Goal: Task Accomplishment & Management: Manage account settings

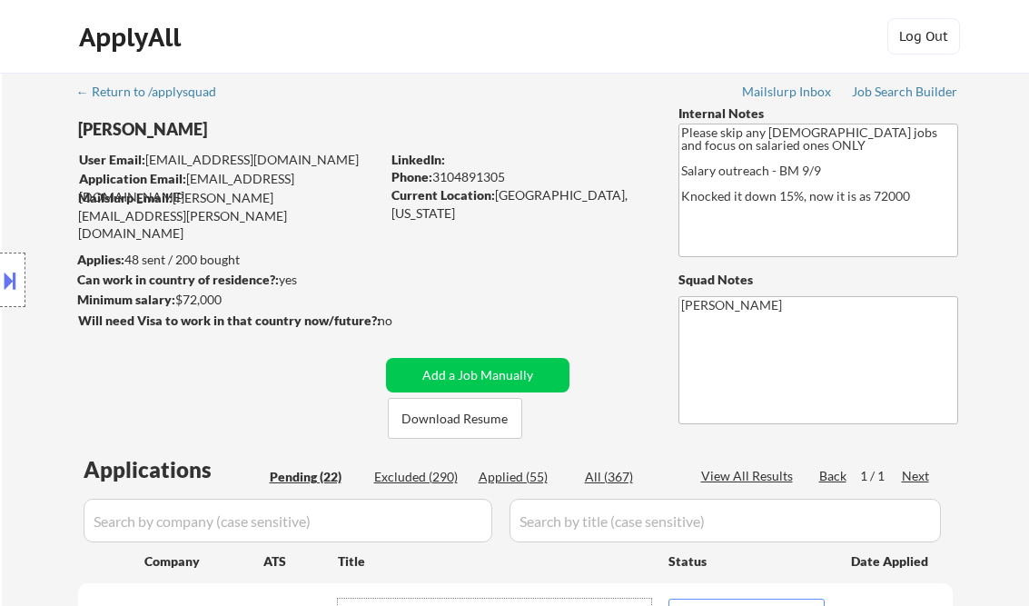
select select ""pending""
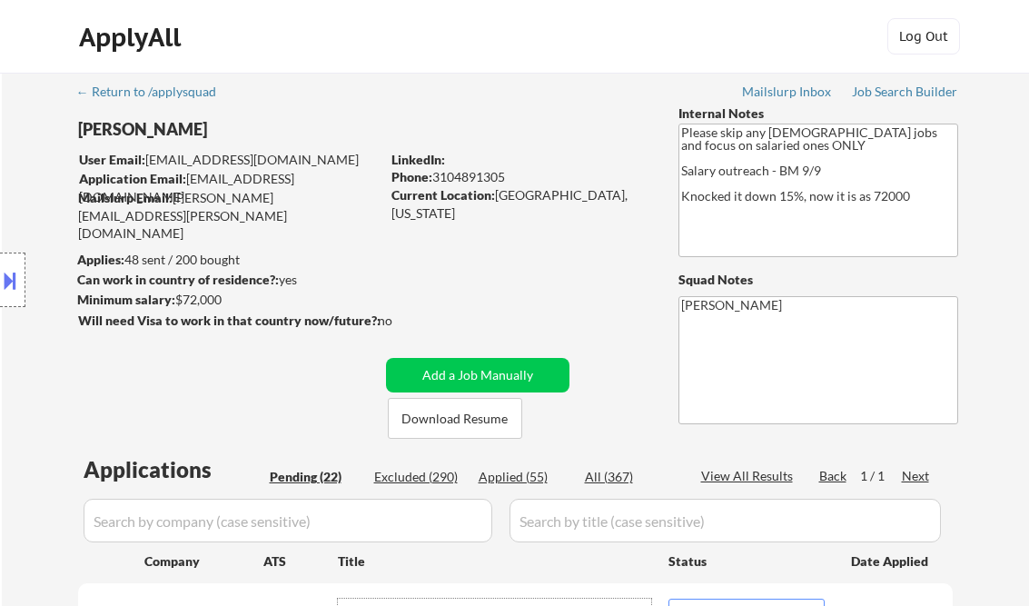
select select ""pending""
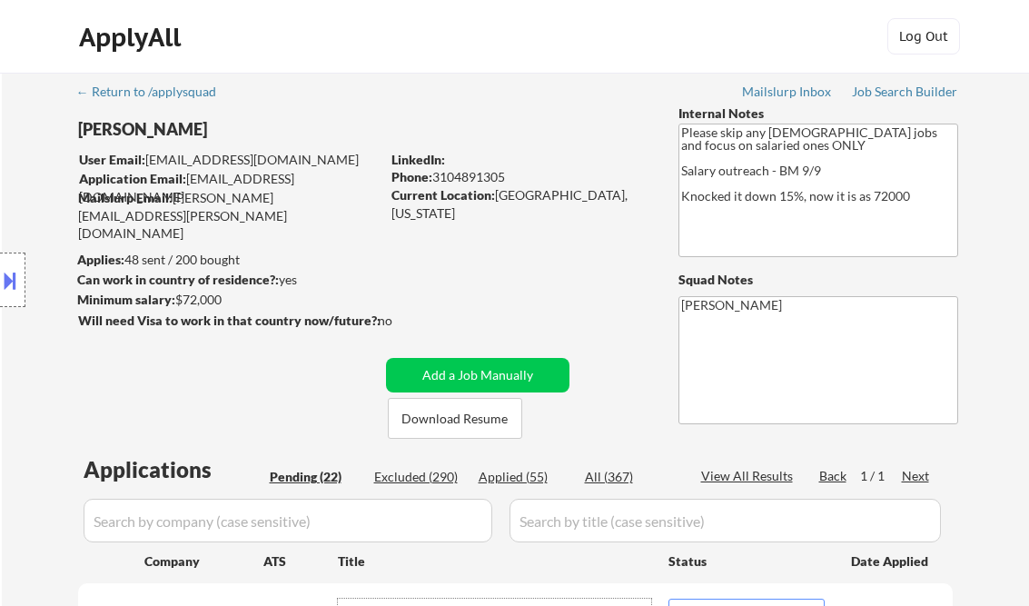
select select ""pending""
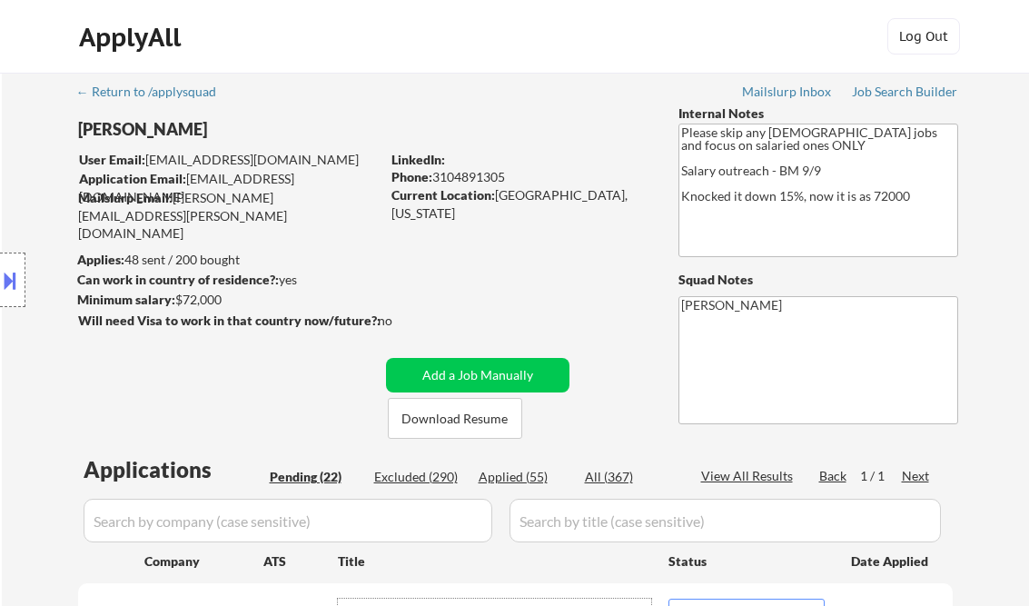
select select ""pending""
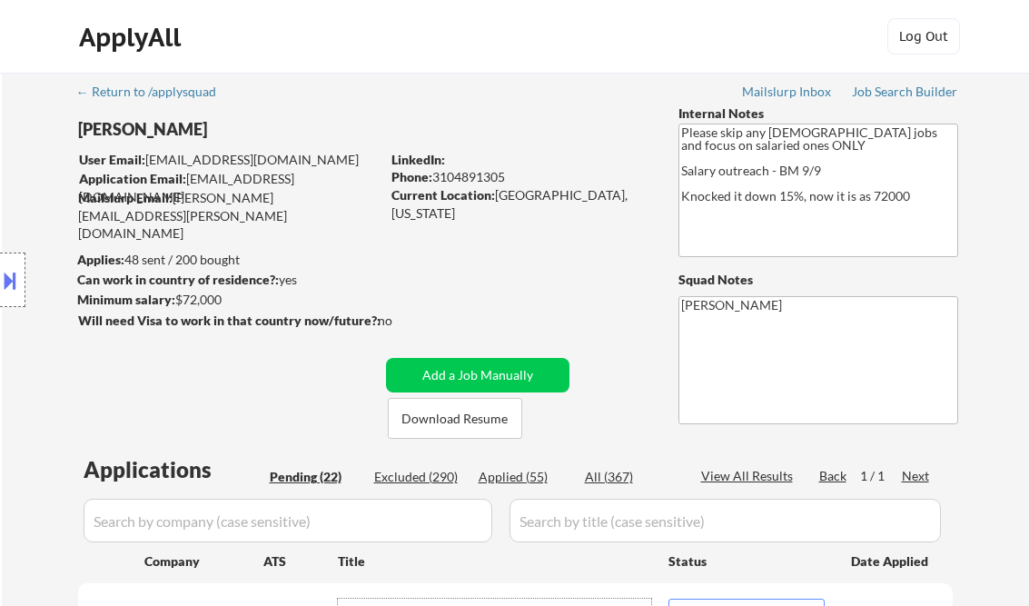
select select ""pending""
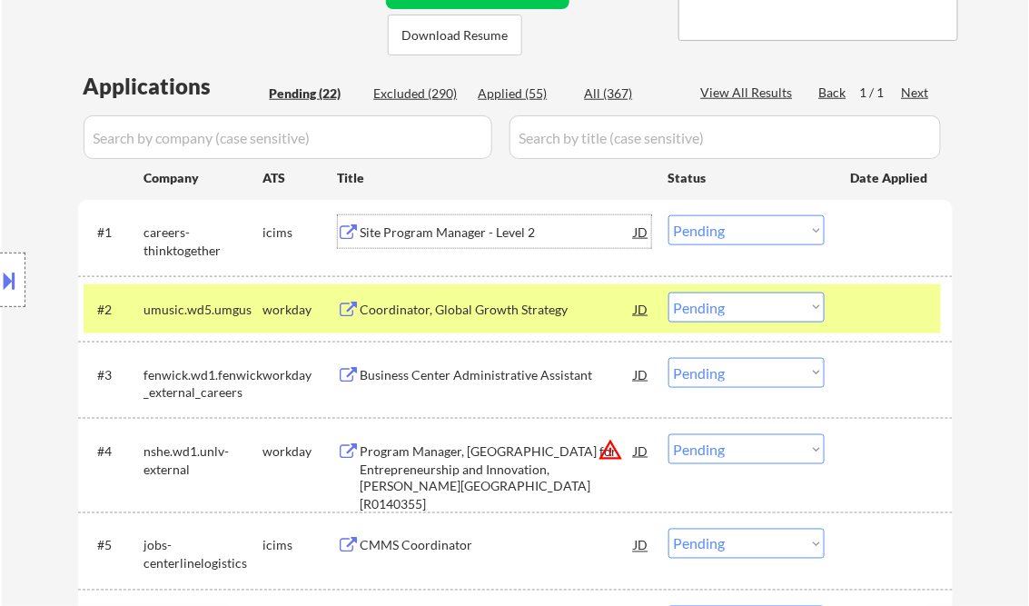
scroll to position [378, 0]
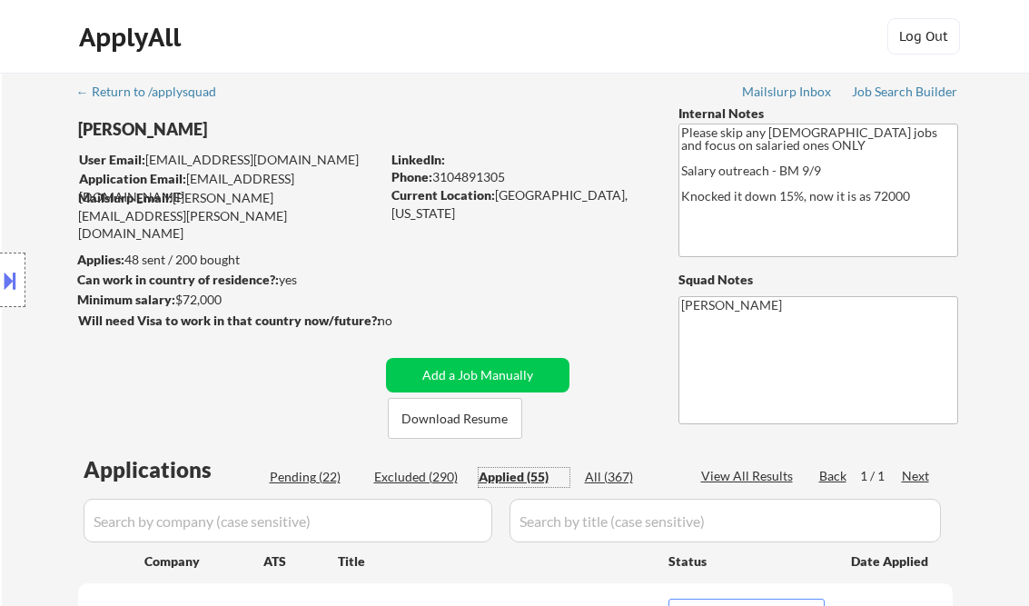
select select ""applied""
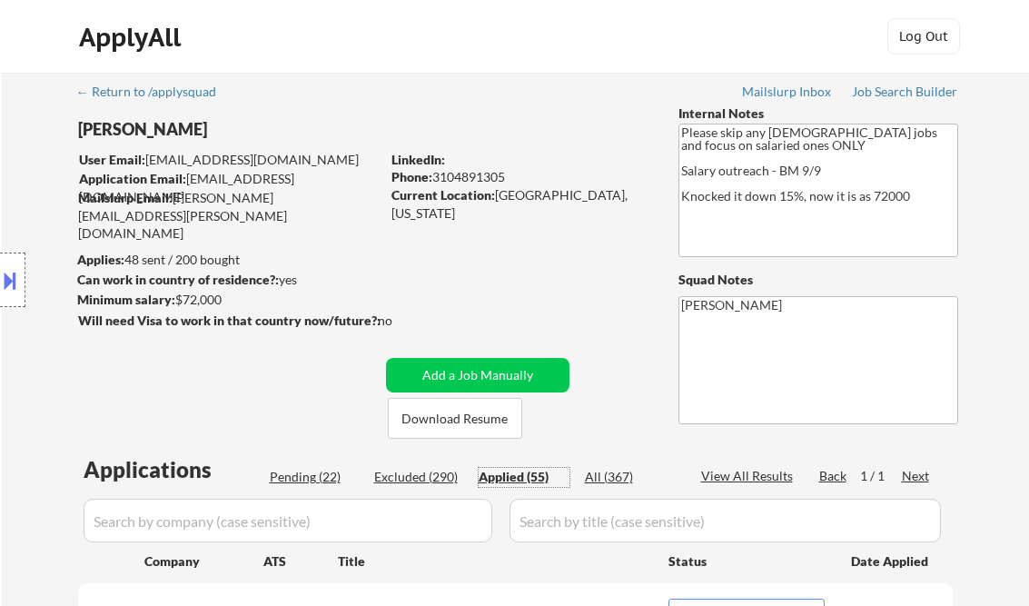
select select ""applied""
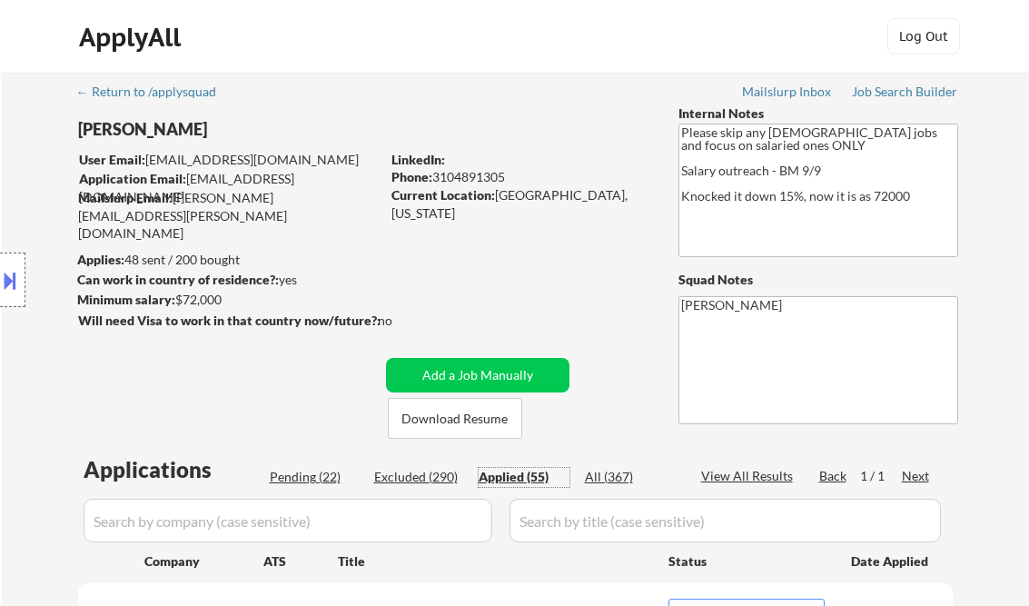
select select ""applied""
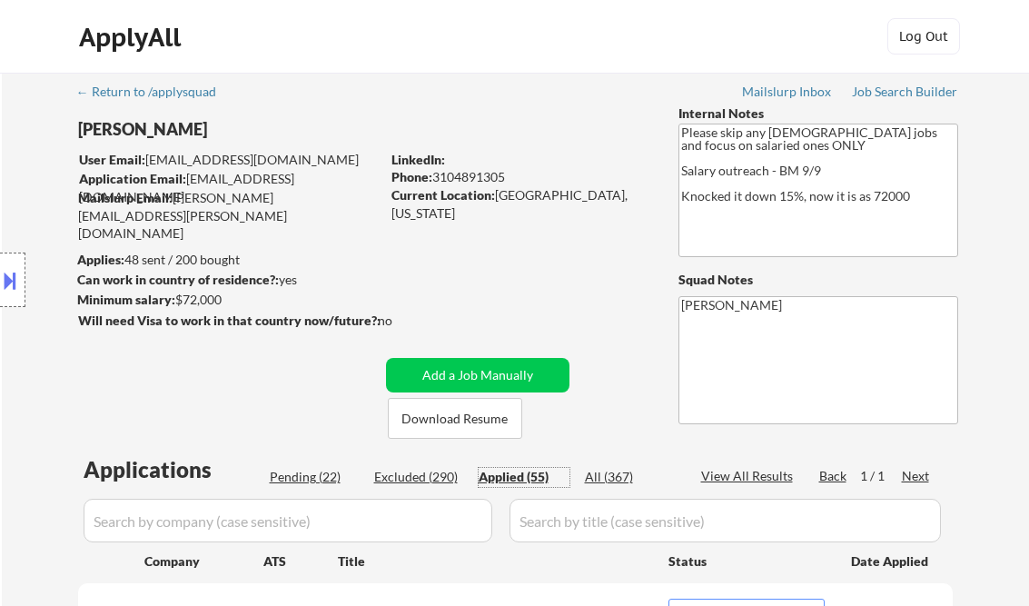
select select ""applied""
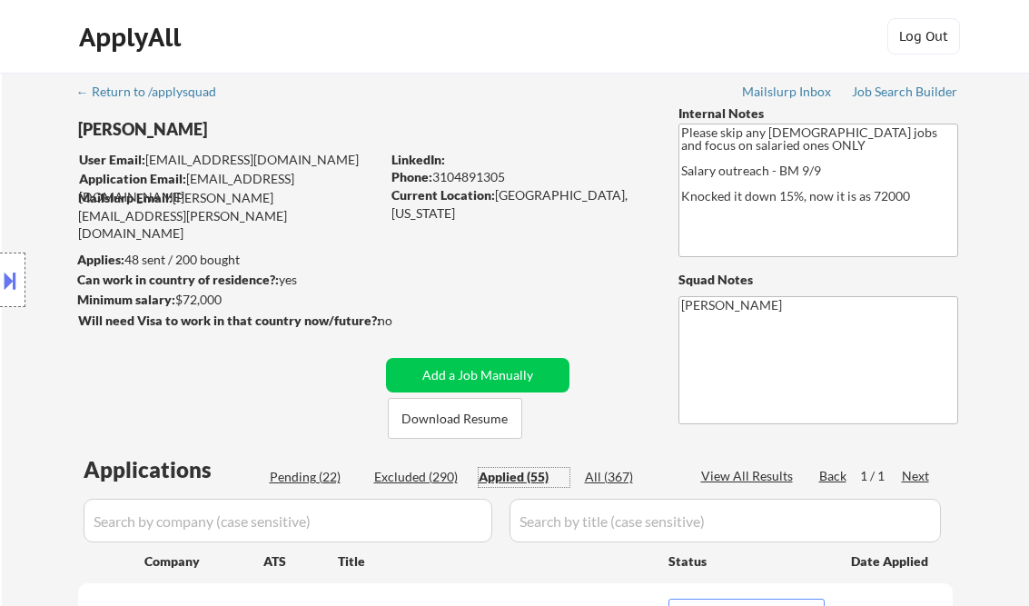
select select ""applied""
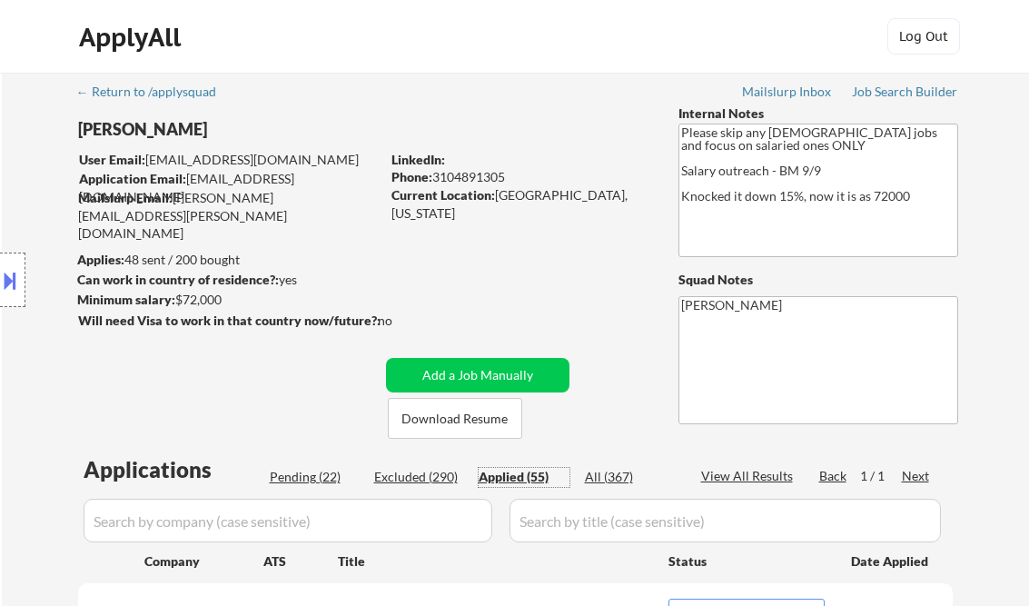
select select ""applied""
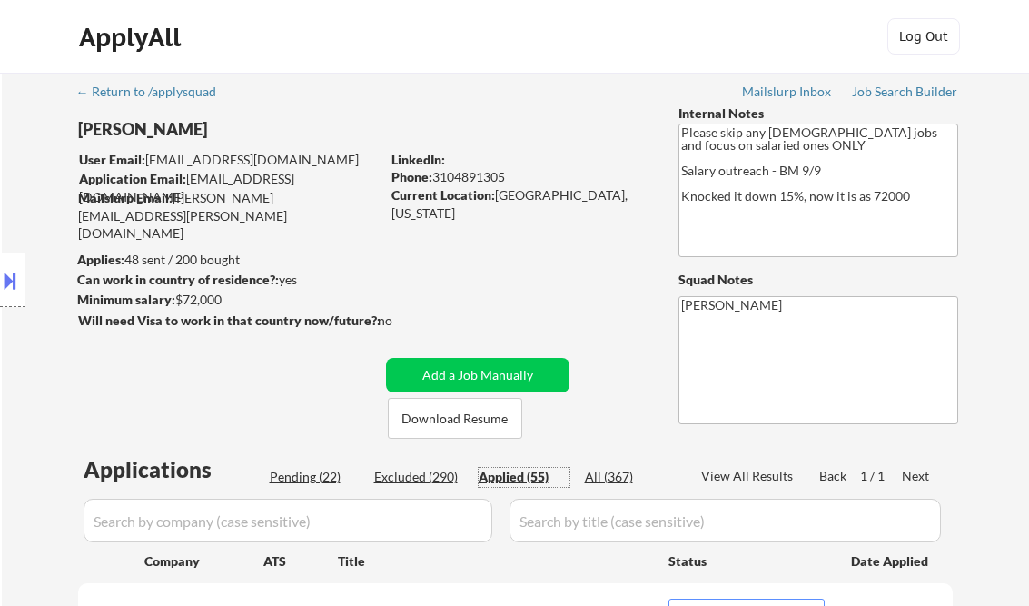
select select ""applied""
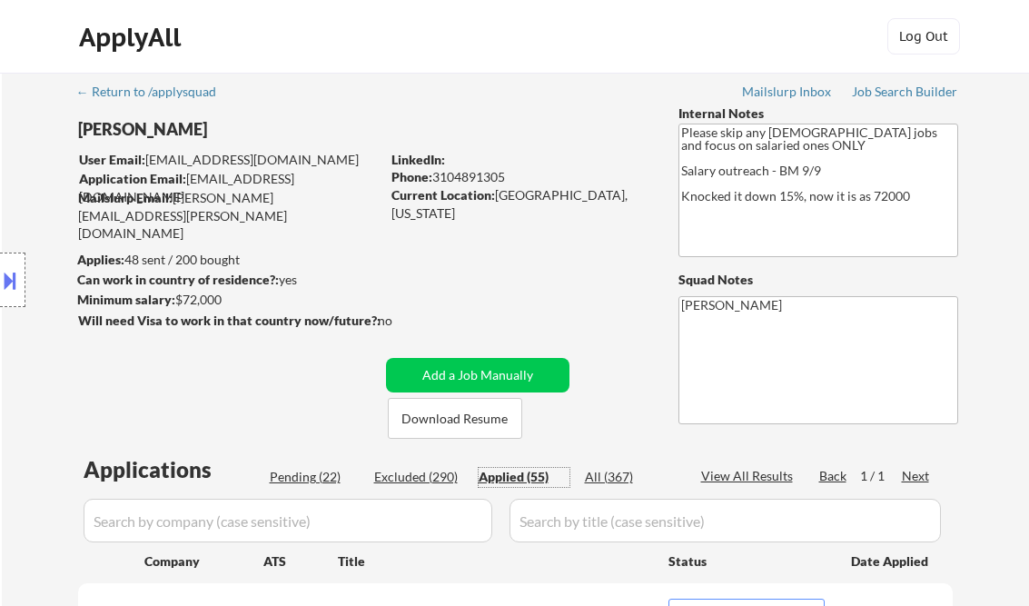
select select ""applied""
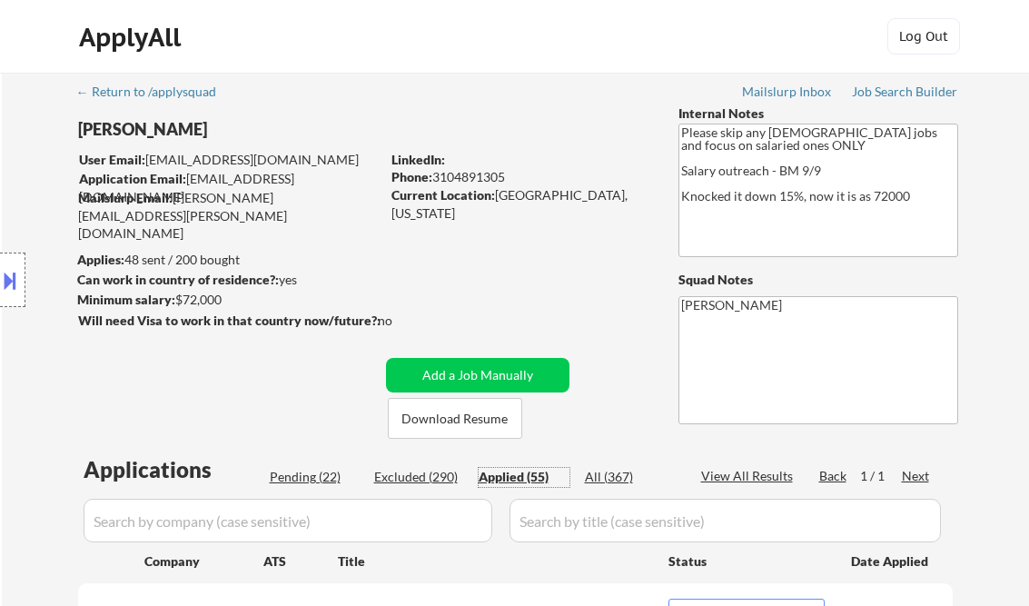
select select ""applied""
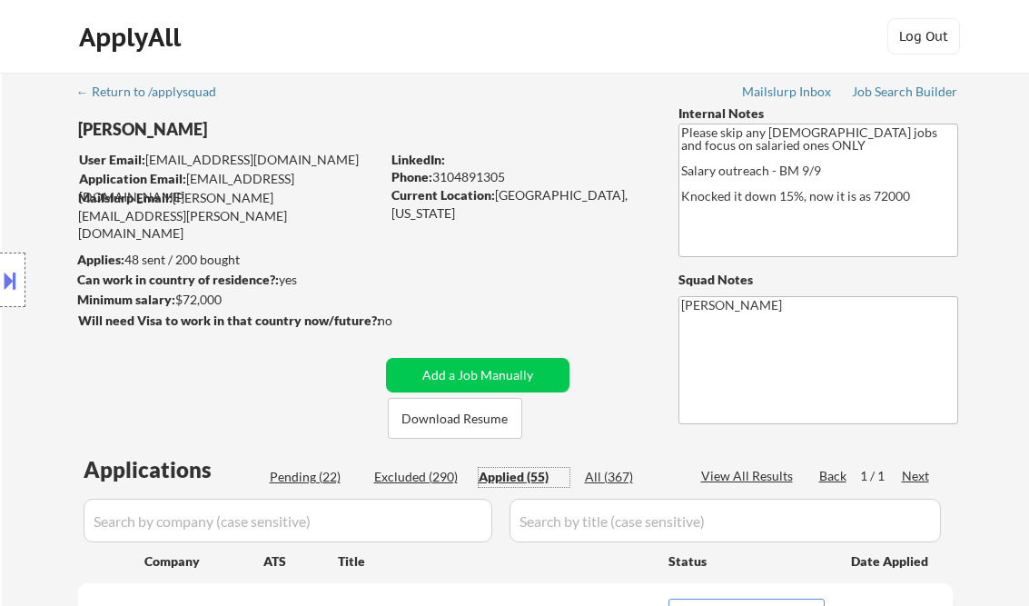
select select ""applied""
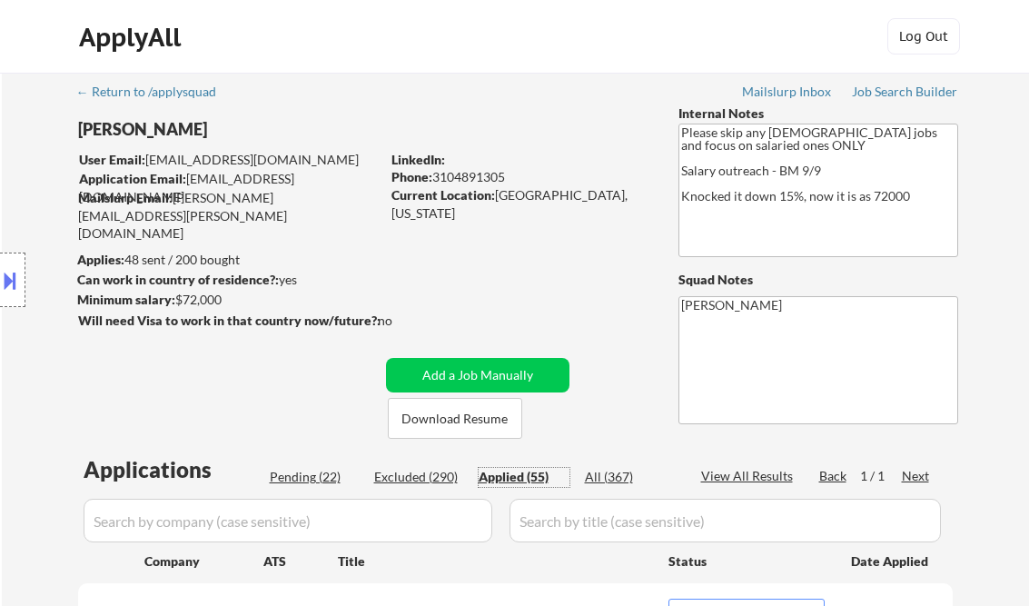
select select ""applied""
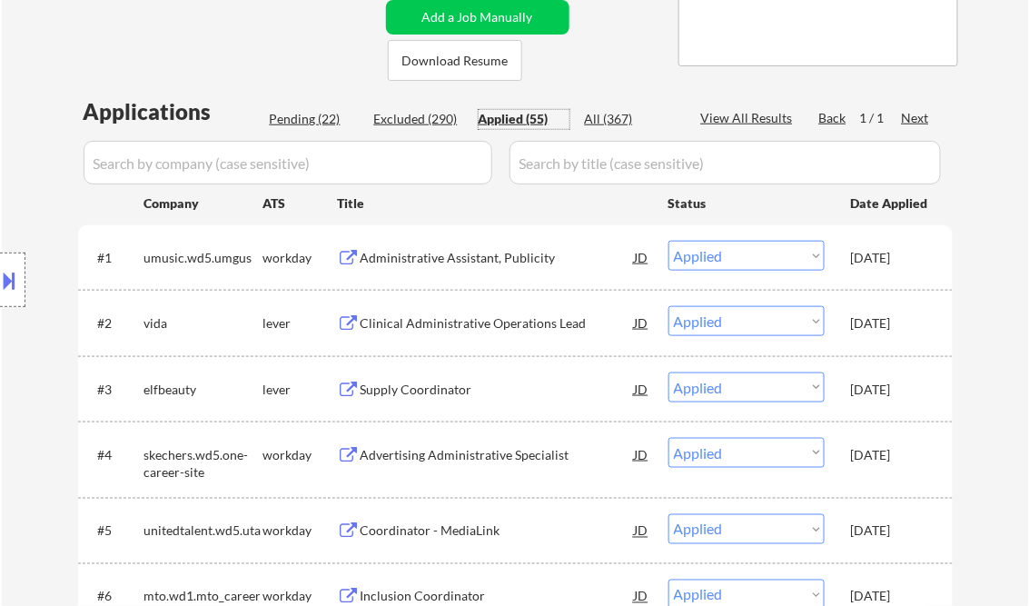
scroll to position [73, 0]
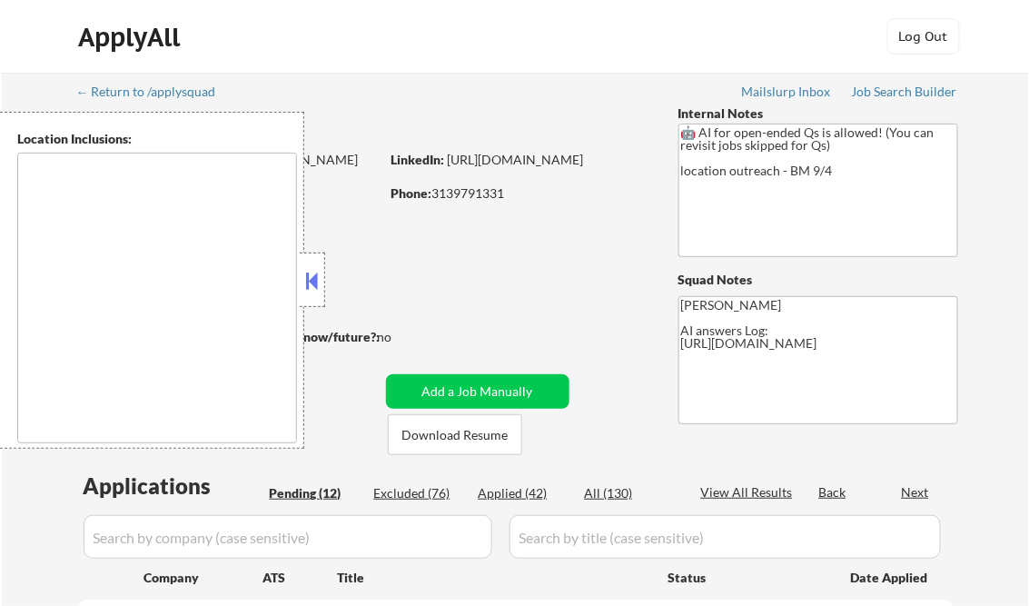
select select ""pending""
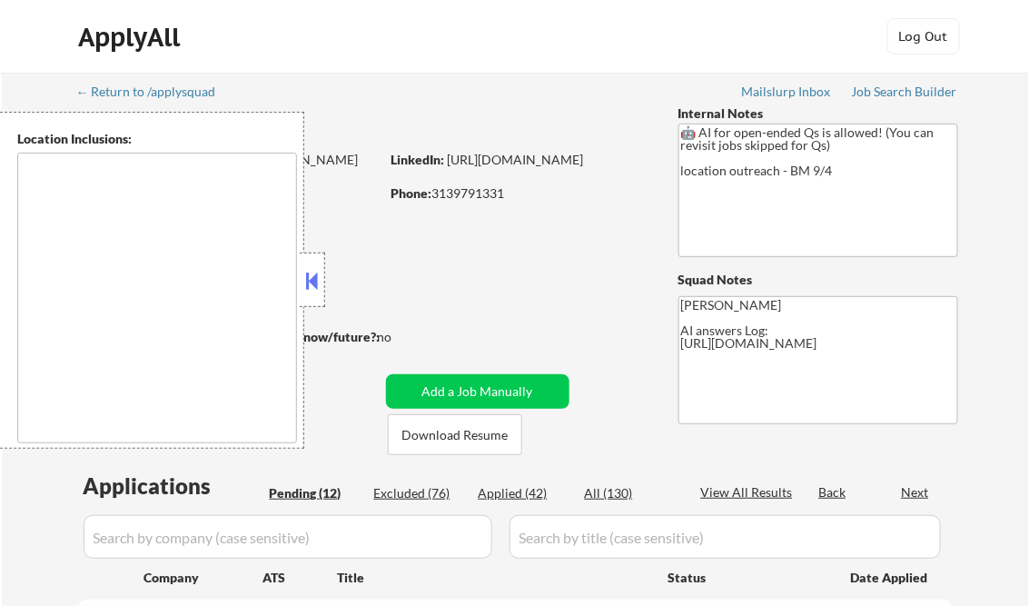
select select ""pending""
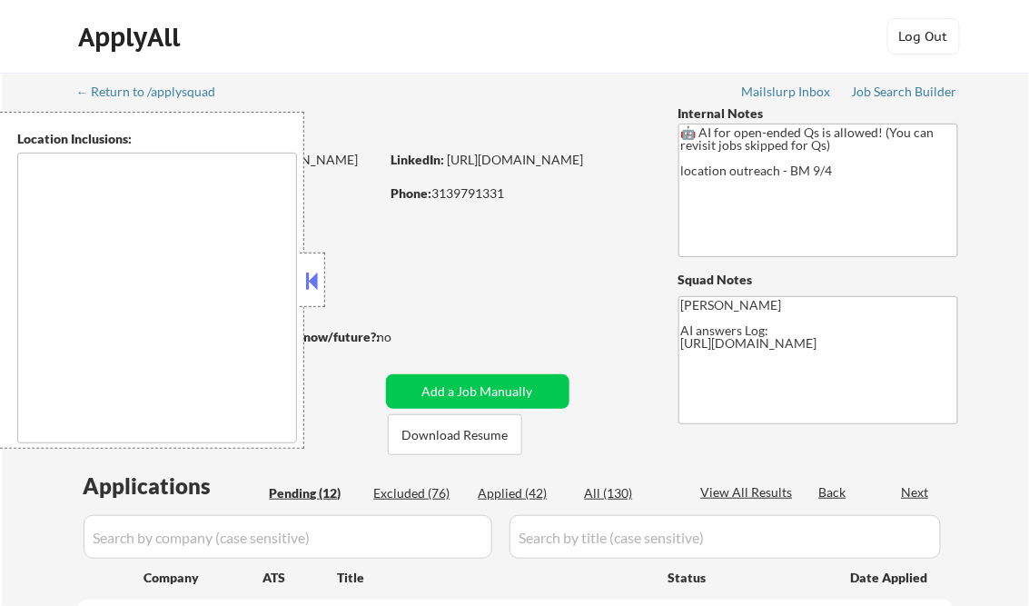
select select ""pending""
type textarea "remote"
click at [316, 283] on button at bounding box center [312, 280] width 20 height 27
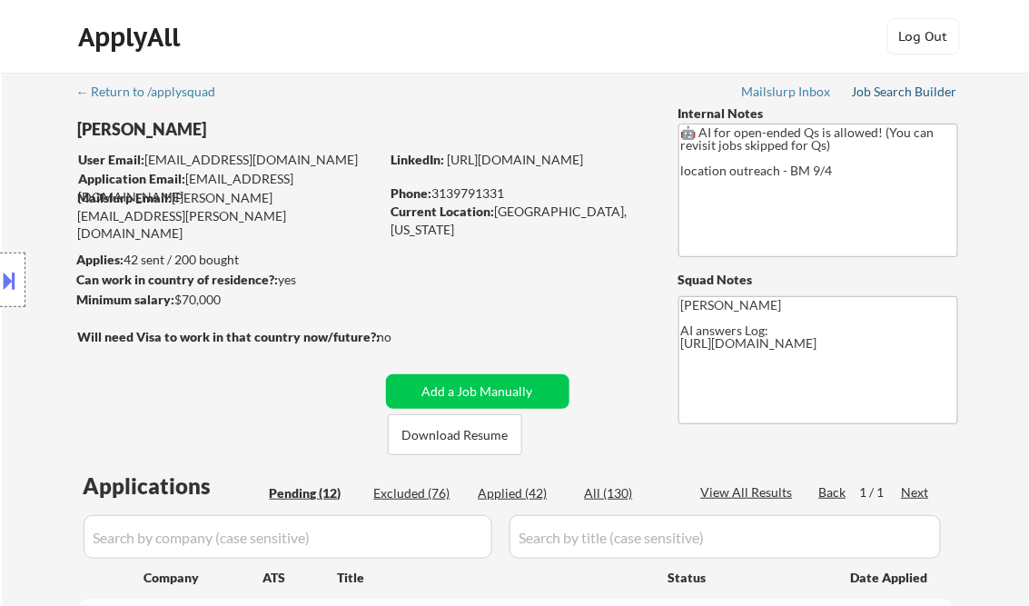
click at [872, 91] on div "Job Search Builder" at bounding box center [905, 91] width 106 height 13
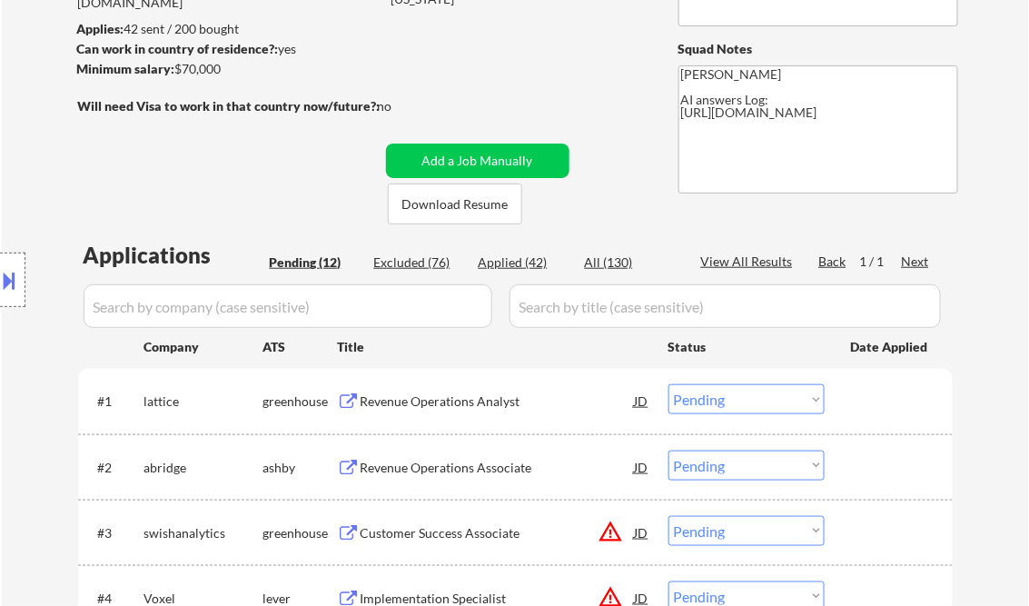
scroll to position [291, 0]
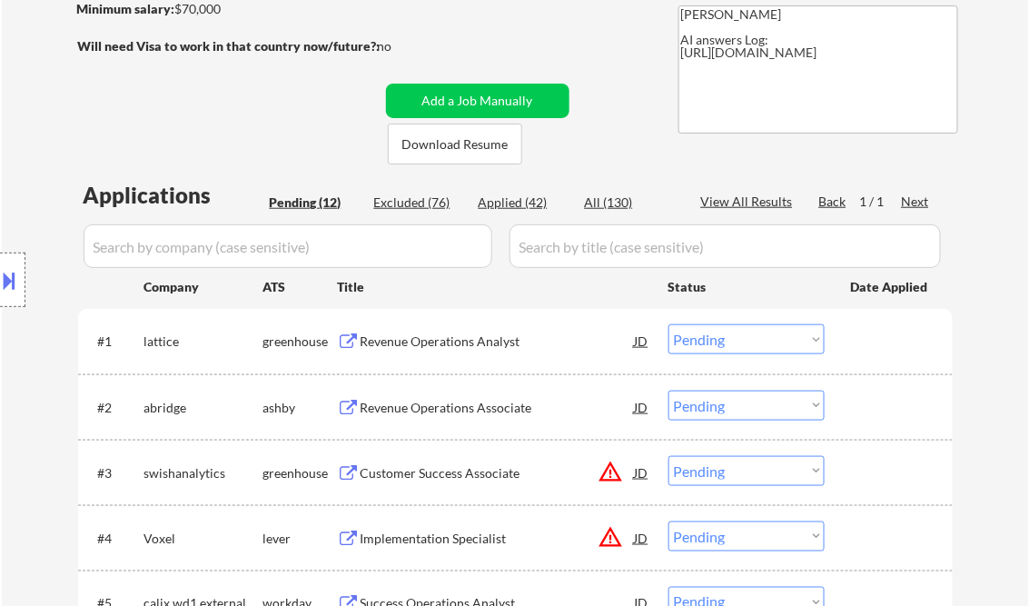
click at [444, 339] on div "Revenue Operations Analyst" at bounding box center [498, 341] width 274 height 18
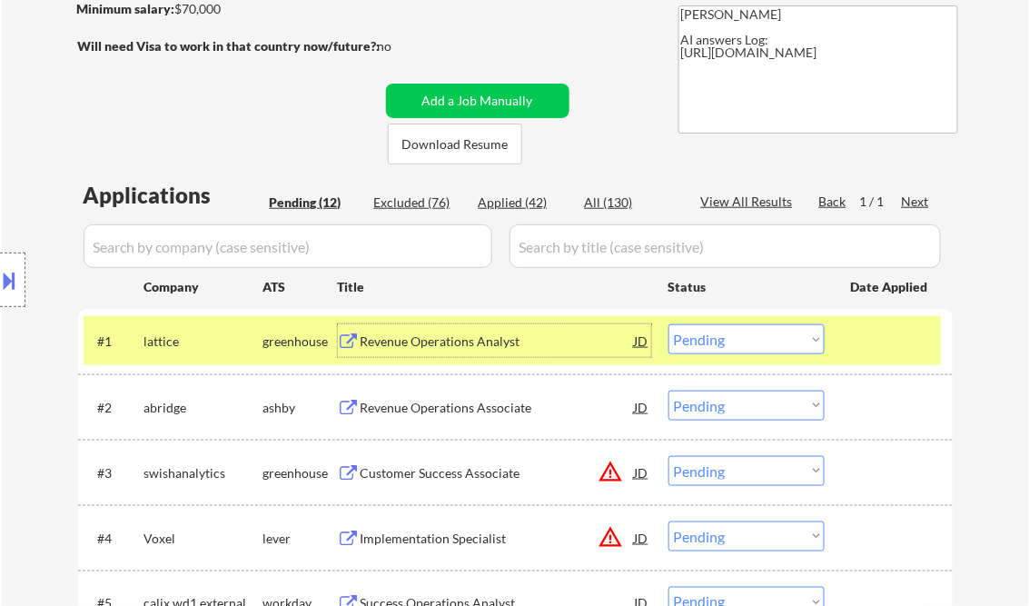
drag, startPoint x: 756, startPoint y: 339, endPoint x: 754, endPoint y: 356, distance: 17.3
click at [756, 339] on select "Choose an option... Pending Applied Excluded (Questions) Excluded (Expired) Exc…" at bounding box center [746, 339] width 156 height 30
click at [668, 324] on select "Choose an option... Pending Applied Excluded (Questions) Excluded (Expired) Exc…" at bounding box center [746, 339] width 156 height 30
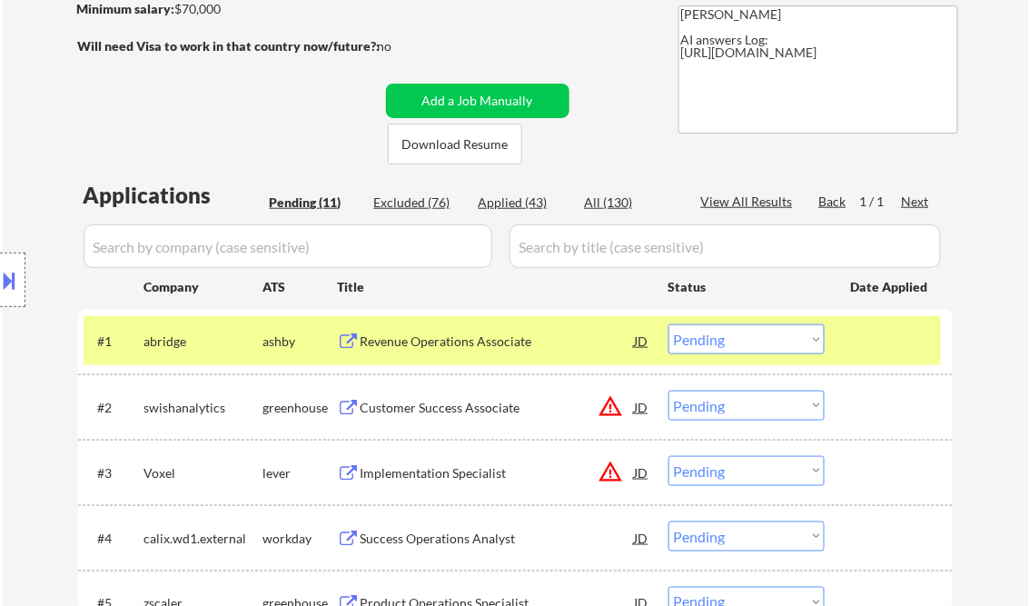
click at [423, 351] on div "Revenue Operations Associate" at bounding box center [498, 340] width 274 height 33
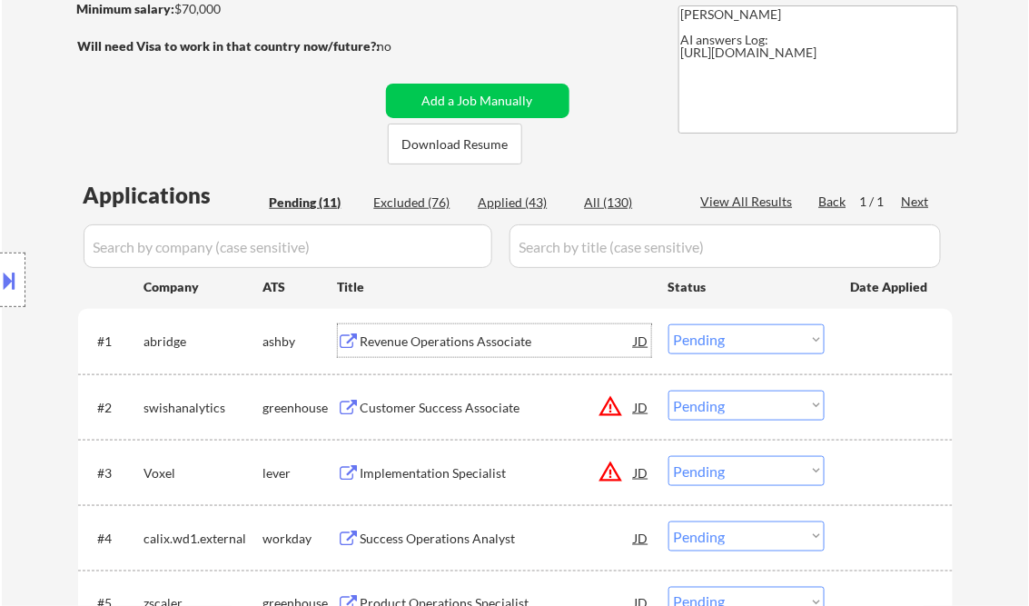
click at [12, 280] on button at bounding box center [10, 280] width 20 height 30
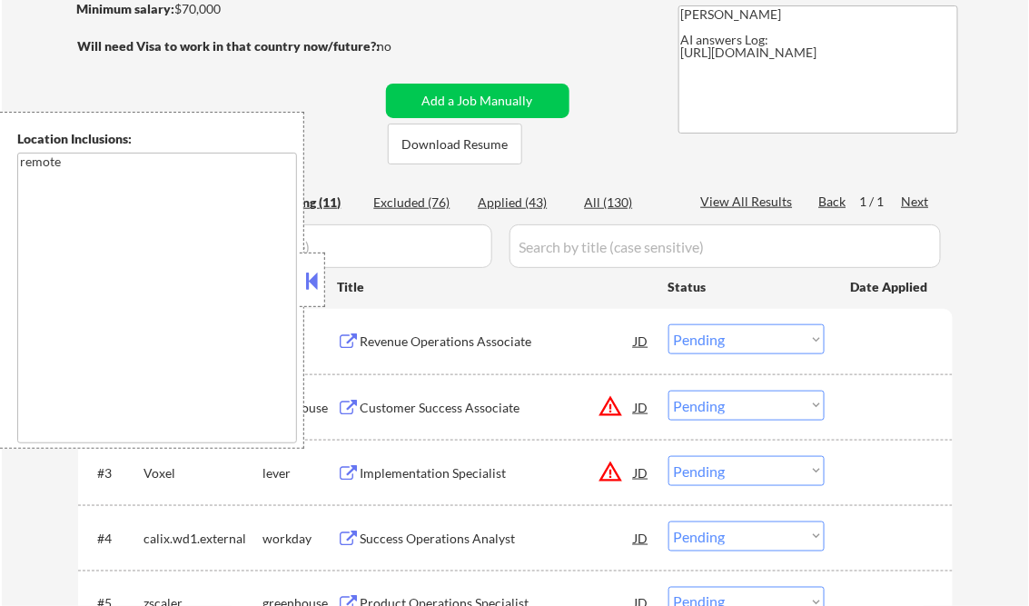
click at [304, 265] on div at bounding box center [312, 279] width 25 height 54
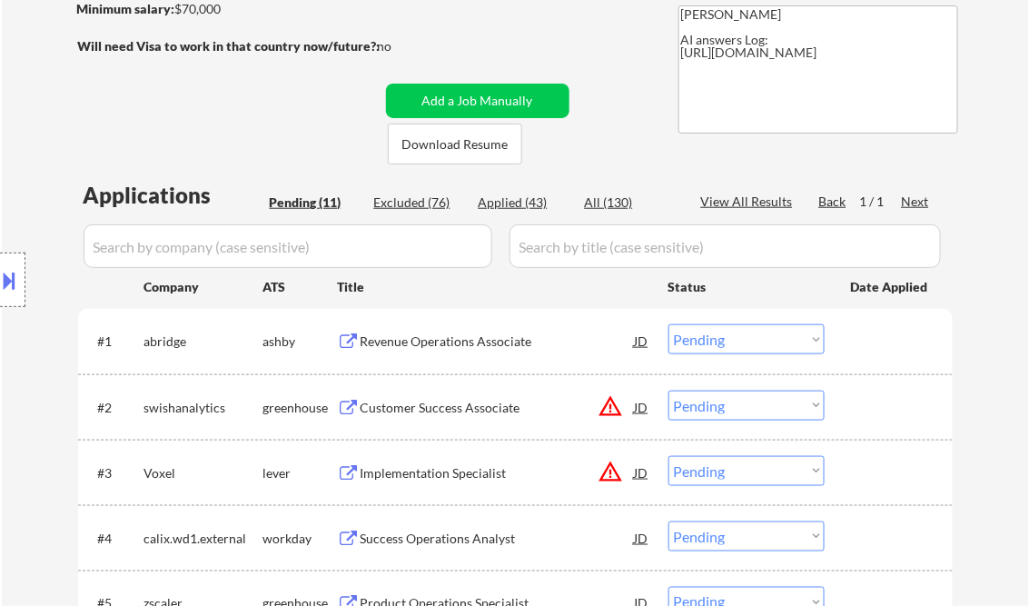
click at [15, 276] on button at bounding box center [10, 280] width 20 height 30
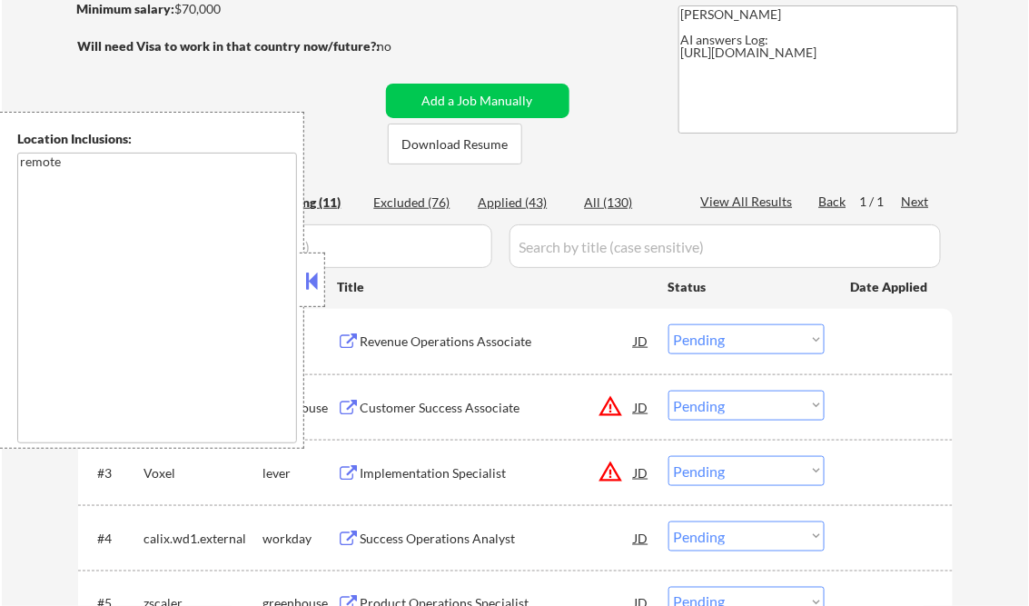
click at [303, 276] on button at bounding box center [312, 280] width 20 height 27
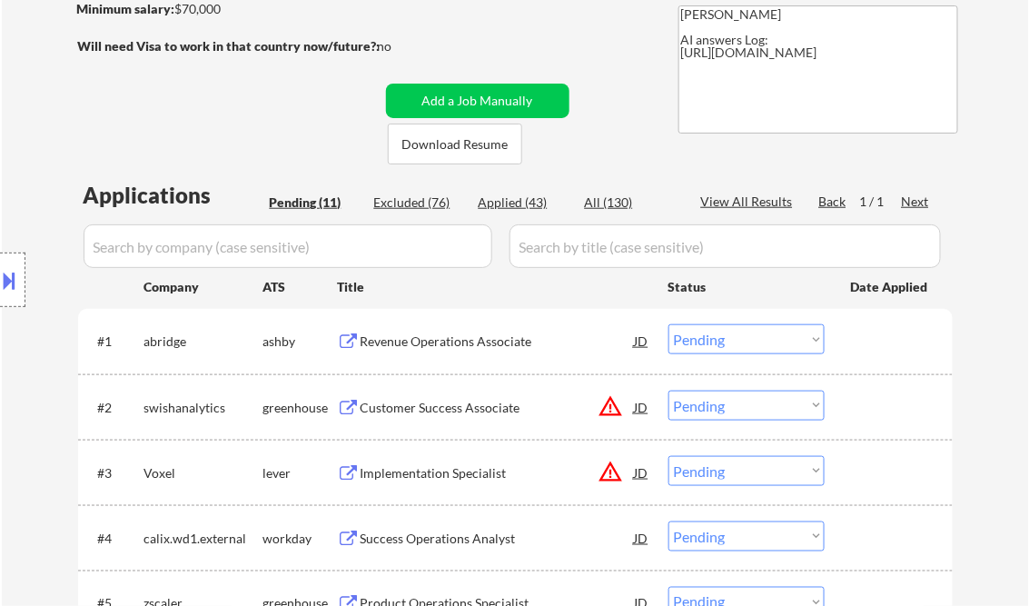
drag, startPoint x: 732, startPoint y: 335, endPoint x: 750, endPoint y: 356, distance: 27.7
click at [732, 334] on select "Choose an option... Pending Applied Excluded (Questions) Excluded (Expired) Exc…" at bounding box center [746, 339] width 156 height 30
click at [668, 324] on select "Choose an option... Pending Applied Excluded (Questions) Excluded (Expired) Exc…" at bounding box center [746, 339] width 156 height 30
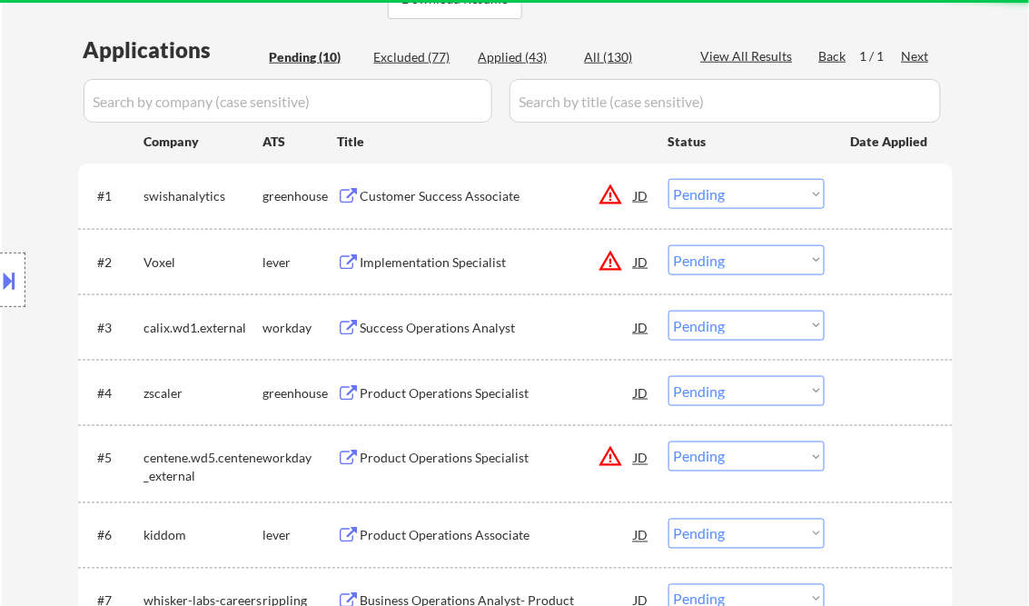
click at [424, 199] on div "Customer Success Associate" at bounding box center [498, 196] width 274 height 18
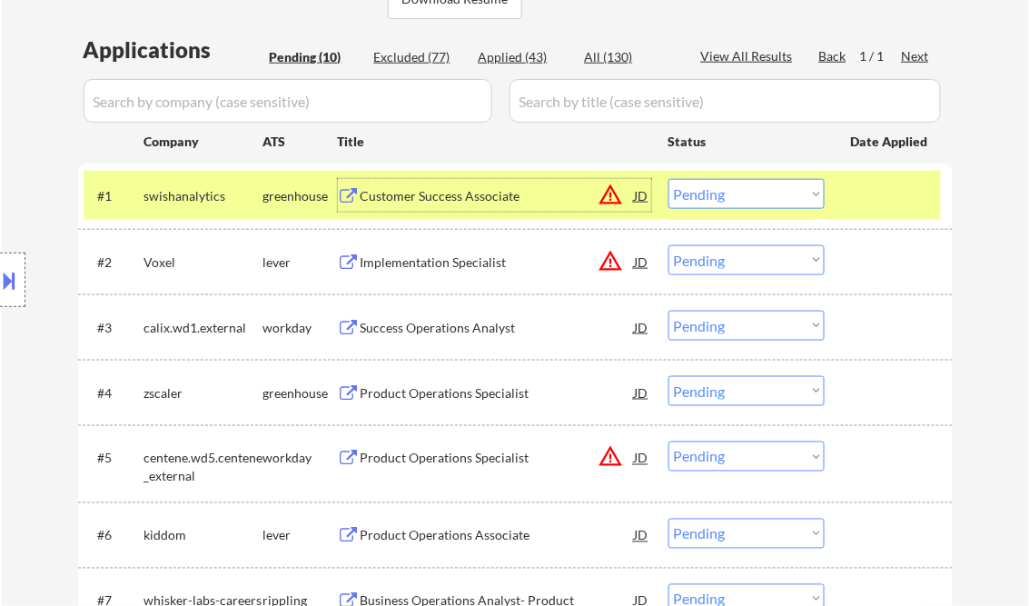
drag, startPoint x: 732, startPoint y: 188, endPoint x: 743, endPoint y: 207, distance: 22.0
click at [732, 188] on select "Choose an option... Pending Applied Excluded (Questions) Excluded (Expired) Exc…" at bounding box center [746, 194] width 156 height 30
click at [668, 179] on select "Choose an option... Pending Applied Excluded (Questions) Excluded (Expired) Exc…" at bounding box center [746, 194] width 156 height 30
click at [410, 262] on div "Implementation Specialist" at bounding box center [498, 262] width 274 height 18
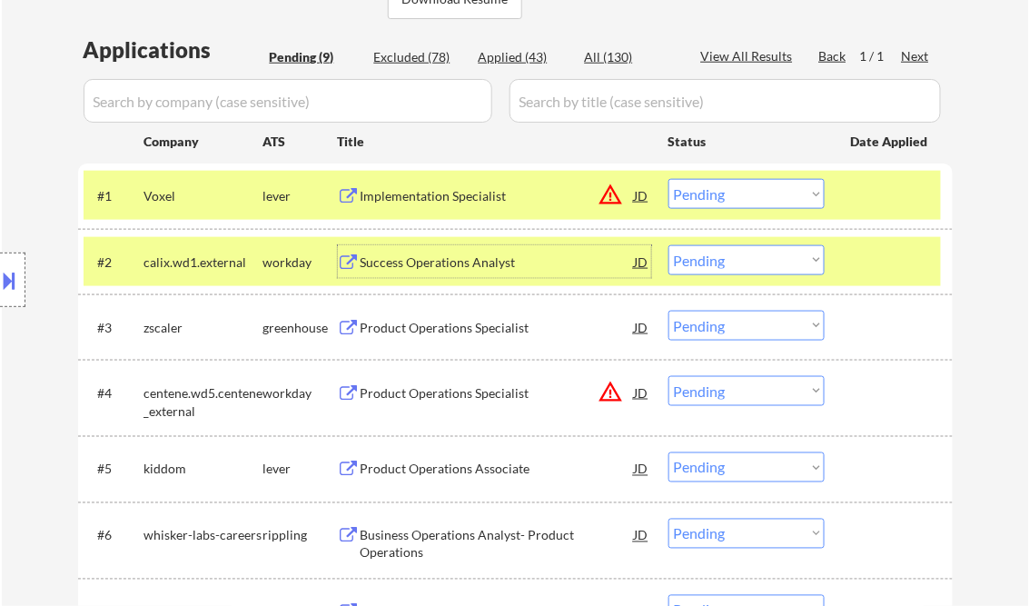
click at [12, 274] on button at bounding box center [10, 280] width 20 height 30
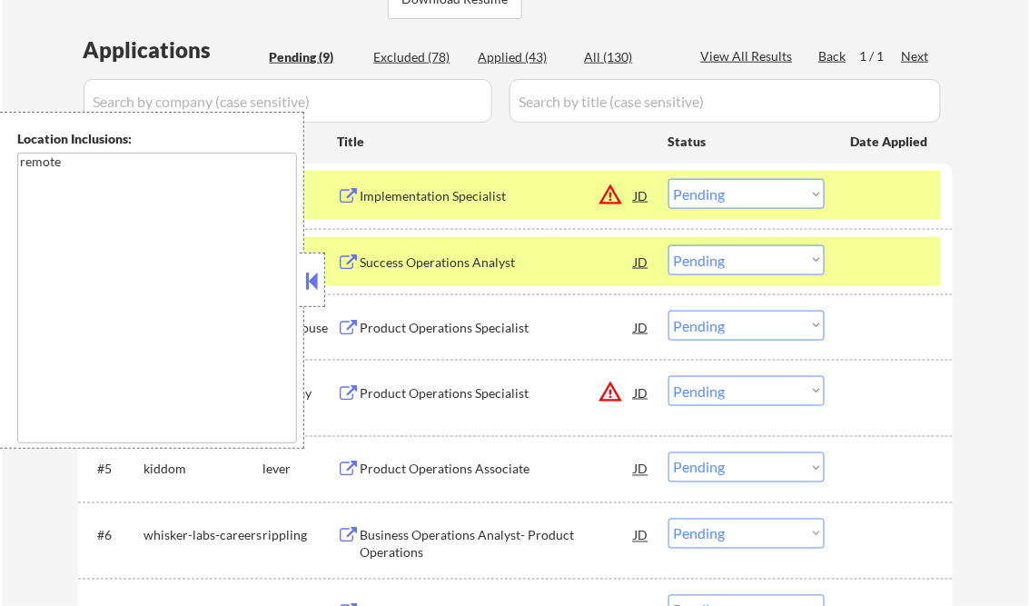
click at [311, 280] on button at bounding box center [312, 280] width 20 height 27
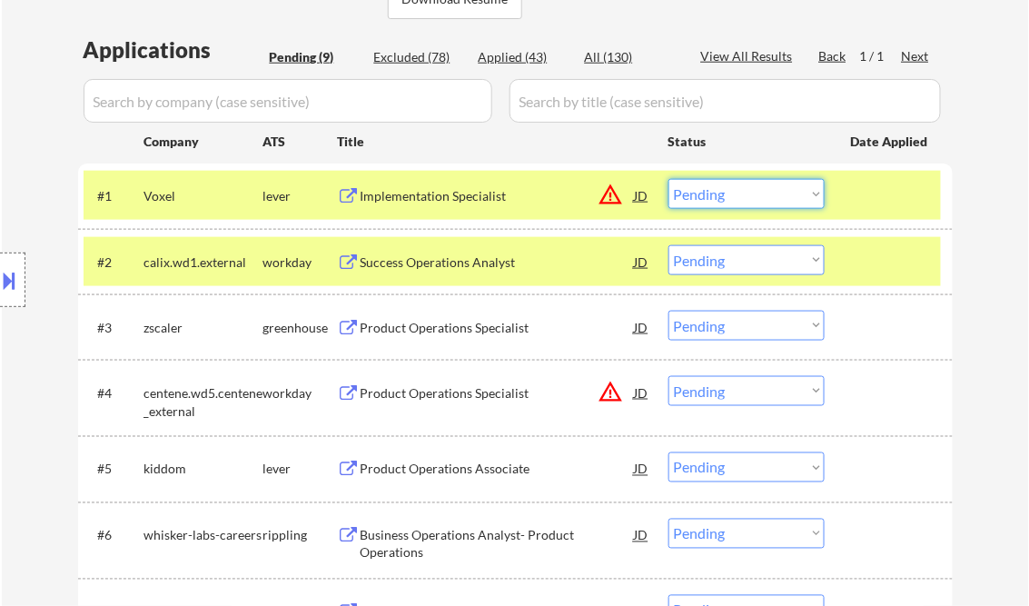
click at [732, 197] on select "Choose an option... Pending Applied Excluded (Questions) Excluded (Expired) Exc…" at bounding box center [746, 194] width 156 height 30
click at [668, 179] on select "Choose an option... Pending Applied Excluded (Questions) Excluded (Expired) Exc…" at bounding box center [746, 194] width 156 height 30
click at [427, 267] on div "Success Operations Analyst" at bounding box center [498, 262] width 274 height 18
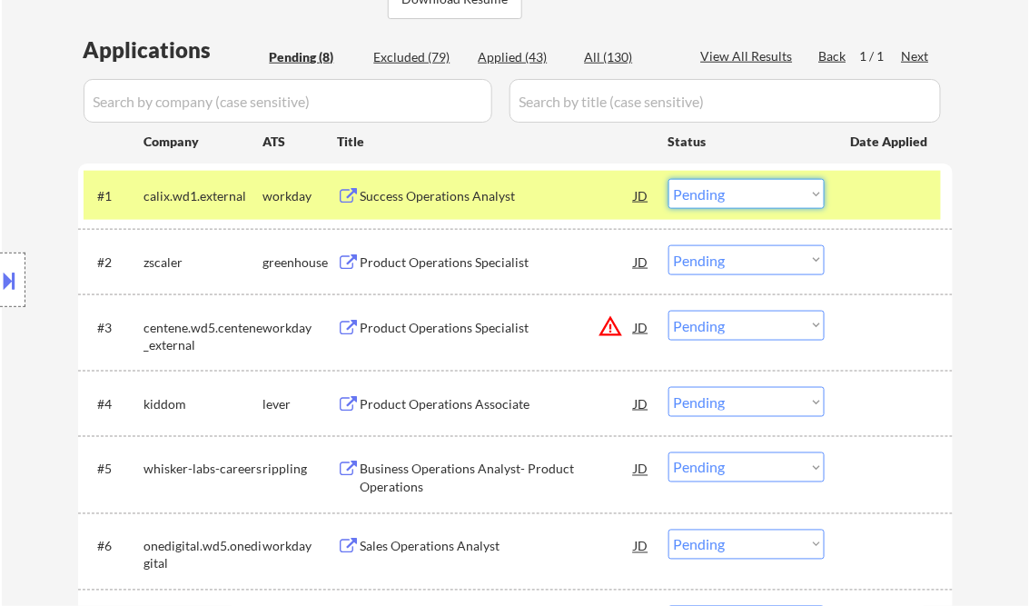
drag, startPoint x: 730, startPoint y: 193, endPoint x: 738, endPoint y: 211, distance: 19.1
click at [730, 193] on select "Choose an option... Pending Applied Excluded (Questions) Excluded (Expired) Exc…" at bounding box center [746, 194] width 156 height 30
click at [668, 179] on select "Choose an option... Pending Applied Excluded (Questions) Excluded (Expired) Exc…" at bounding box center [746, 194] width 156 height 30
click at [450, 265] on div "Product Operations Specialist" at bounding box center [498, 262] width 274 height 18
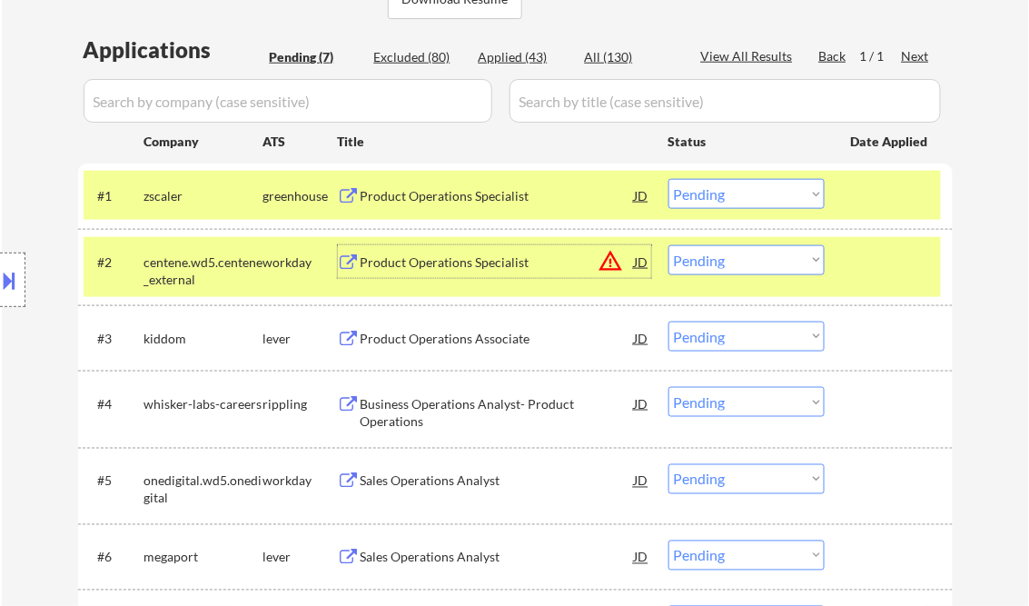
click at [702, 194] on select "Choose an option... Pending Applied Excluded (Questions) Excluded (Expired) Exc…" at bounding box center [746, 194] width 156 height 30
click at [668, 179] on select "Choose an option... Pending Applied Excluded (Questions) Excluded (Expired) Exc…" at bounding box center [746, 194] width 156 height 30
click at [469, 261] on div "Product Operations Specialist" at bounding box center [498, 262] width 274 height 18
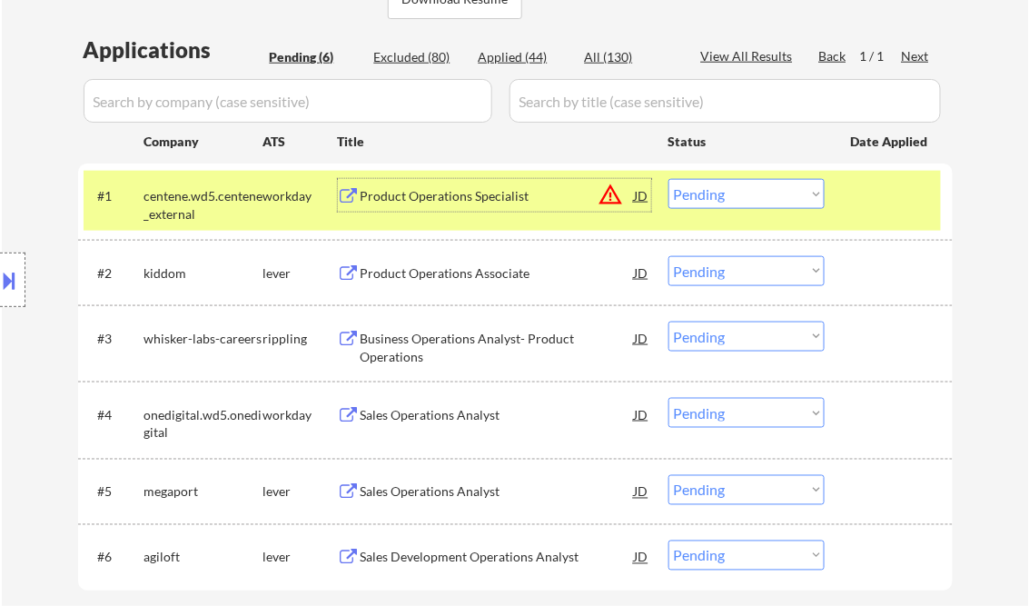
click at [500, 190] on div "Product Operations Specialist" at bounding box center [498, 196] width 274 height 18
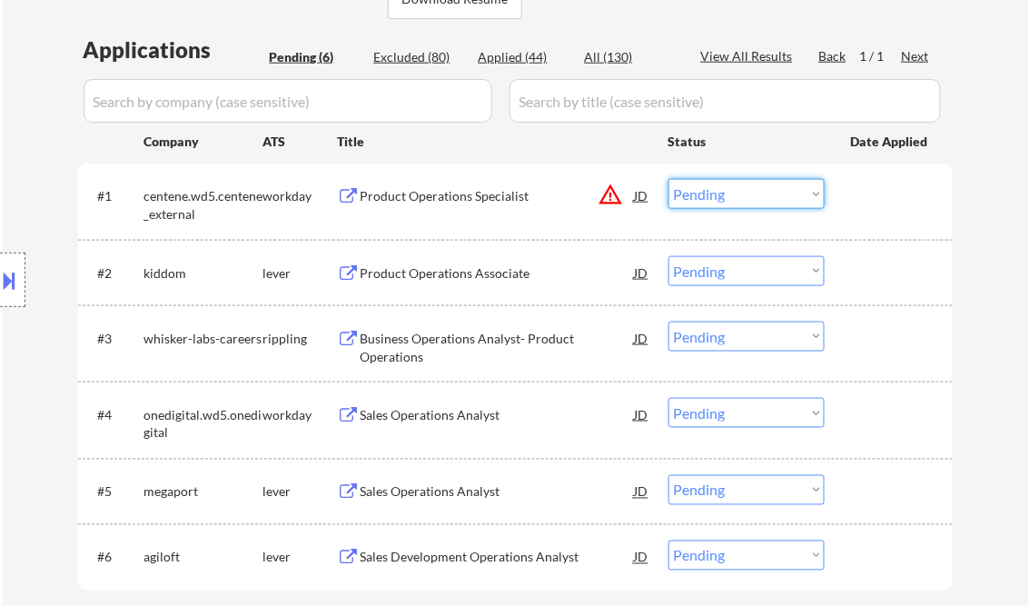
drag, startPoint x: 736, startPoint y: 197, endPoint x: 742, endPoint y: 209, distance: 13.4
click at [736, 197] on select "Choose an option... Pending Applied Excluded (Questions) Excluded (Expired) Exc…" at bounding box center [746, 194] width 156 height 30
click at [668, 179] on select "Choose an option... Pending Applied Excluded (Questions) Excluded (Expired) Exc…" at bounding box center [746, 194] width 156 height 30
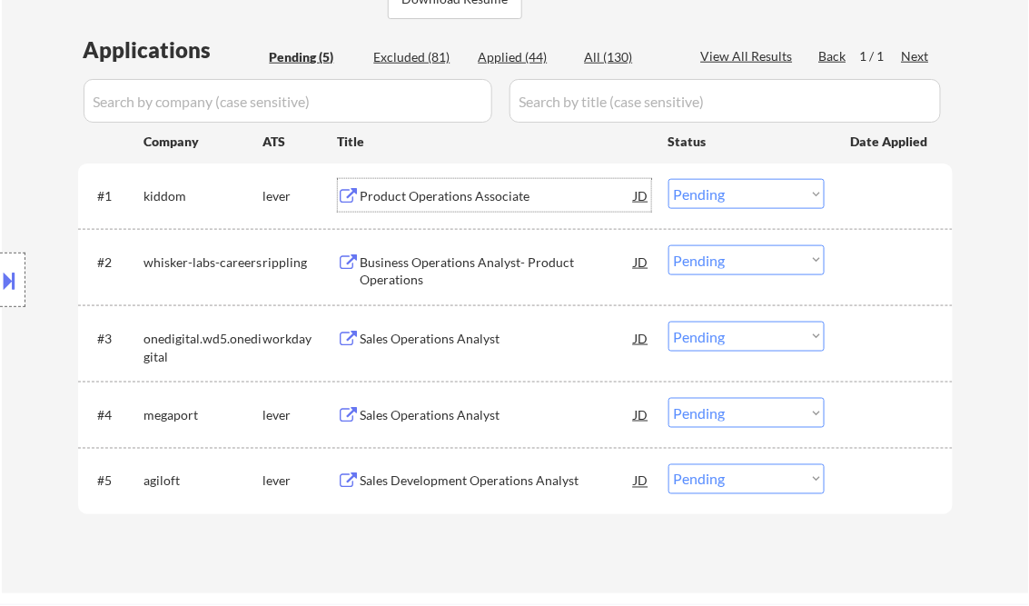
click at [450, 196] on div "Product Operations Associate" at bounding box center [498, 196] width 274 height 18
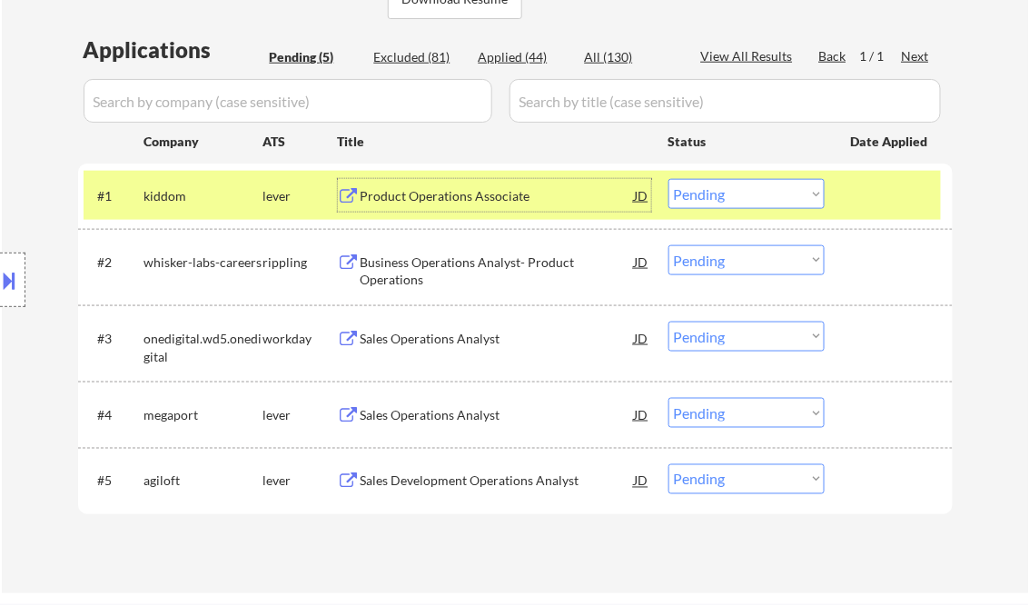
drag, startPoint x: 720, startPoint y: 186, endPoint x: 737, endPoint y: 208, distance: 27.8
click at [720, 186] on select "Choose an option... Pending Applied Excluded (Questions) Excluded (Expired) Exc…" at bounding box center [746, 194] width 156 height 30
click at [668, 179] on select "Choose an option... Pending Applied Excluded (Questions) Excluded (Expired) Exc…" at bounding box center [746, 194] width 156 height 30
click at [437, 272] on div "Business Operations Analyst- Product Operations" at bounding box center [498, 270] width 274 height 35
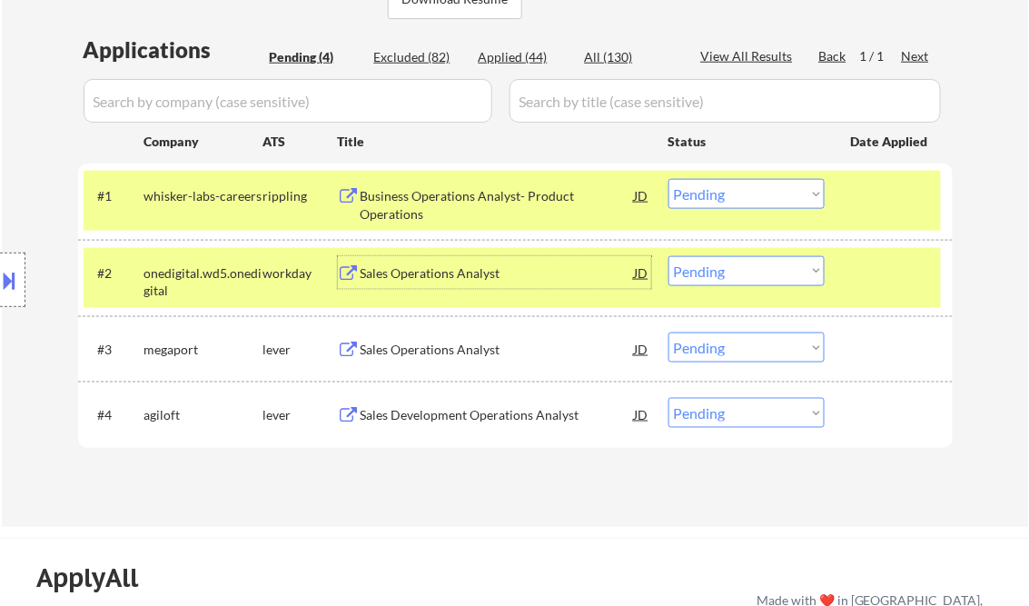
click at [757, 186] on select "Choose an option... Pending Applied Excluded (Questions) Excluded (Expired) Exc…" at bounding box center [746, 194] width 156 height 30
click at [668, 179] on select "Choose an option... Pending Applied Excluded (Questions) Excluded (Expired) Exc…" at bounding box center [746, 194] width 156 height 30
click at [468, 272] on div "Sales Operations Analyst" at bounding box center [498, 273] width 274 height 18
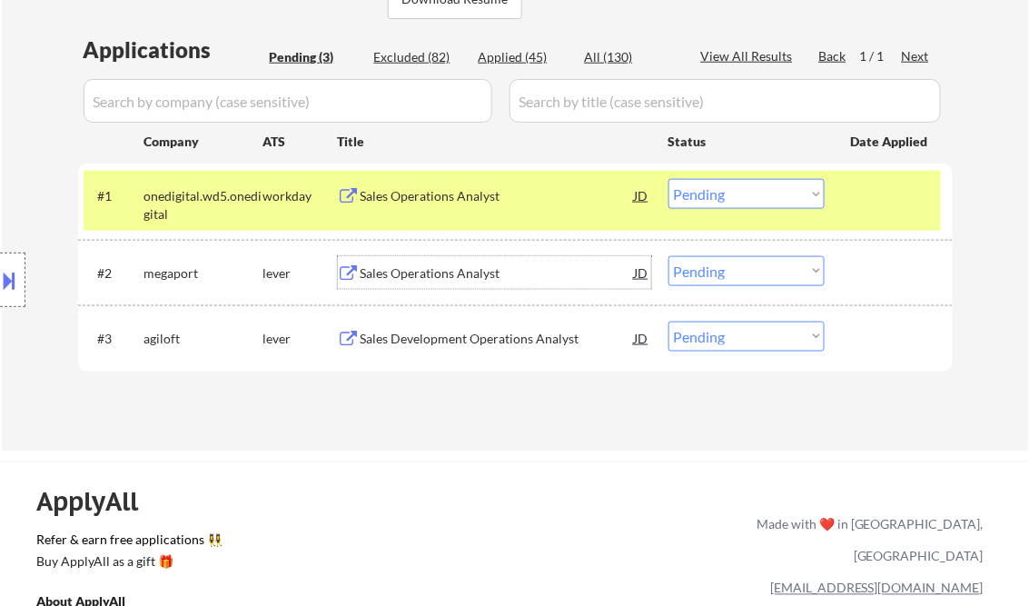
click at [420, 196] on div "Sales Operations Analyst" at bounding box center [498, 196] width 274 height 18
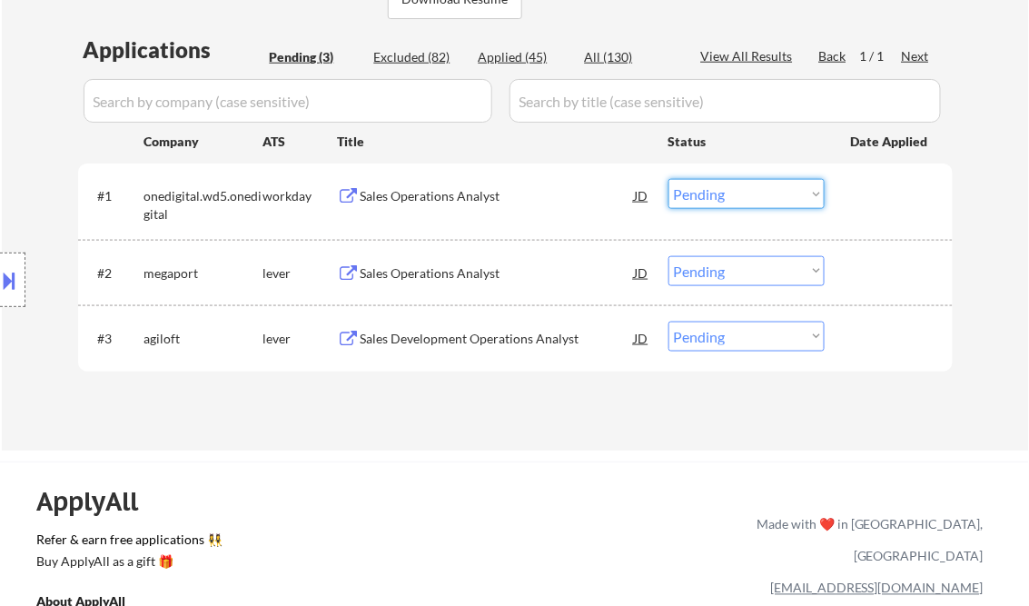
drag, startPoint x: 710, startPoint y: 193, endPoint x: 728, endPoint y: 208, distance: 23.8
click at [710, 193] on select "Choose an option... Pending Applied Excluded (Questions) Excluded (Expired) Exc…" at bounding box center [746, 194] width 156 height 30
click at [668, 179] on select "Choose an option... Pending Applied Excluded (Questions) Excluded (Expired) Exc…" at bounding box center [746, 194] width 156 height 30
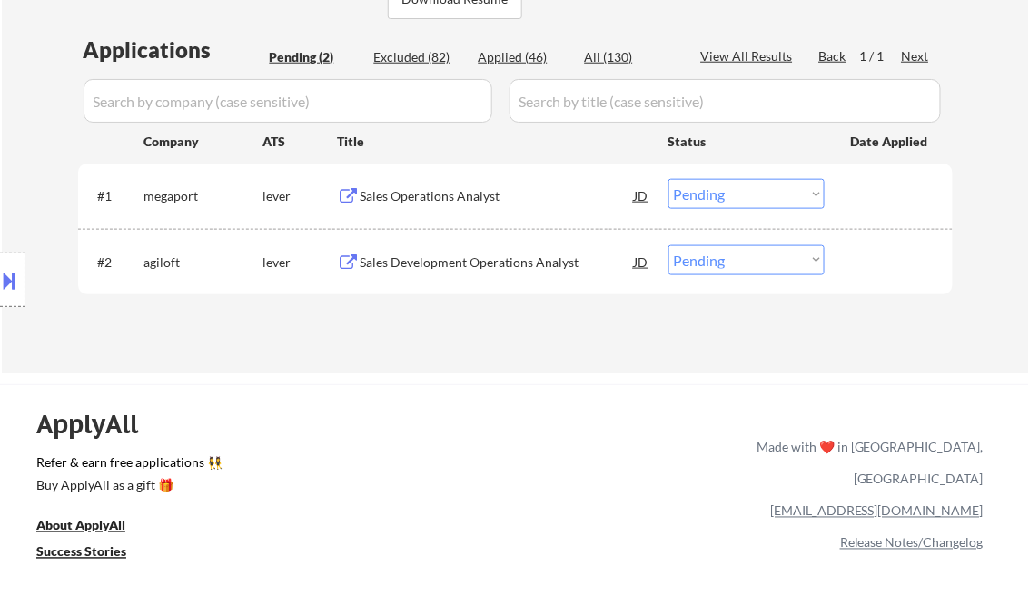
click at [450, 189] on div "Sales Operations Analyst" at bounding box center [498, 196] width 274 height 18
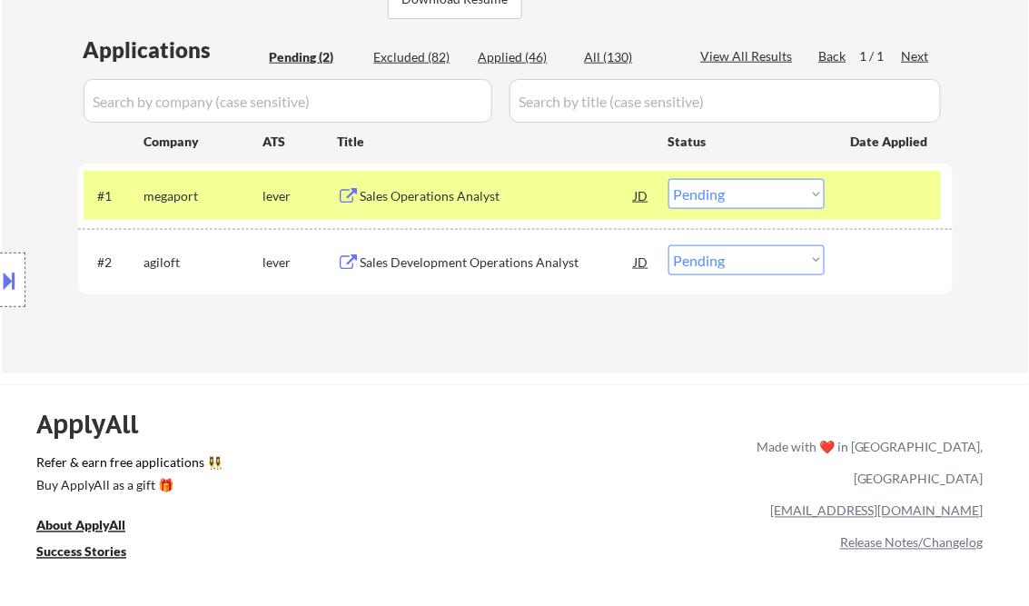
click at [12, 276] on button at bounding box center [10, 280] width 20 height 30
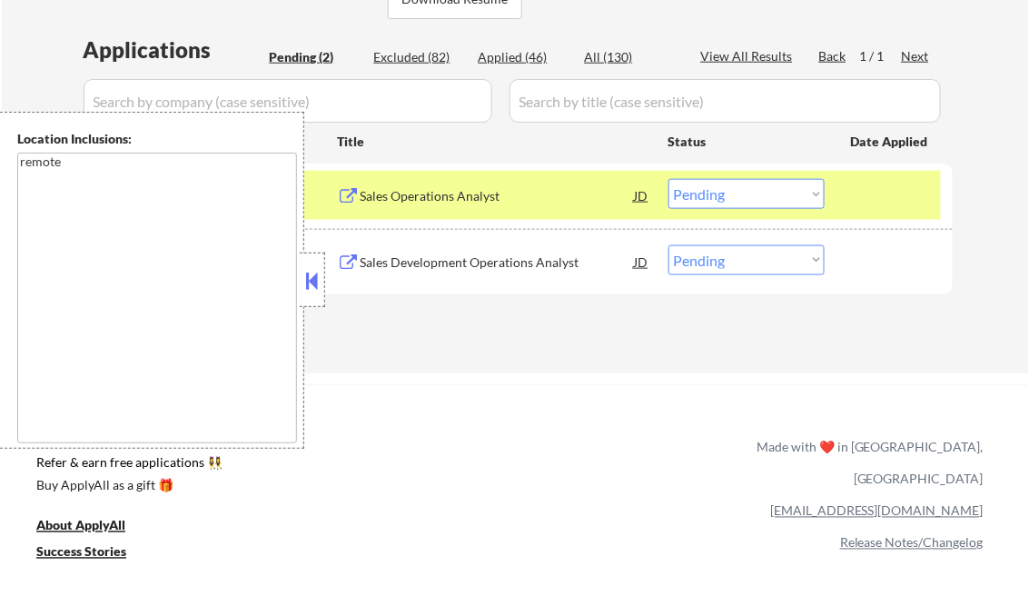
click at [309, 272] on button at bounding box center [312, 280] width 20 height 27
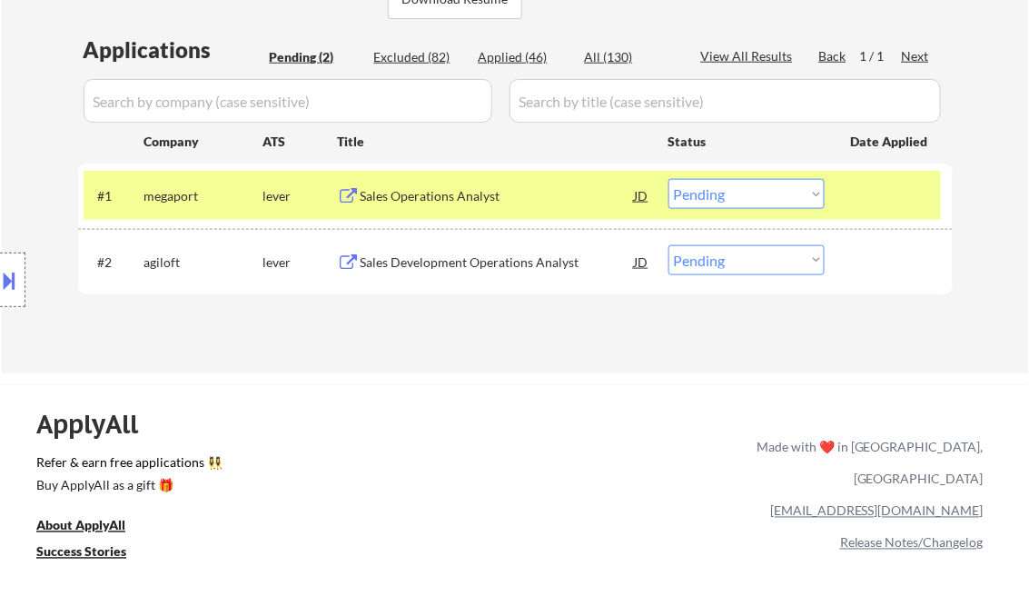
drag, startPoint x: 739, startPoint y: 199, endPoint x: 746, endPoint y: 206, distance: 9.7
click at [739, 199] on select "Choose an option... Pending Applied Excluded (Questions) Excluded (Expired) Exc…" at bounding box center [746, 194] width 156 height 30
click at [668, 179] on select "Choose an option... Pending Applied Excluded (Questions) Excluded (Expired) Exc…" at bounding box center [746, 194] width 156 height 30
click at [467, 260] on div "Sales Development Operations Analyst" at bounding box center [498, 262] width 274 height 18
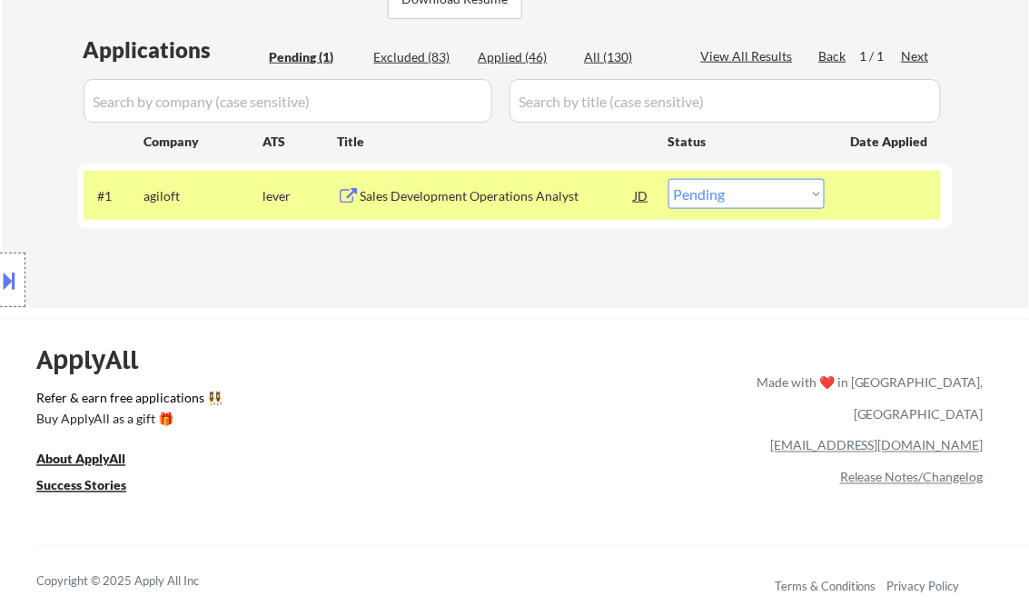
click at [731, 196] on select "Choose an option... Pending Applied Excluded (Questions) Excluded (Expired) Exc…" at bounding box center [746, 194] width 156 height 30
select select ""applied""
click at [668, 179] on select "Choose an option... Pending Applied Excluded (Questions) Excluded (Expired) Exc…" at bounding box center [746, 194] width 156 height 30
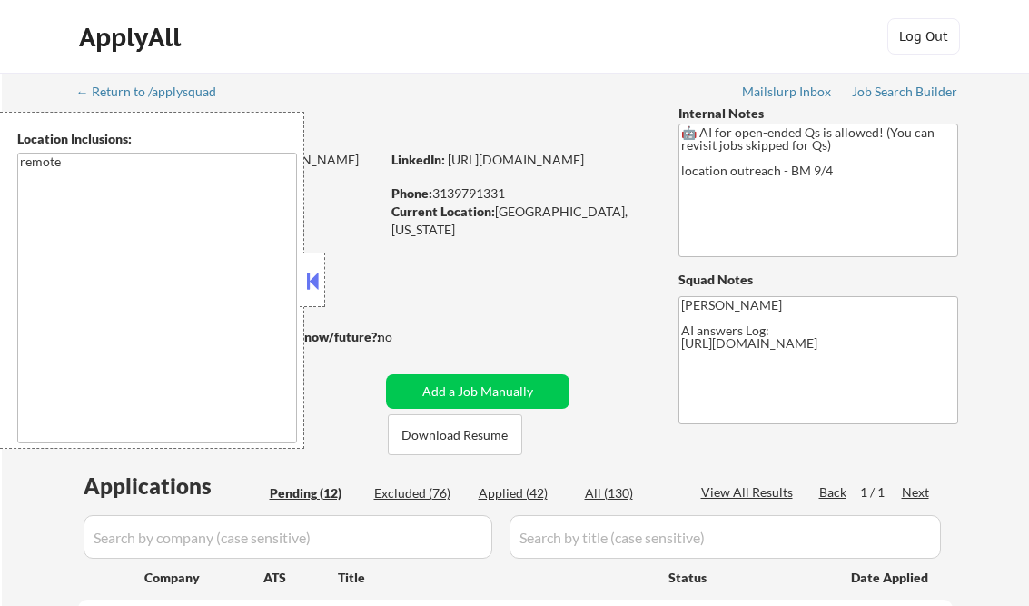
select select ""pending""
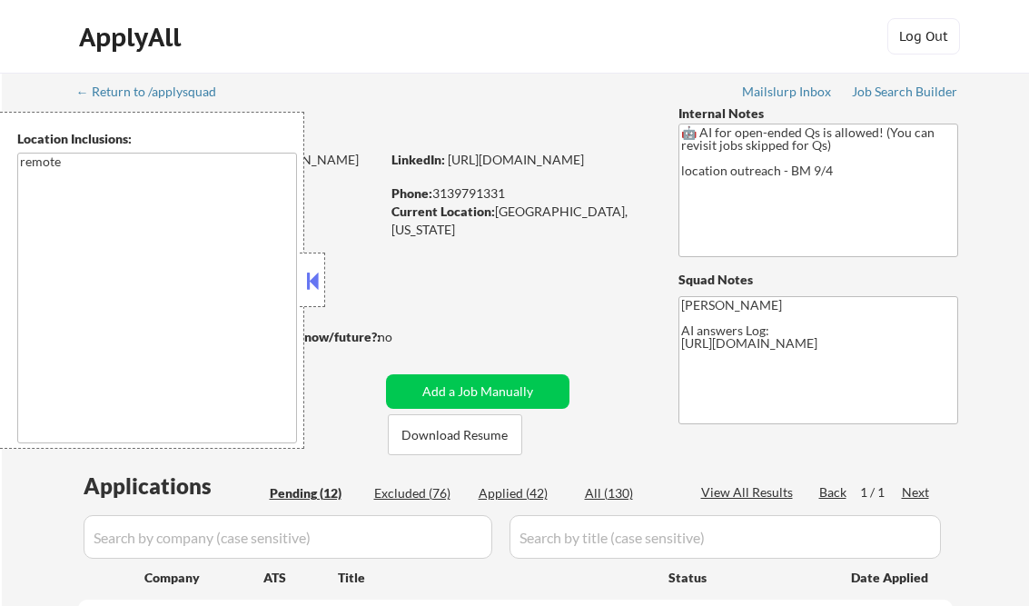
select select ""pending""
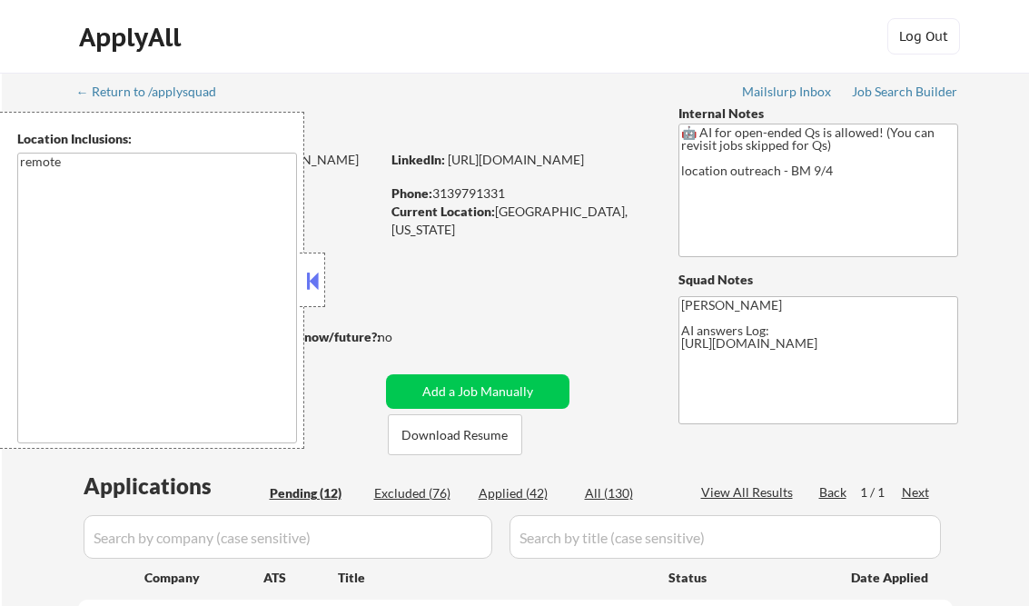
select select ""pending""
click at [314, 280] on button at bounding box center [312, 280] width 20 height 27
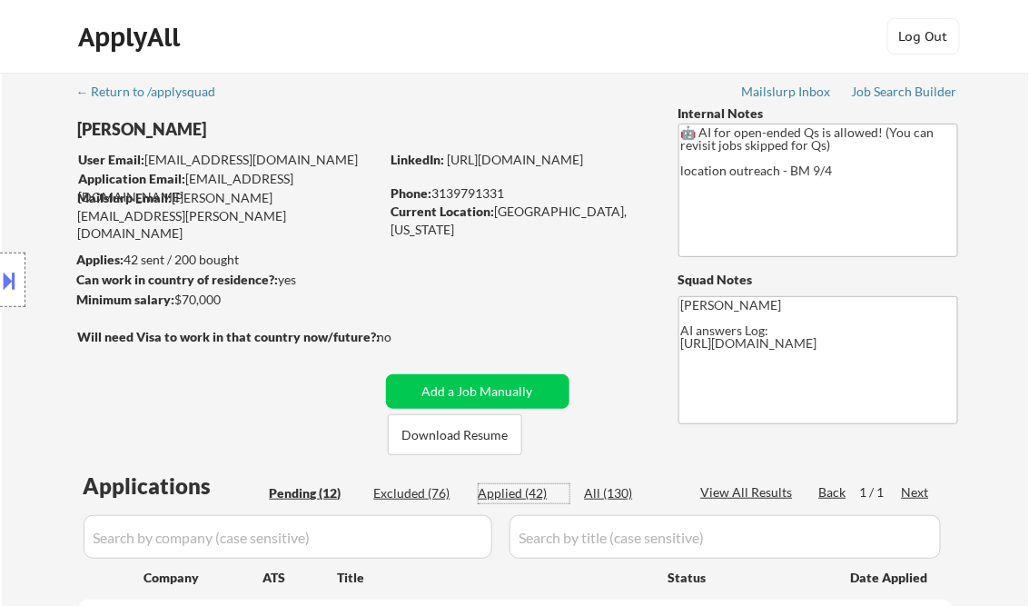
click at [509, 493] on div "Applied (42)" at bounding box center [524, 493] width 91 height 18
select select ""applied""
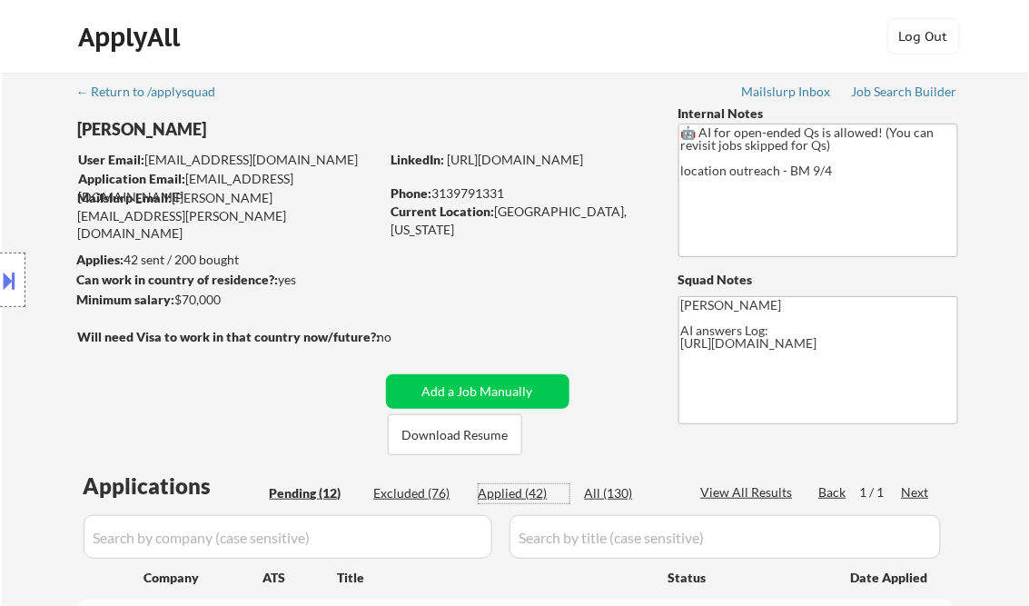
select select ""applied""
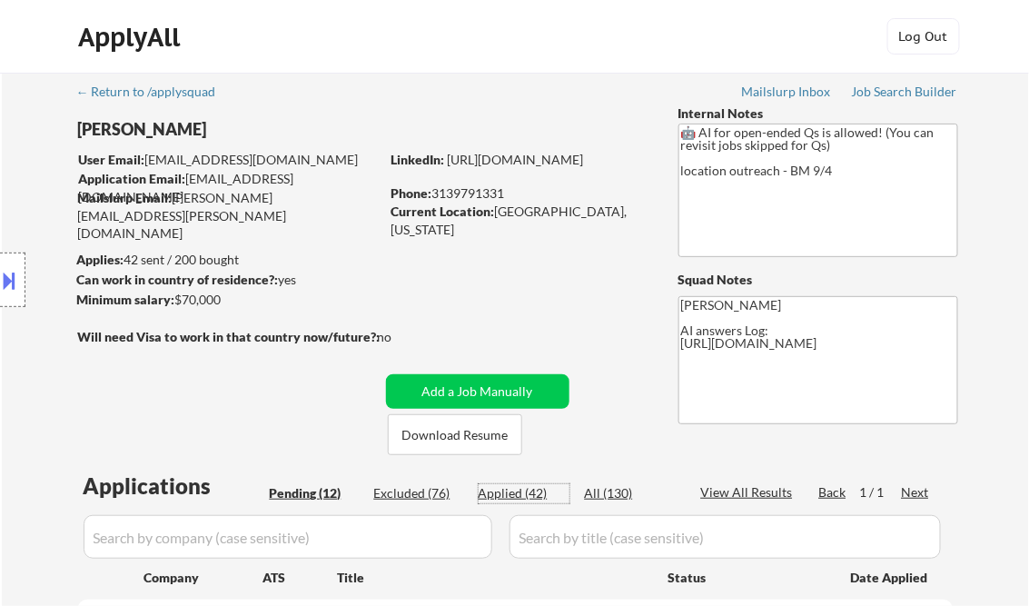
select select ""applied""
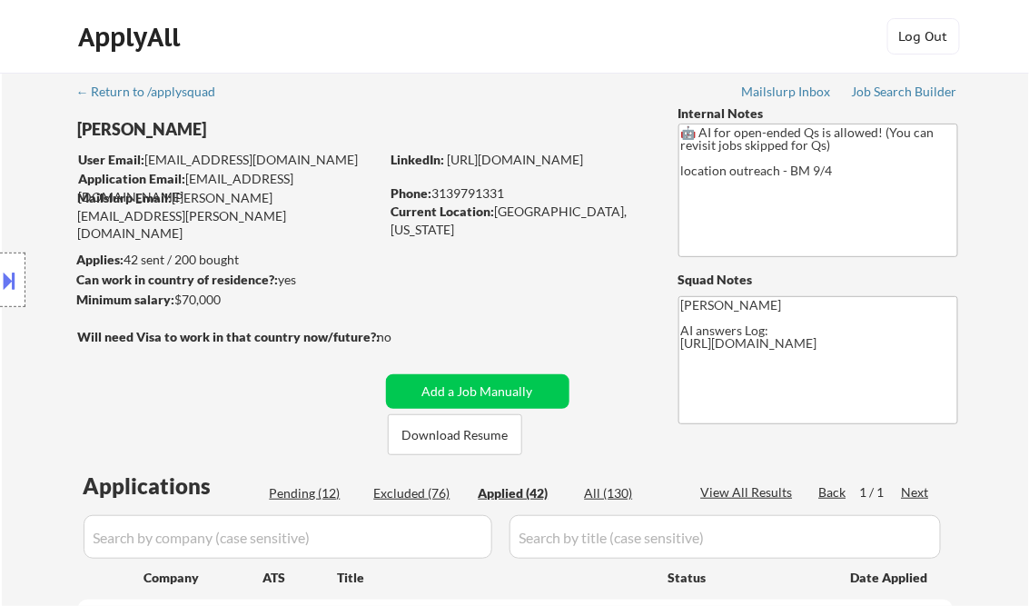
select select ""applied""
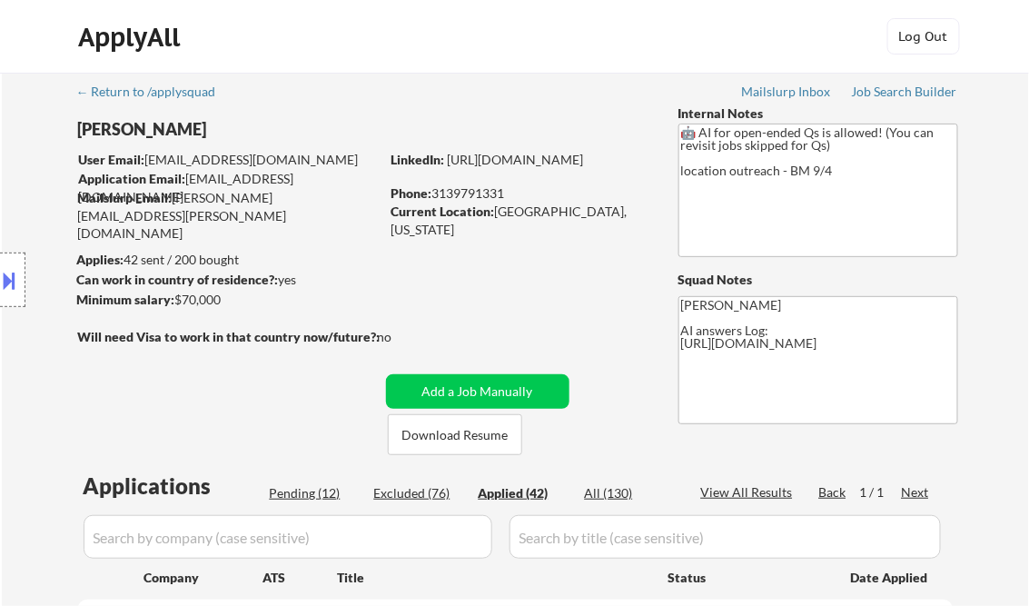
select select ""applied""
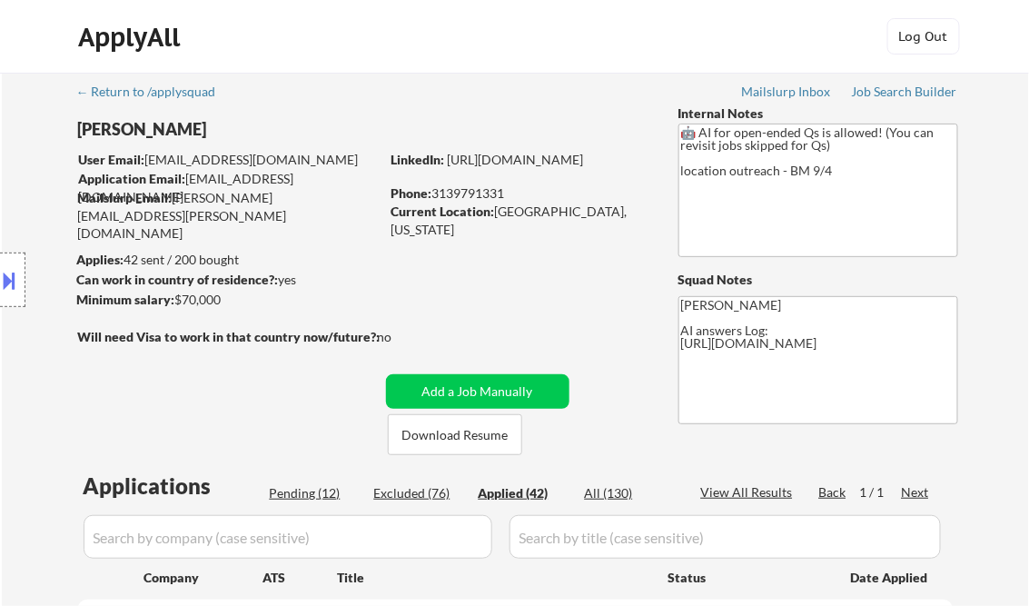
select select ""applied""
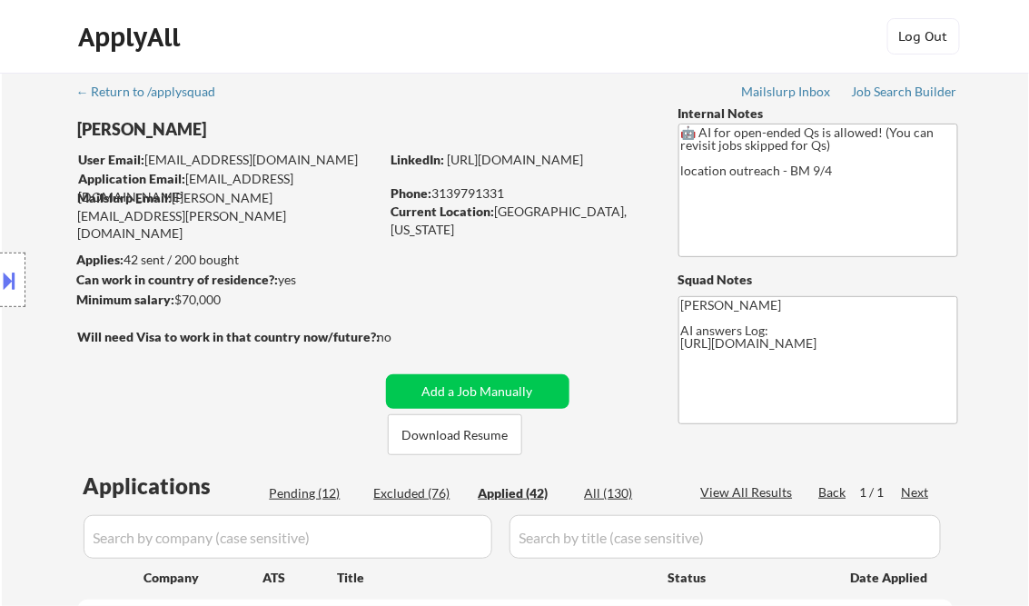
select select ""applied""
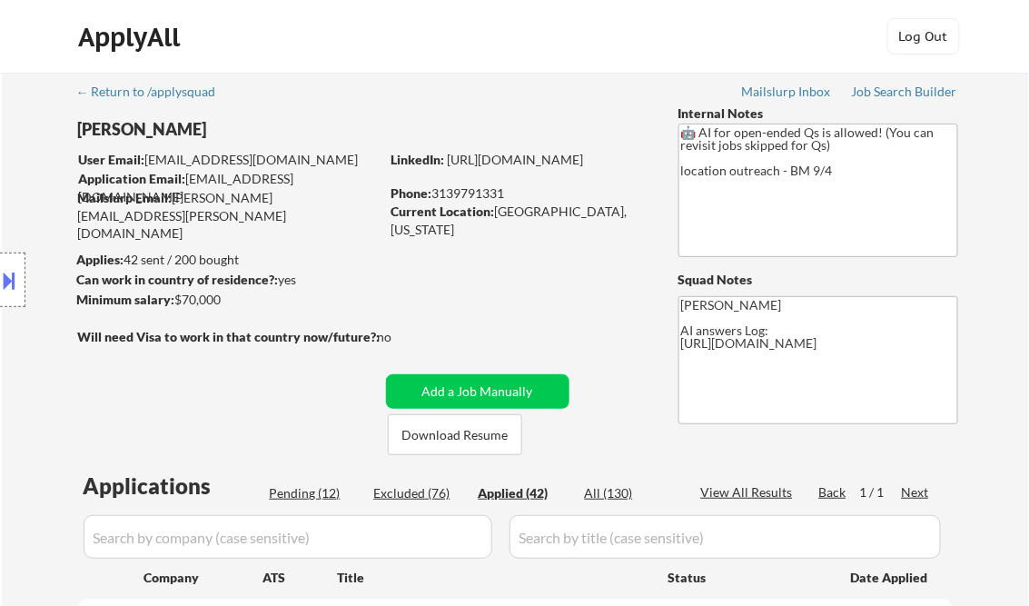
select select ""applied""
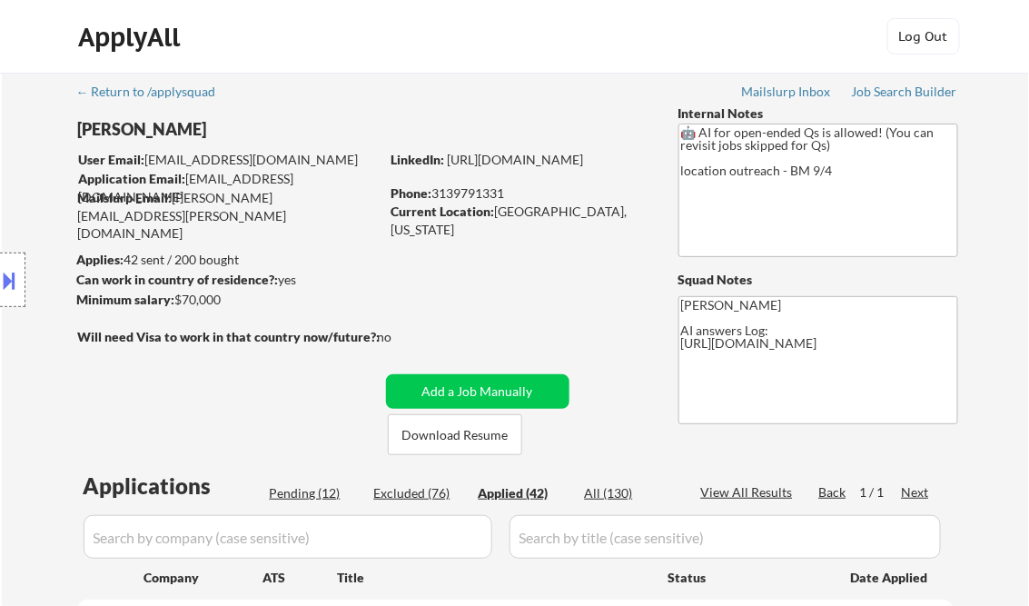
select select ""applied""
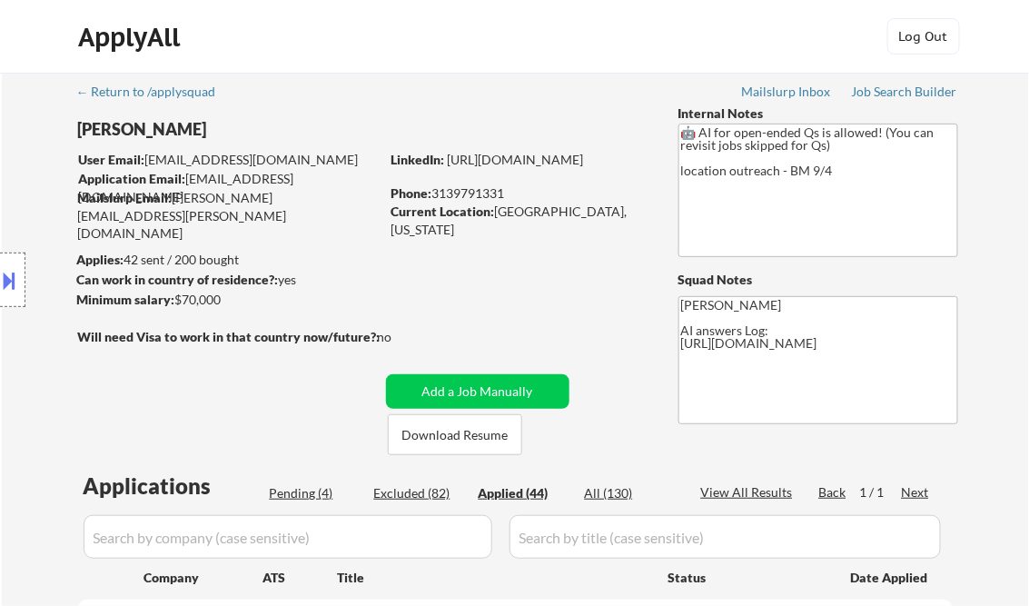
select select ""applied""
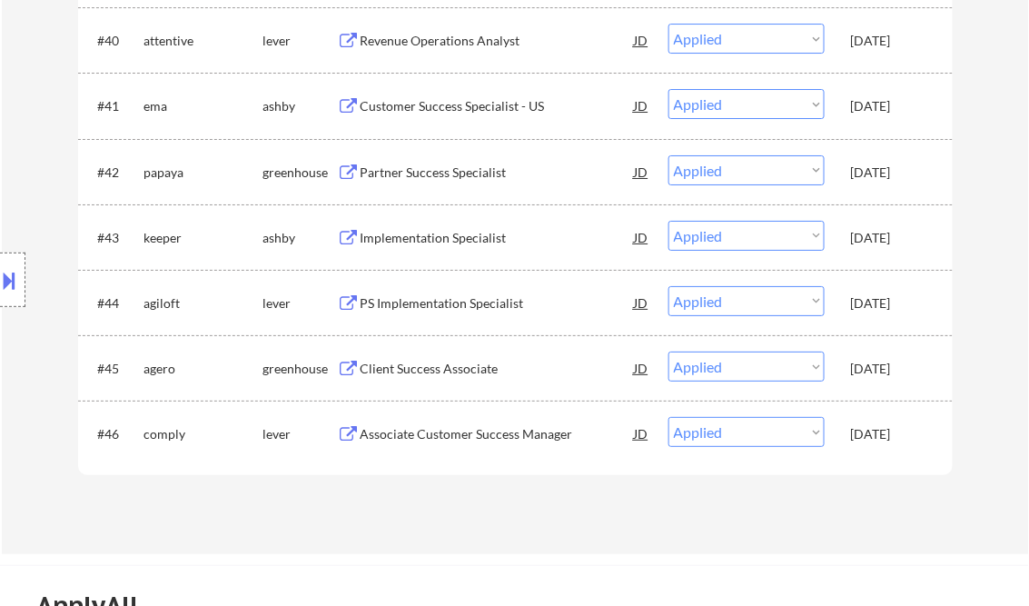
select select ""applied""
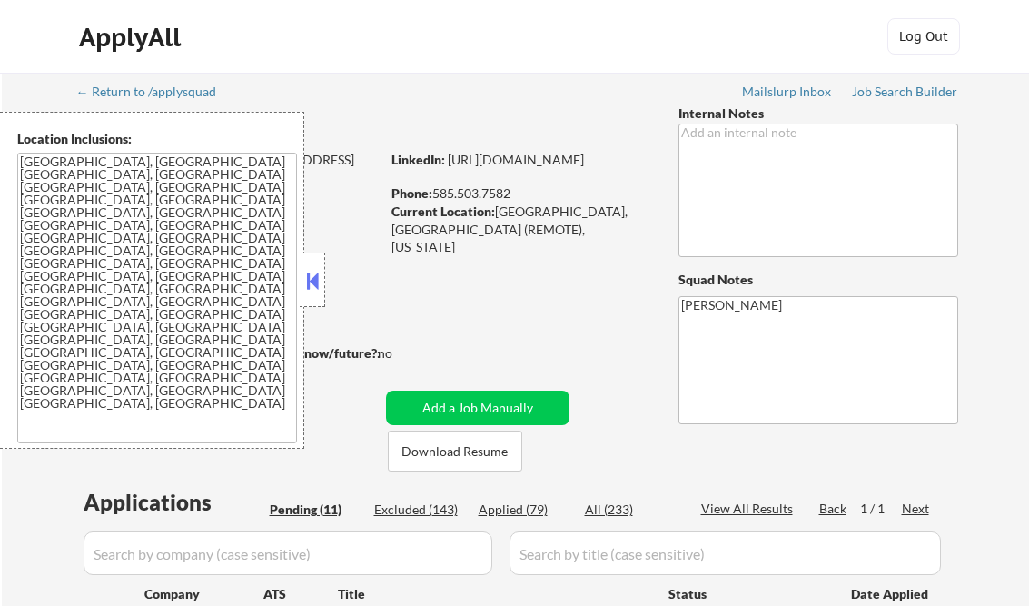
select select ""pending""
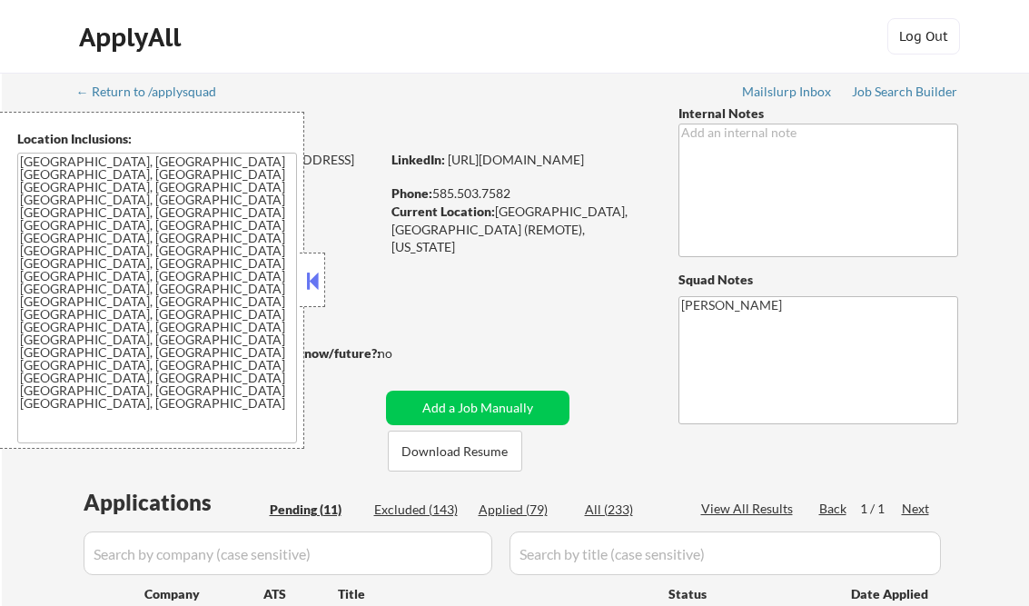
select select ""pending""
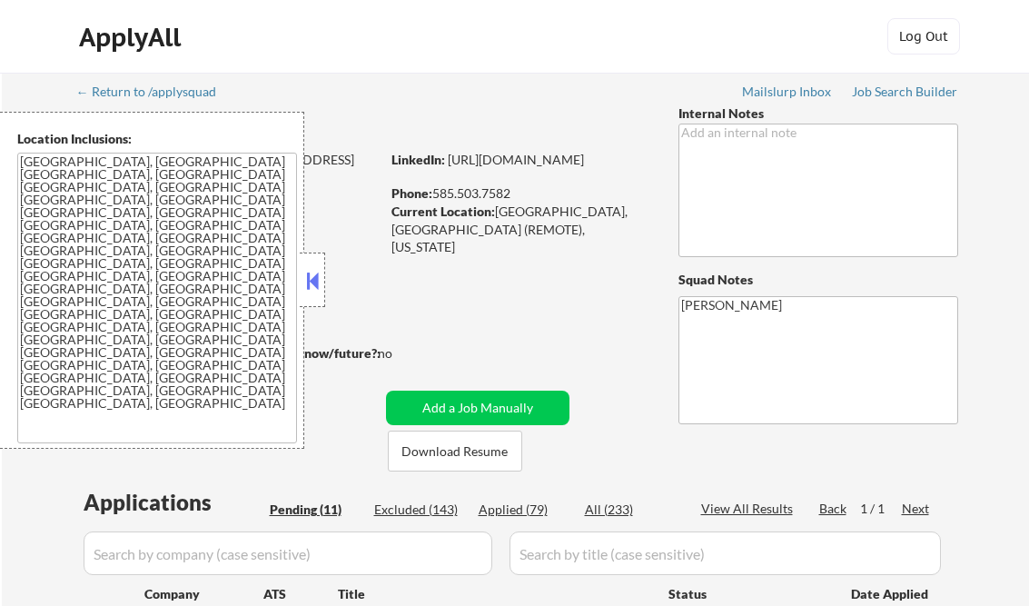
select select ""pending""
click at [313, 278] on button at bounding box center [312, 280] width 20 height 27
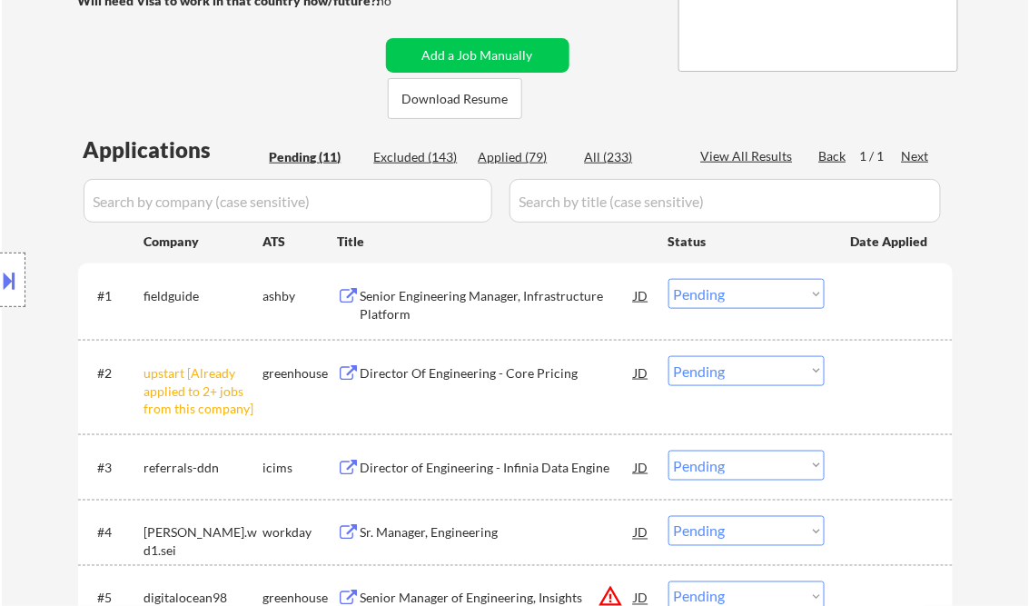
scroll to position [436, 0]
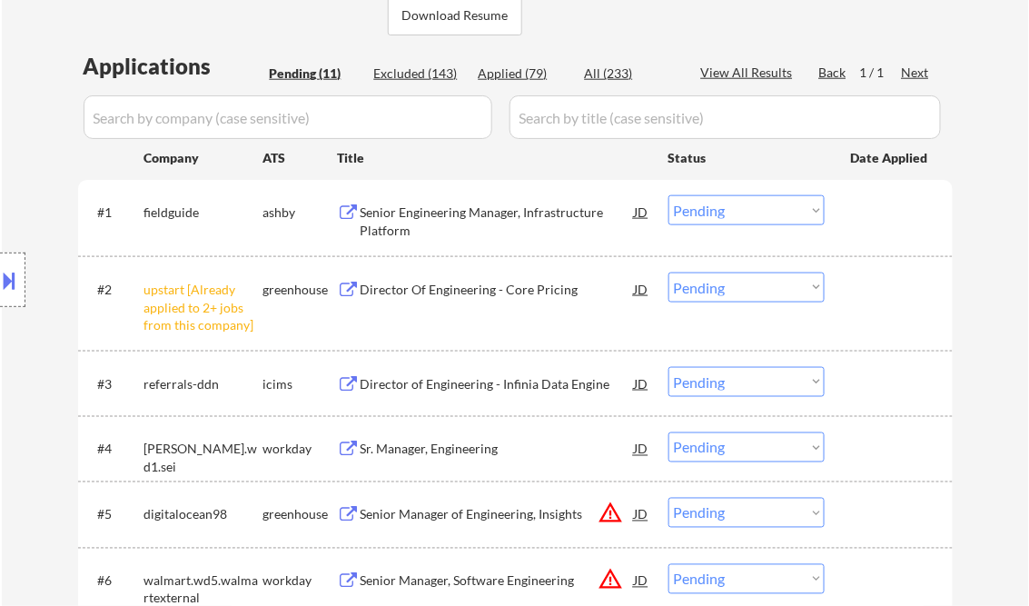
drag, startPoint x: 704, startPoint y: 288, endPoint x: 718, endPoint y: 300, distance: 18.7
click at [705, 288] on select "Choose an option... Pending Applied Excluded (Questions) Excluded (Expired) Exc…" at bounding box center [746, 287] width 156 height 30
click at [668, 272] on select "Choose an option... Pending Applied Excluded (Questions) Excluded (Expired) Exc…" at bounding box center [746, 287] width 156 height 30
select select ""pending""
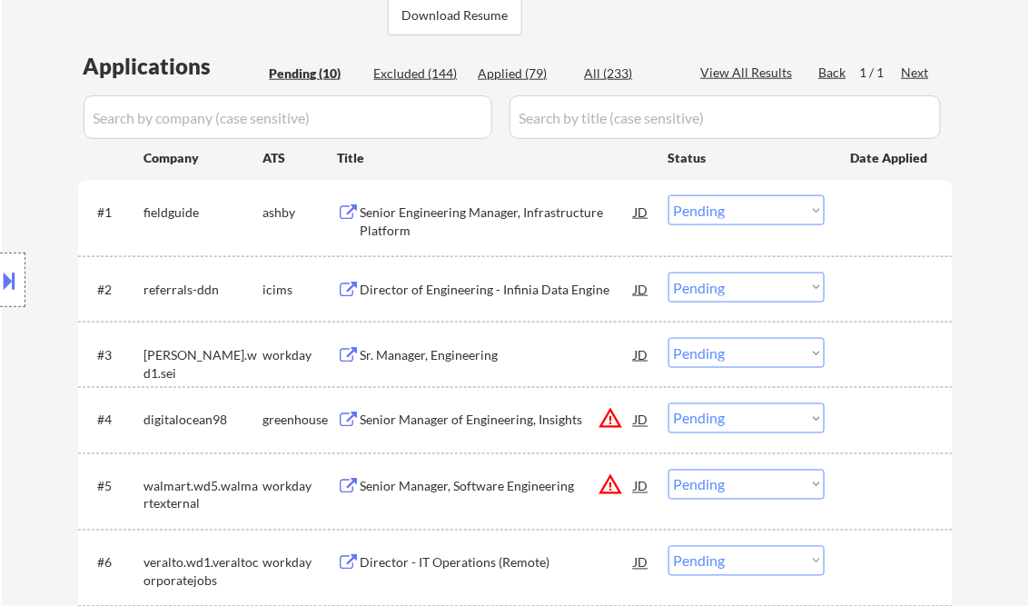
click at [458, 222] on div "Senior Engineering Manager, Infrastructure Platform" at bounding box center [498, 220] width 274 height 35
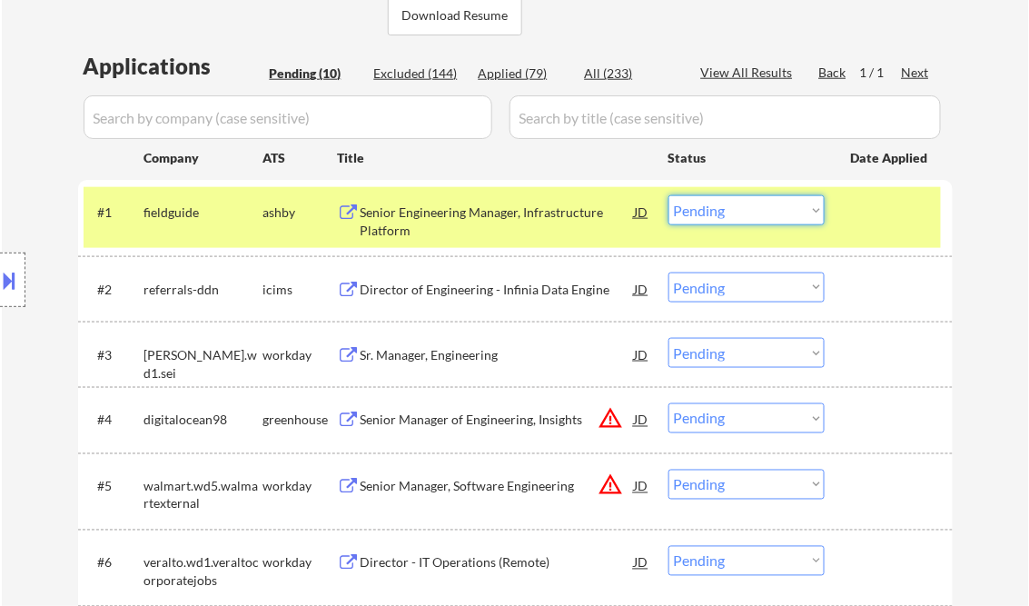
drag, startPoint x: 704, startPoint y: 215, endPoint x: 711, endPoint y: 224, distance: 11.6
click at [704, 214] on select "Choose an option... Pending Applied Excluded (Questions) Excluded (Expired) Exc…" at bounding box center [746, 210] width 156 height 30
click at [668, 195] on select "Choose an option... Pending Applied Excluded (Questions) Excluded (Expired) Exc…" at bounding box center [746, 210] width 156 height 30
click at [489, 292] on div "Director of Engineering - Infinia Data Engine" at bounding box center [498, 290] width 274 height 18
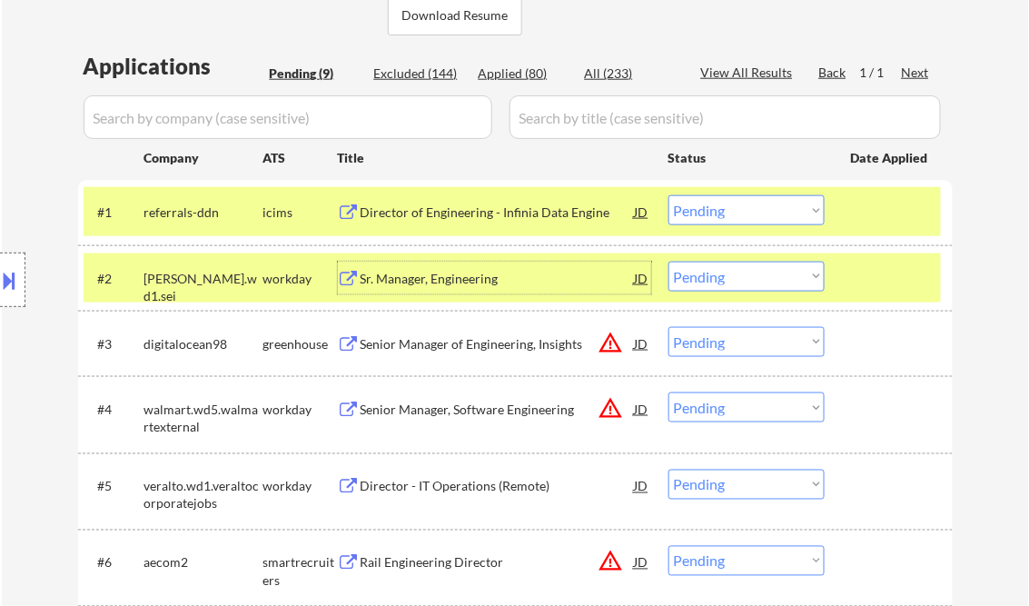
click at [739, 212] on select "Choose an option... Pending Applied Excluded (Questions) Excluded (Expired) Exc…" at bounding box center [746, 210] width 156 height 30
click at [668, 195] on select "Choose an option... Pending Applied Excluded (Questions) Excluded (Expired) Exc…" at bounding box center [746, 210] width 156 height 30
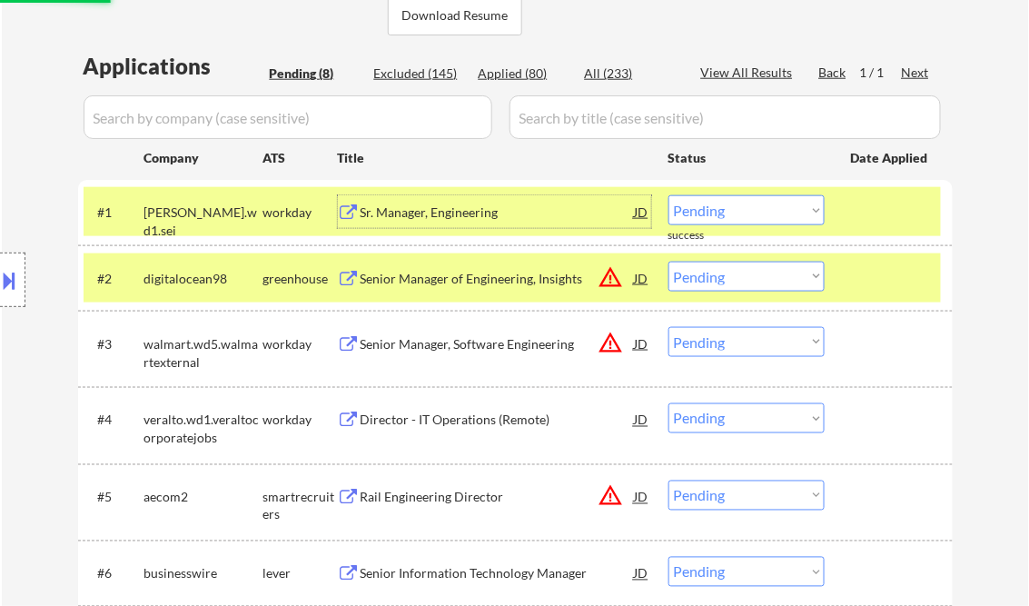
click at [438, 210] on div "Sr. Manager, Engineering" at bounding box center [498, 212] width 274 height 18
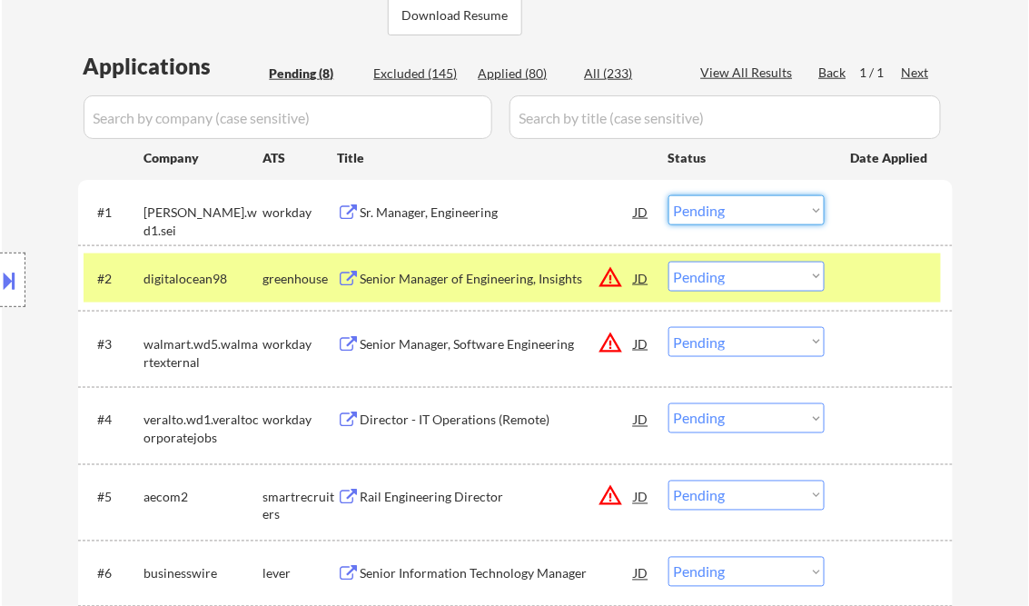
click at [725, 218] on select "Choose an option... Pending Applied Excluded (Questions) Excluded (Expired) Exc…" at bounding box center [746, 210] width 156 height 30
click at [668, 195] on select "Choose an option... Pending Applied Excluded (Questions) Excluded (Expired) Exc…" at bounding box center [746, 210] width 156 height 30
click at [490, 274] on div "Senior Manager of Engineering, Insights" at bounding box center [498, 279] width 274 height 18
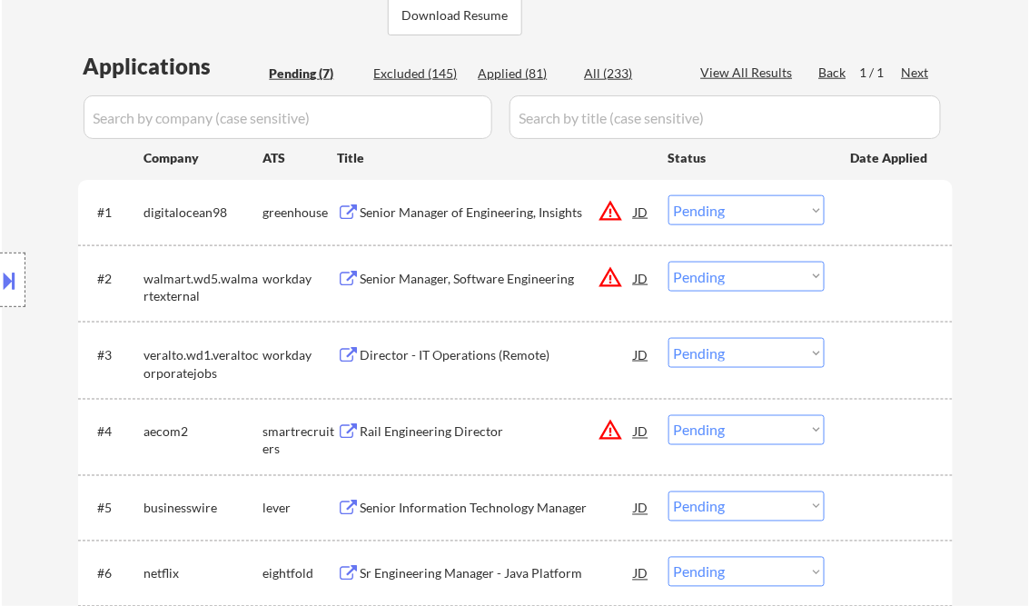
click at [15, 273] on button at bounding box center [10, 280] width 20 height 30
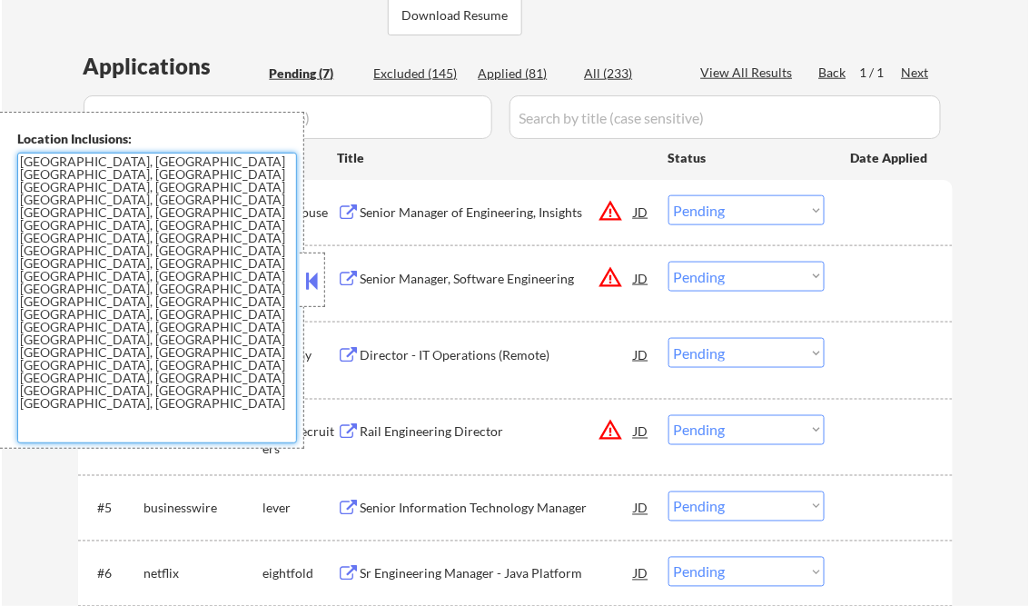
click at [293, 272] on textarea "Rochester, NY Brighton, NY Irondequoit, NY Greece, NY Henrietta, NY Pittsford, …" at bounding box center [157, 298] width 280 height 291
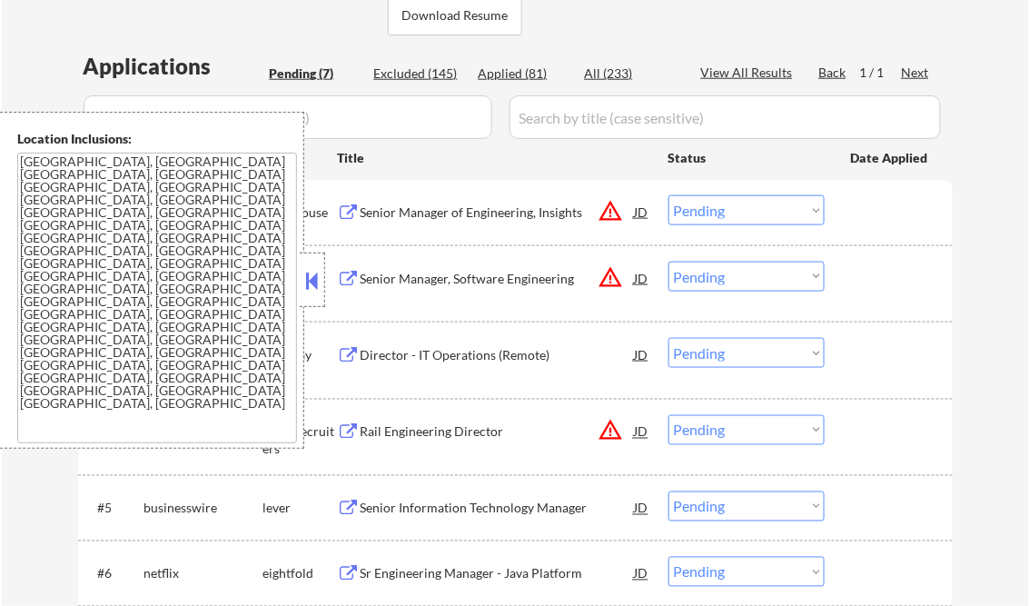
click at [303, 272] on button at bounding box center [312, 280] width 20 height 27
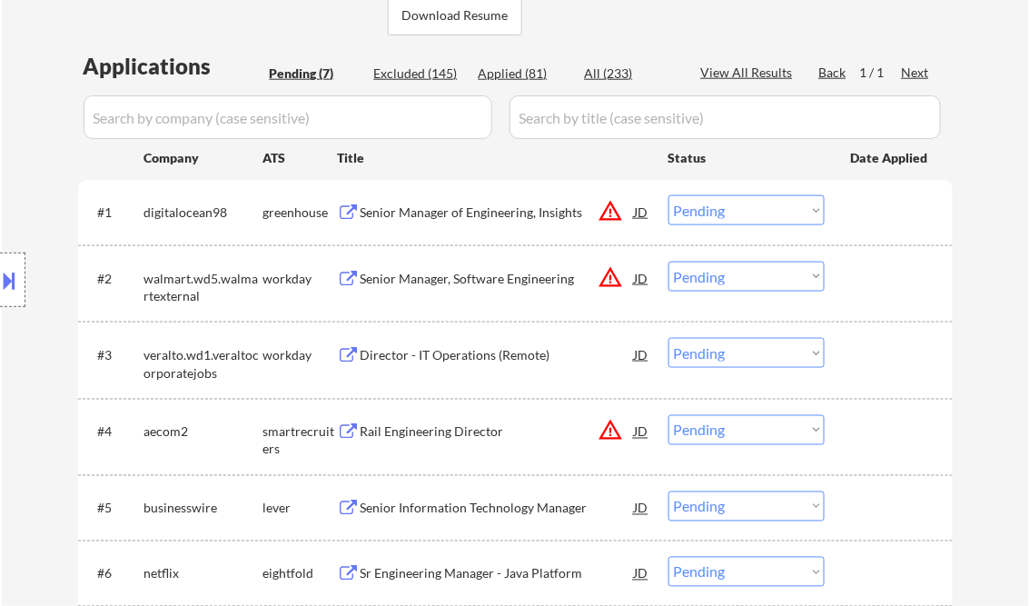
click at [699, 204] on select "Choose an option... Pending Applied Excluded (Questions) Excluded (Expired) Exc…" at bounding box center [746, 210] width 156 height 30
click at [668, 195] on select "Choose an option... Pending Applied Excluded (Questions) Excluded (Expired) Exc…" at bounding box center [746, 210] width 156 height 30
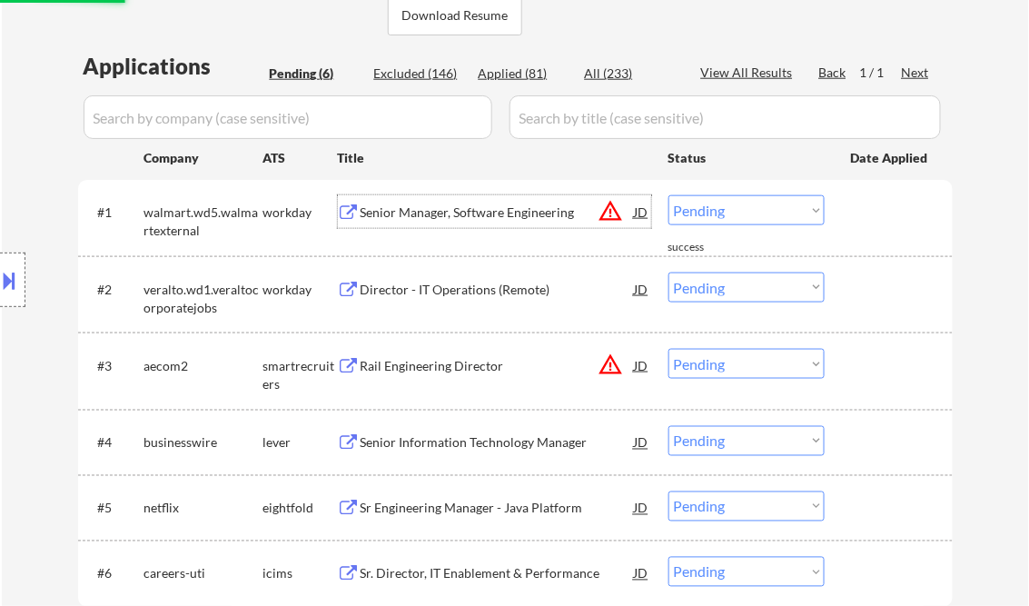
click at [436, 210] on div "Senior Manager, Software Engineering" at bounding box center [498, 212] width 274 height 18
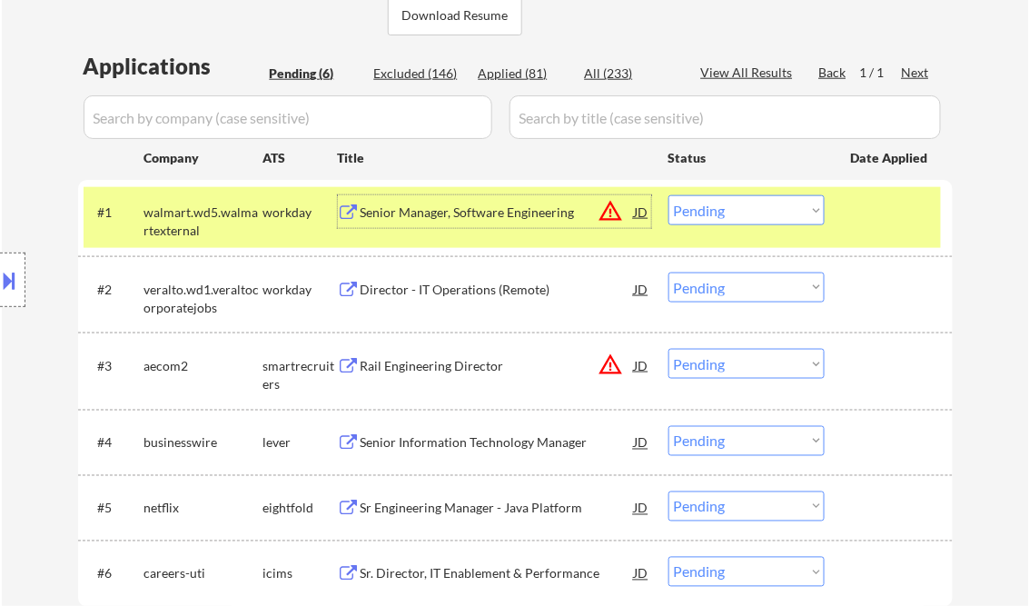
click at [745, 208] on select "Choose an option... Pending Applied Excluded (Questions) Excluded (Expired) Exc…" at bounding box center [746, 210] width 156 height 30
click at [668, 195] on select "Choose an option... Pending Applied Excluded (Questions) Excluded (Expired) Exc…" at bounding box center [746, 210] width 156 height 30
click at [401, 299] on div "Director - IT Operations (Remote)" at bounding box center [498, 288] width 274 height 33
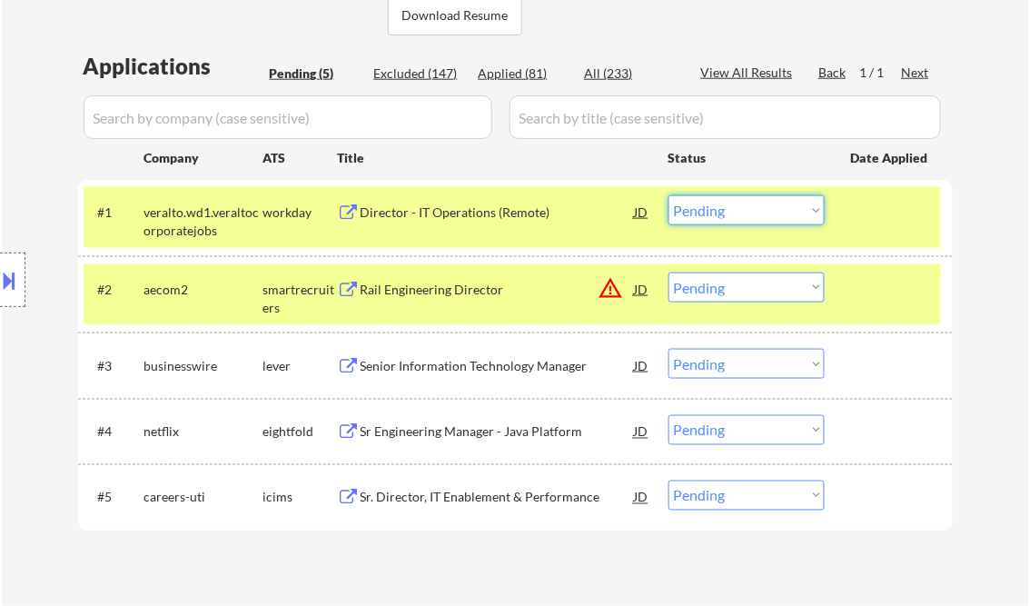
drag, startPoint x: 734, startPoint y: 209, endPoint x: 736, endPoint y: 223, distance: 14.8
click at [734, 209] on select "Choose an option... Pending Applied Excluded (Questions) Excluded (Expired) Exc…" at bounding box center [746, 210] width 156 height 30
click at [668, 195] on select "Choose an option... Pending Applied Excluded (Questions) Excluded (Expired) Exc…" at bounding box center [746, 210] width 156 height 30
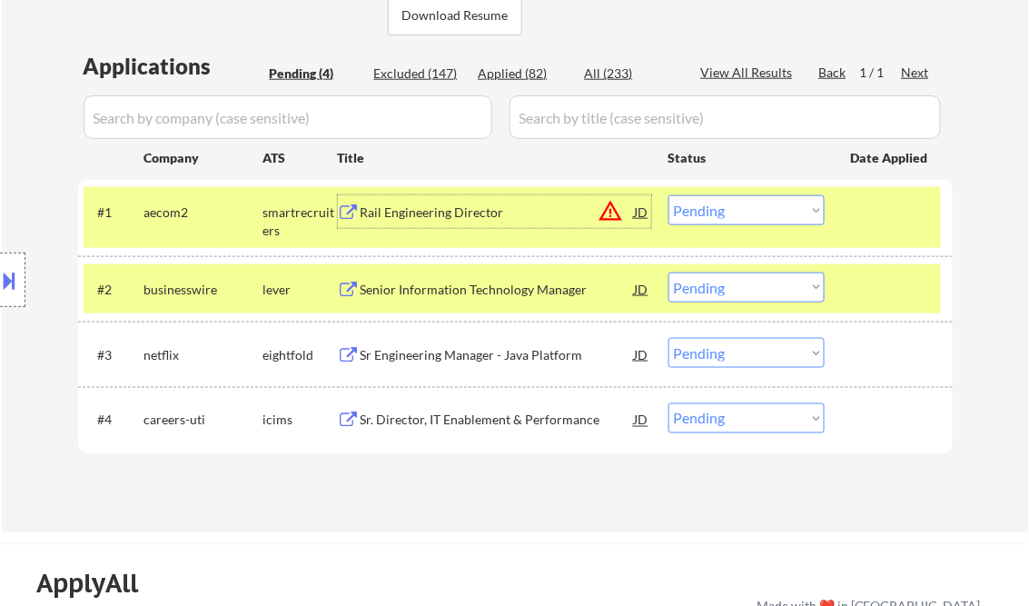
click at [451, 222] on div "Rail Engineering Director" at bounding box center [498, 211] width 274 height 33
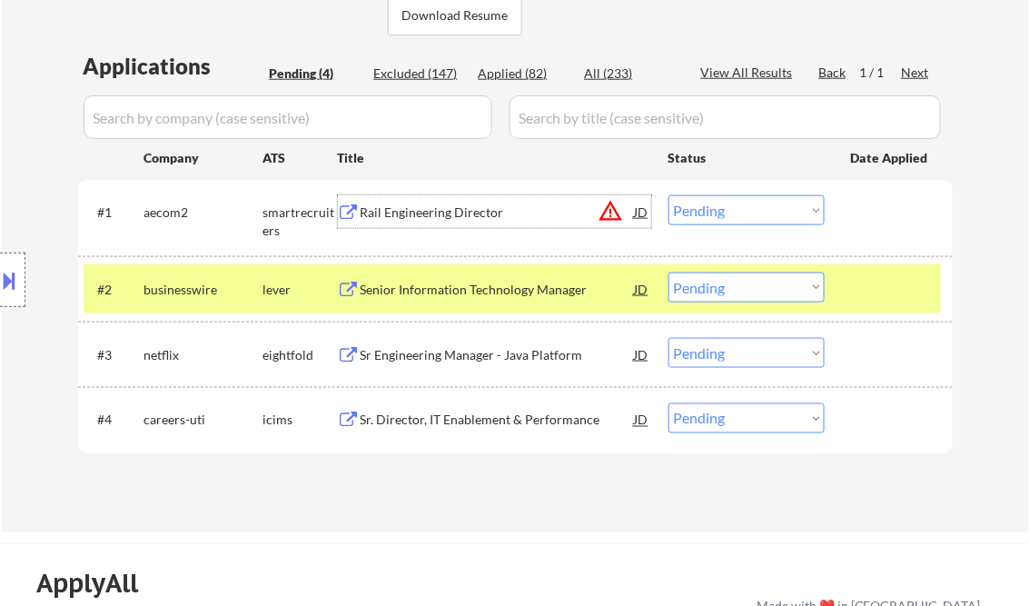
drag, startPoint x: 707, startPoint y: 214, endPoint x: 717, endPoint y: 222, distance: 12.4
click at [707, 214] on select "Choose an option... Pending Applied Excluded (Questions) Excluded (Expired) Exc…" at bounding box center [746, 210] width 156 height 30
click at [668, 195] on select "Choose an option... Pending Applied Excluded (Questions) Excluded (Expired) Exc…" at bounding box center [746, 210] width 156 height 30
click at [462, 290] on div "Senior Information Technology Manager" at bounding box center [498, 290] width 274 height 18
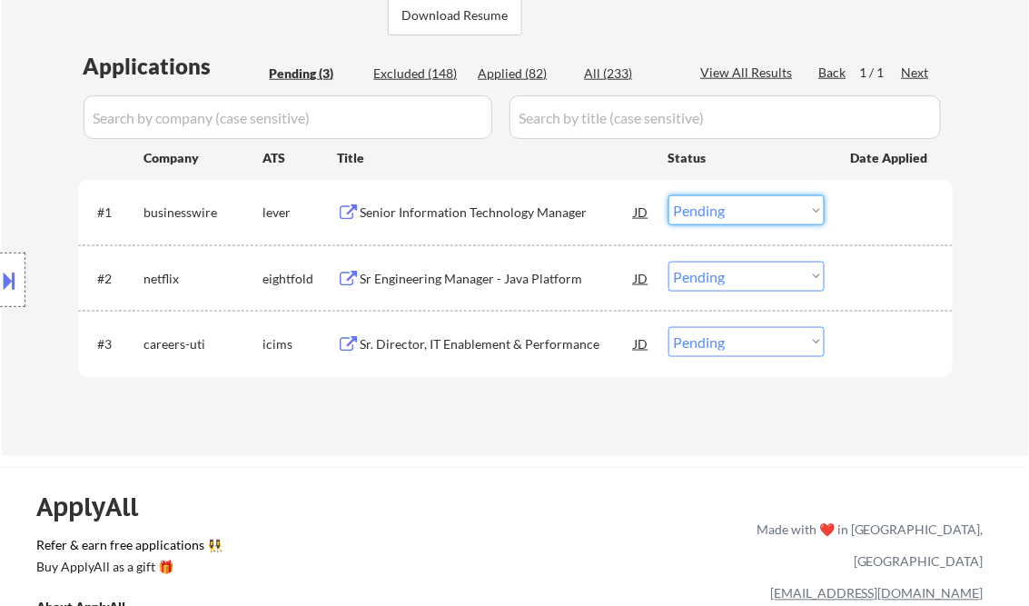
click at [704, 208] on select "Choose an option... Pending Applied Excluded (Questions) Excluded (Expired) Exc…" at bounding box center [746, 210] width 156 height 30
click at [668, 195] on select "Choose an option... Pending Applied Excluded (Questions) Excluded (Expired) Exc…" at bounding box center [746, 210] width 156 height 30
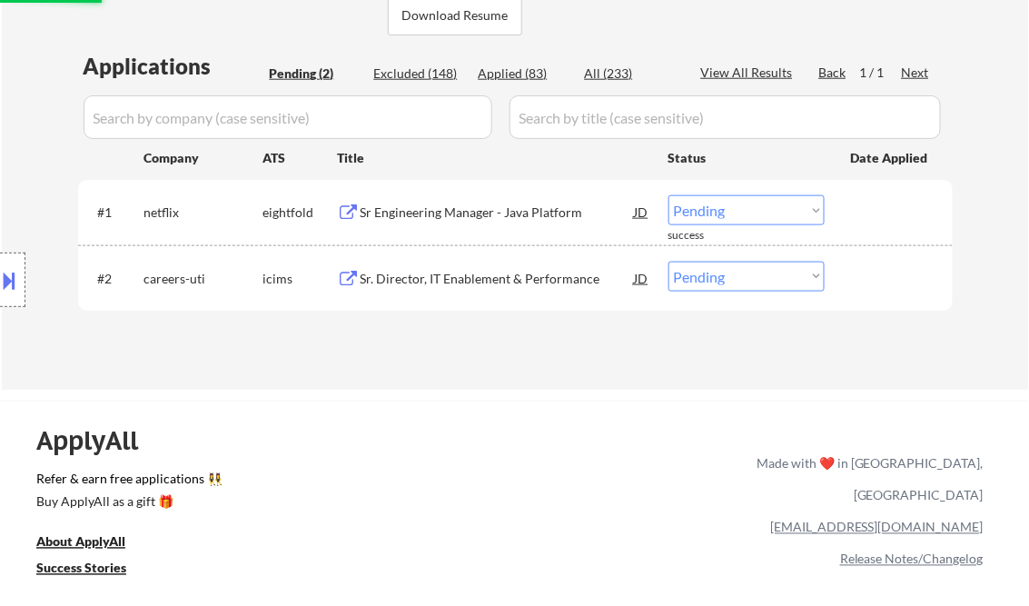
click at [452, 220] on div "Sr Engineering Manager - Java Platform" at bounding box center [498, 212] width 274 height 18
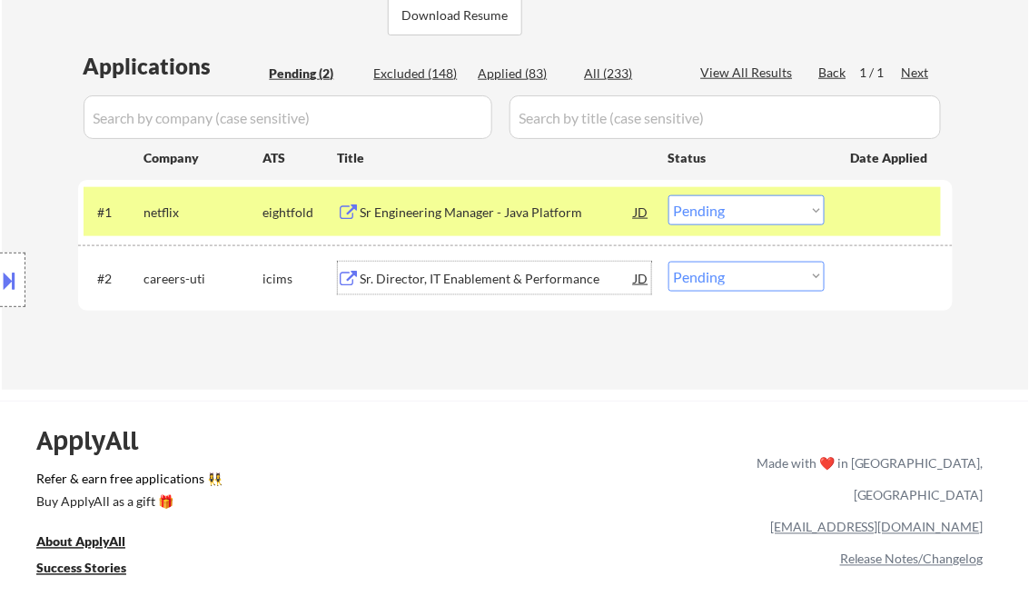
click at [497, 280] on div "Sr. Director, IT Enablement & Performance" at bounding box center [498, 279] width 274 height 18
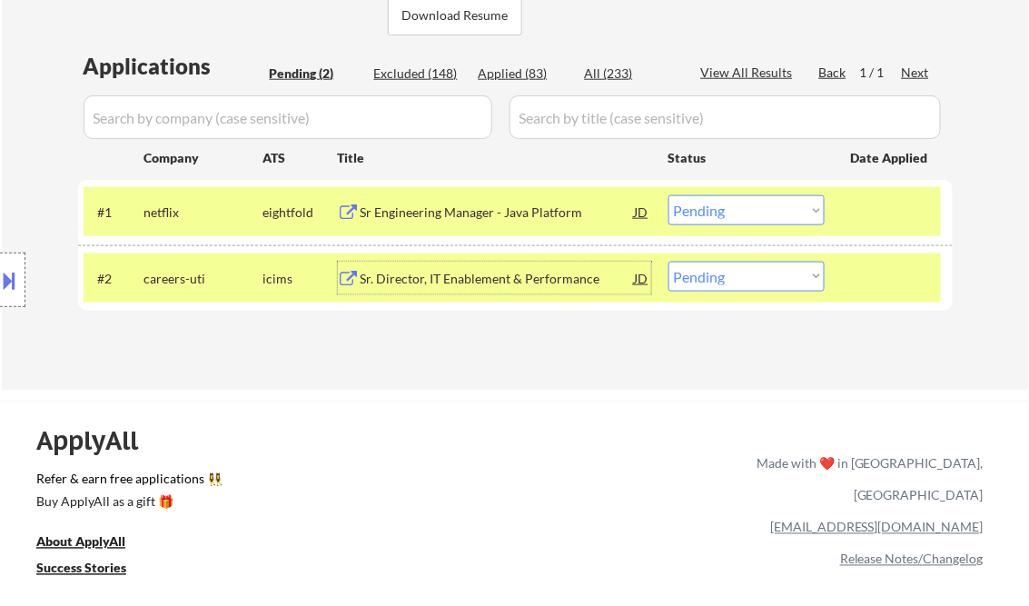
click at [459, 214] on div "Sr Engineering Manager - Java Platform" at bounding box center [498, 212] width 274 height 18
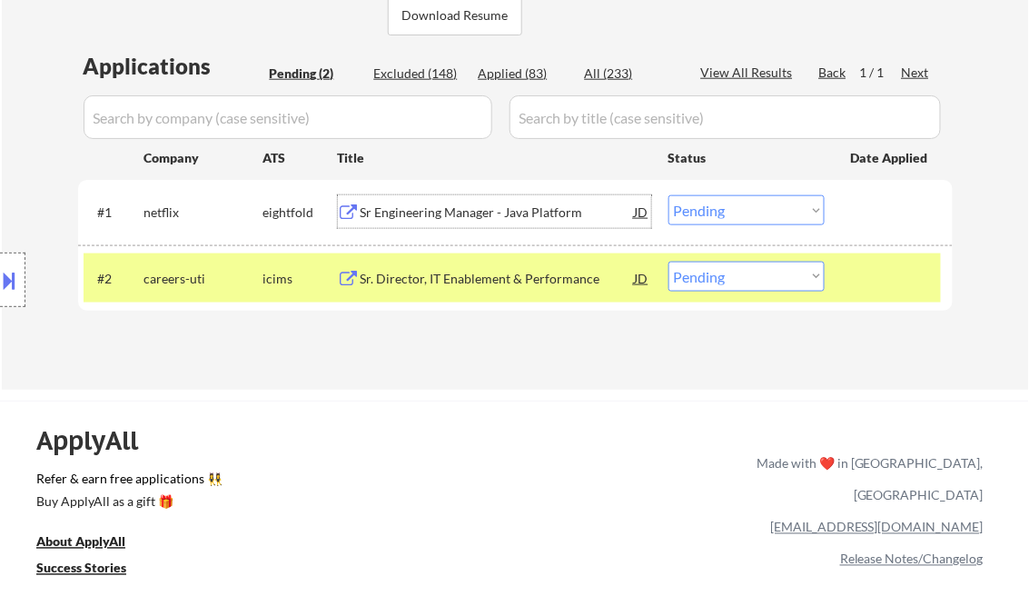
drag, startPoint x: 707, startPoint y: 221, endPoint x: 729, endPoint y: 223, distance: 22.0
click at [707, 221] on select "Choose an option... Pending Applied Excluded (Questions) Excluded (Expired) Exc…" at bounding box center [746, 210] width 156 height 30
click at [668, 195] on select "Choose an option... Pending Applied Excluded (Questions) Excluded (Expired) Exc…" at bounding box center [746, 210] width 156 height 30
click at [754, 280] on select "Choose an option... Pending Applied Excluded (Questions) Excluded (Expired) Exc…" at bounding box center [746, 277] width 156 height 30
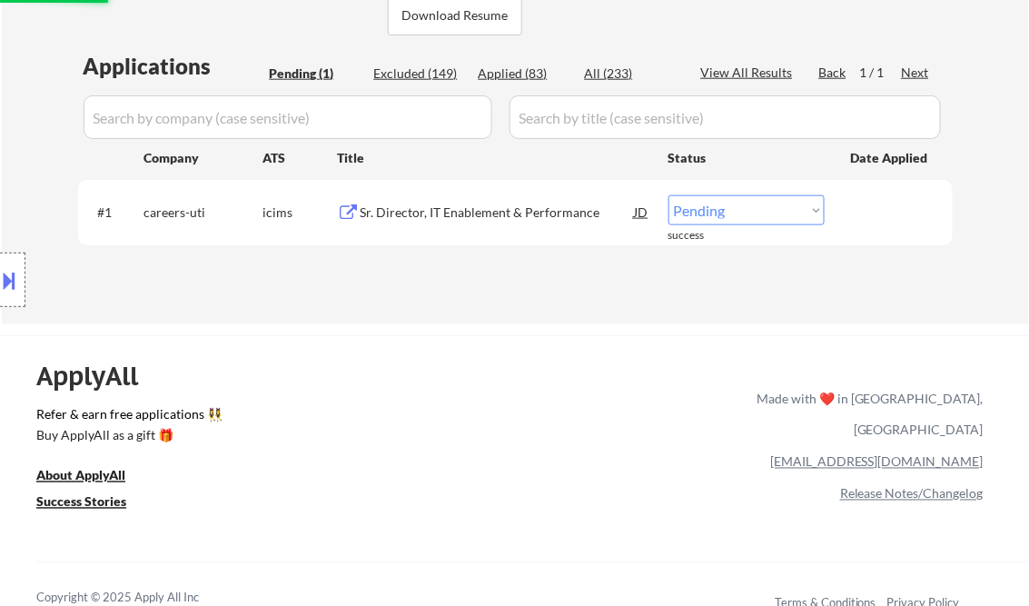
click at [715, 216] on select "Choose an option... Pending Applied Excluded (Questions) Excluded (Expired) Exc…" at bounding box center [746, 210] width 156 height 30
select select ""excluded""
click at [668, 195] on select "Choose an option... Pending Applied Excluded (Questions) Excluded (Expired) Exc…" at bounding box center [746, 210] width 156 height 30
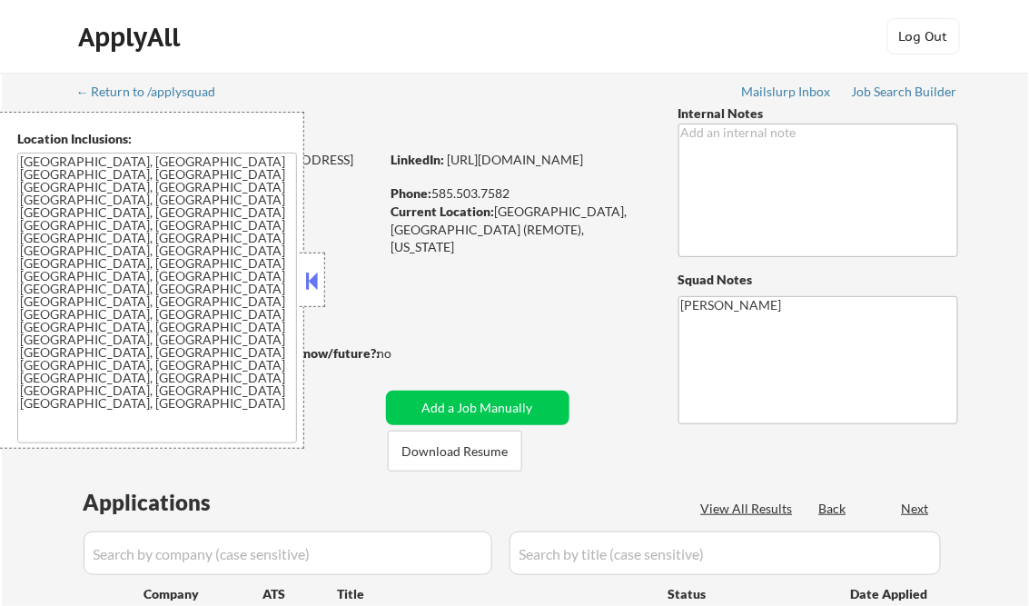
select select ""pending""
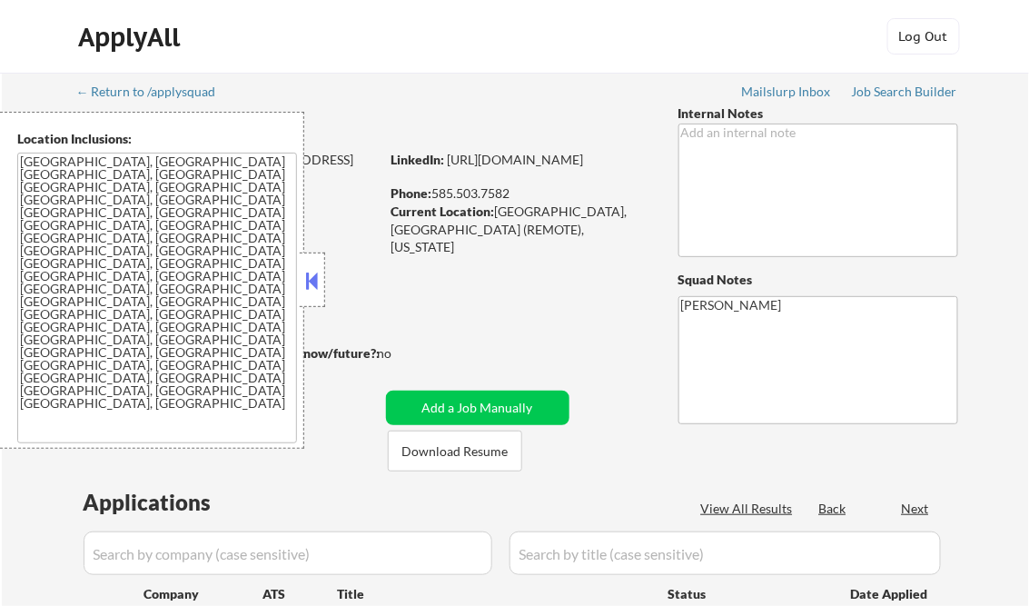
select select ""pending""
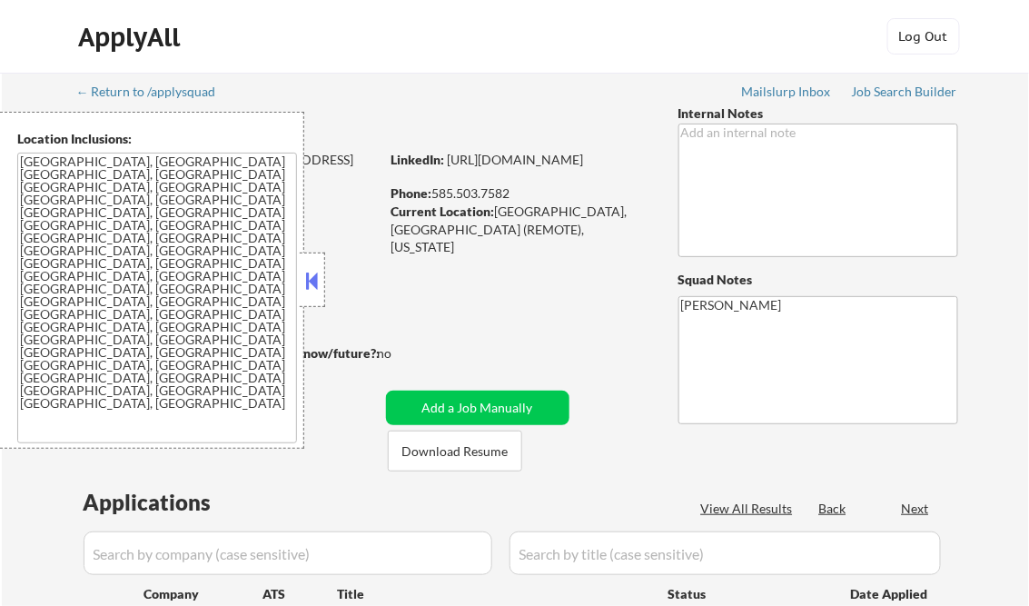
select select ""pending""
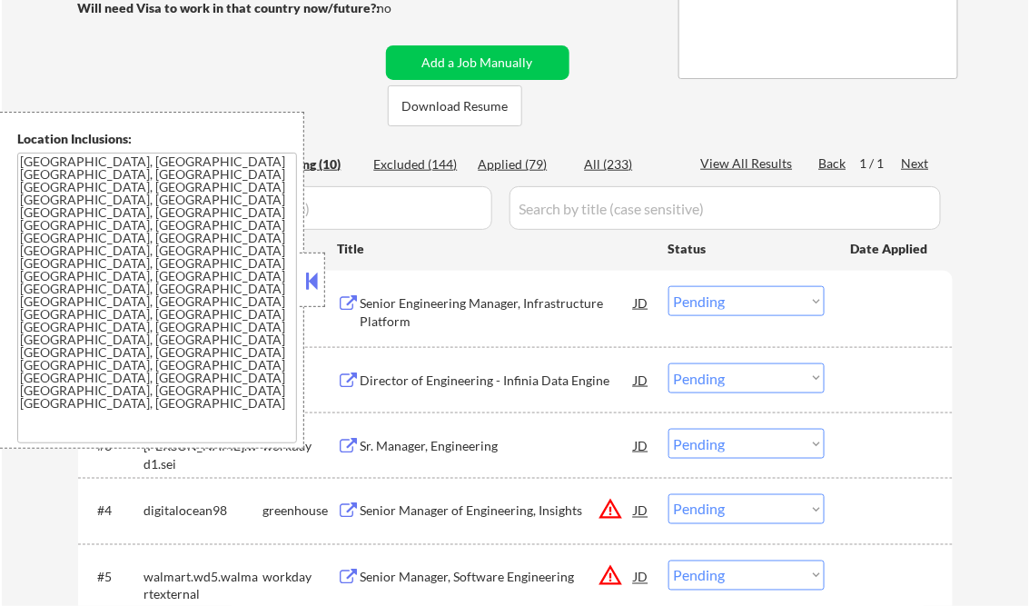
click at [314, 279] on button at bounding box center [312, 280] width 20 height 27
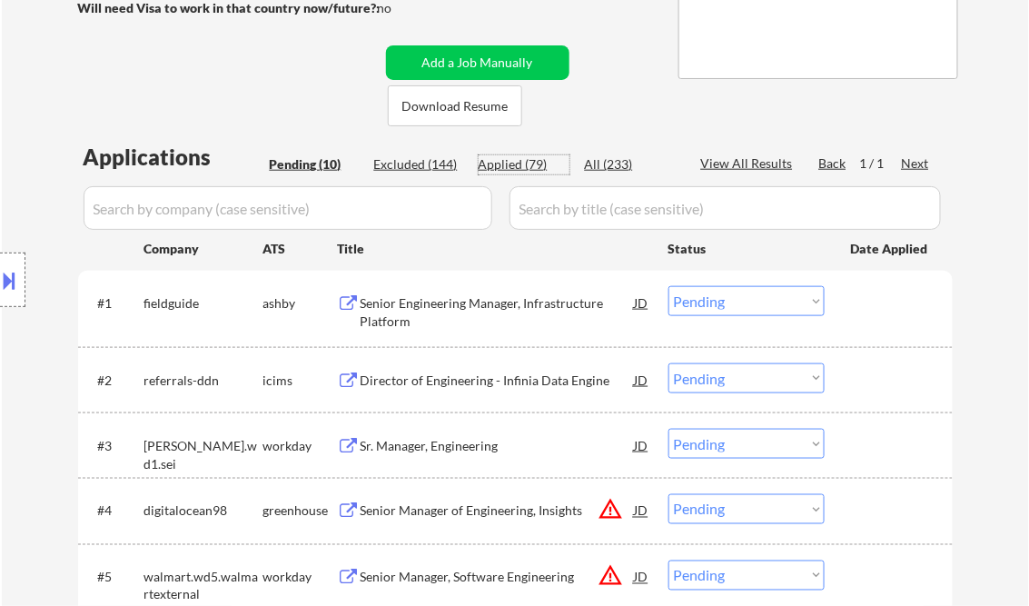
click at [542, 164] on div "Applied (79)" at bounding box center [524, 164] width 91 height 18
click at [525, 171] on div "Applied (79)" at bounding box center [524, 164] width 91 height 18
select select ""applied""
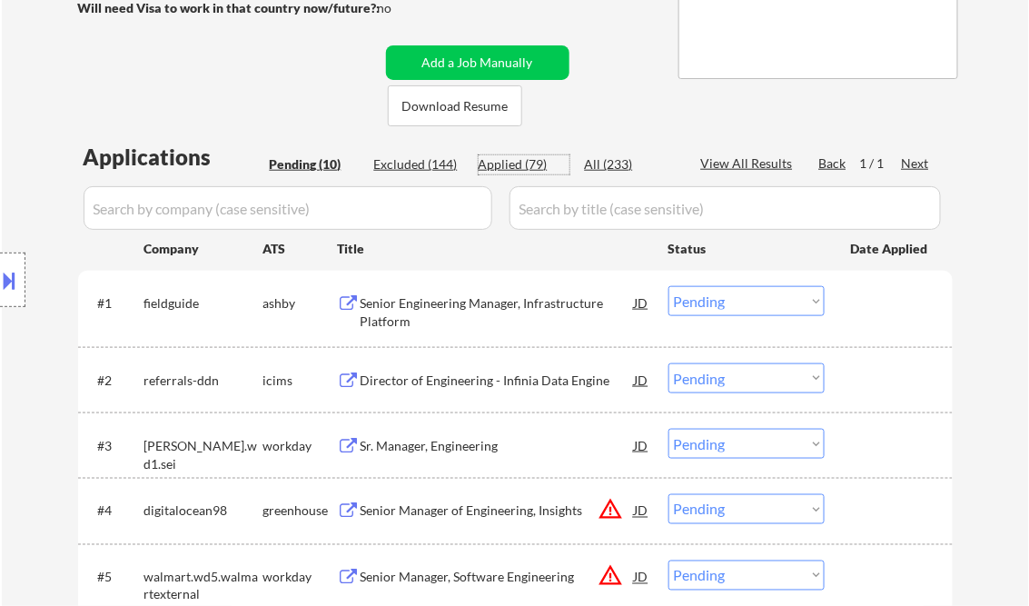
select select ""applied""
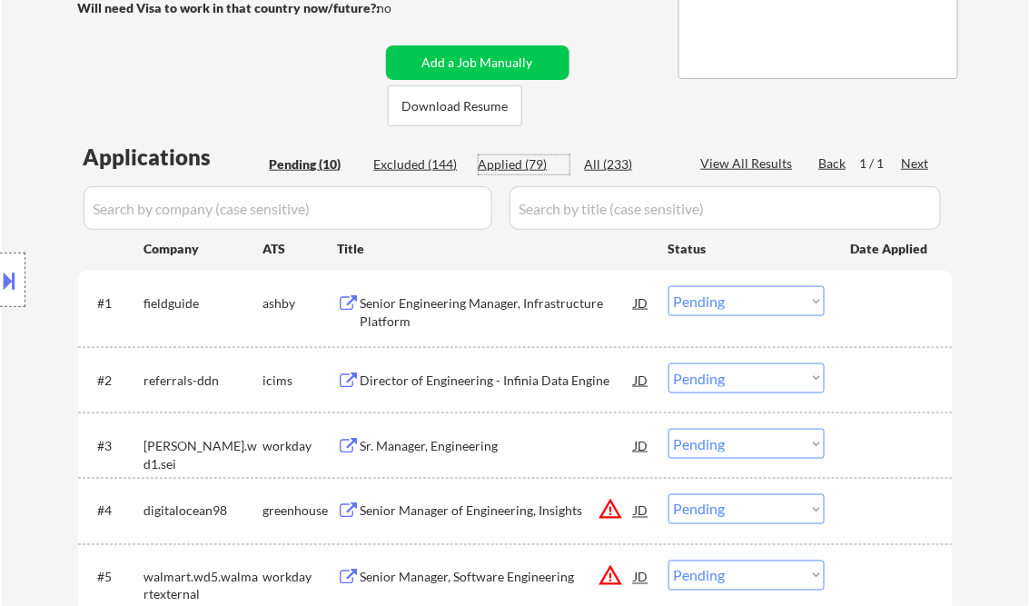
select select ""applied""
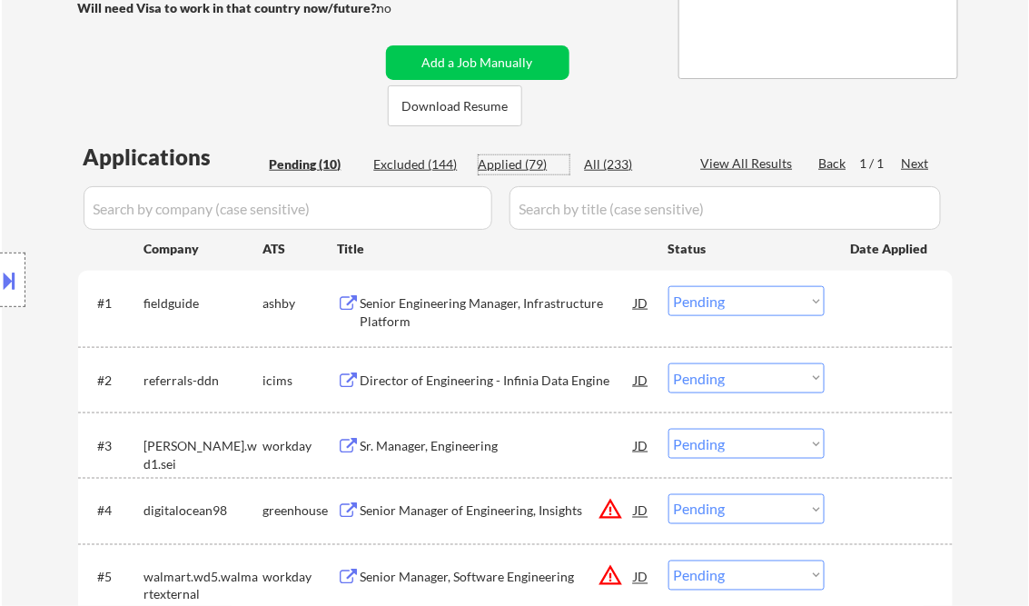
select select ""applied""
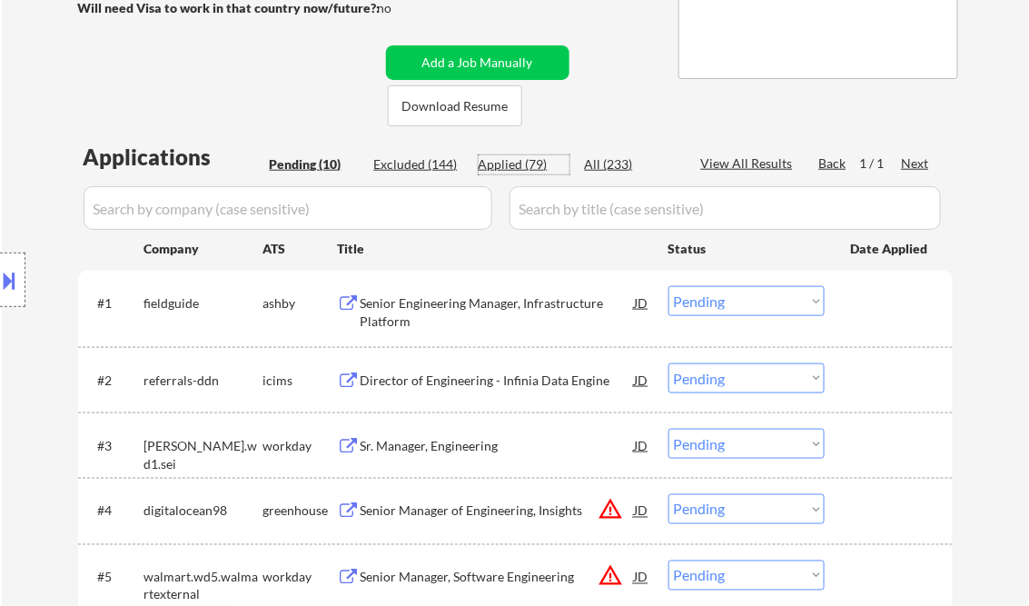
select select ""applied""
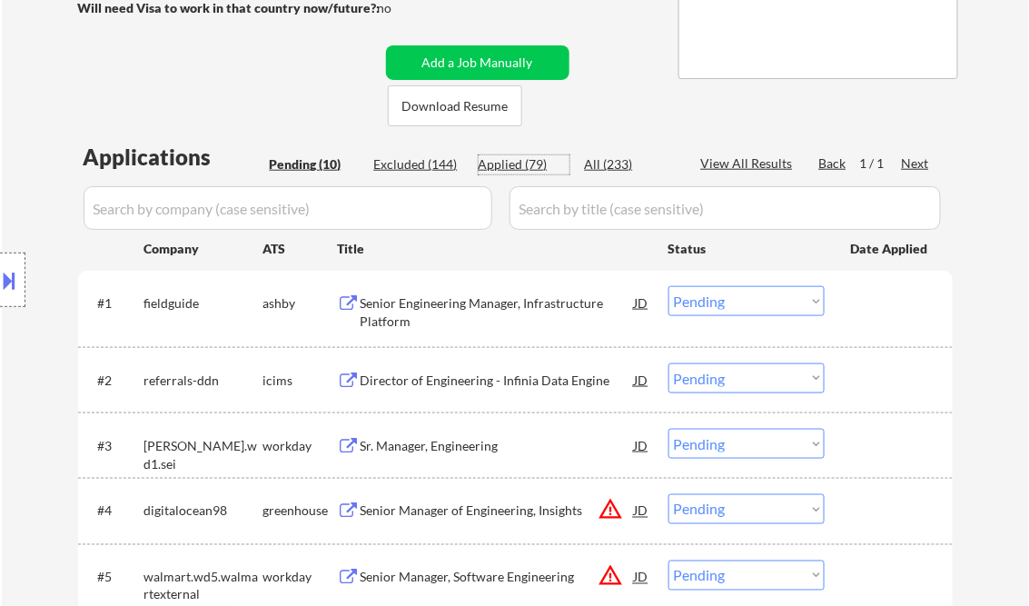
select select ""applied""
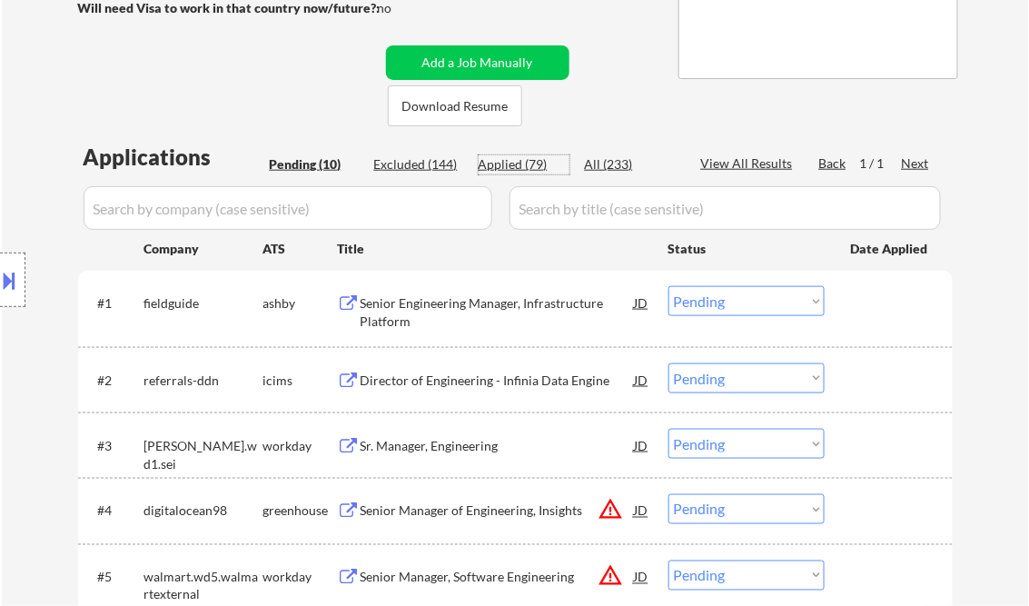
select select ""applied""
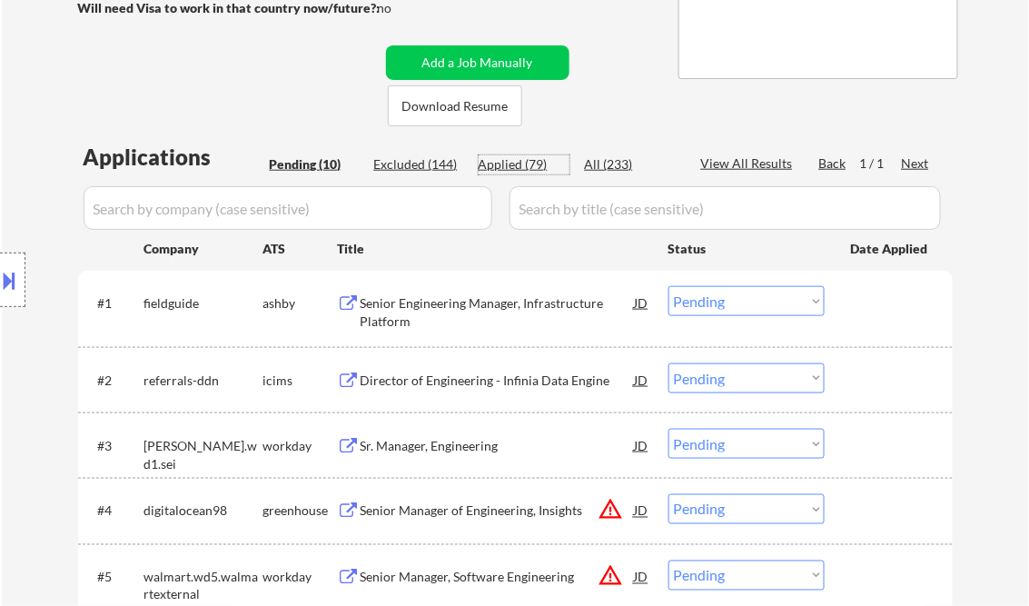
select select ""applied""
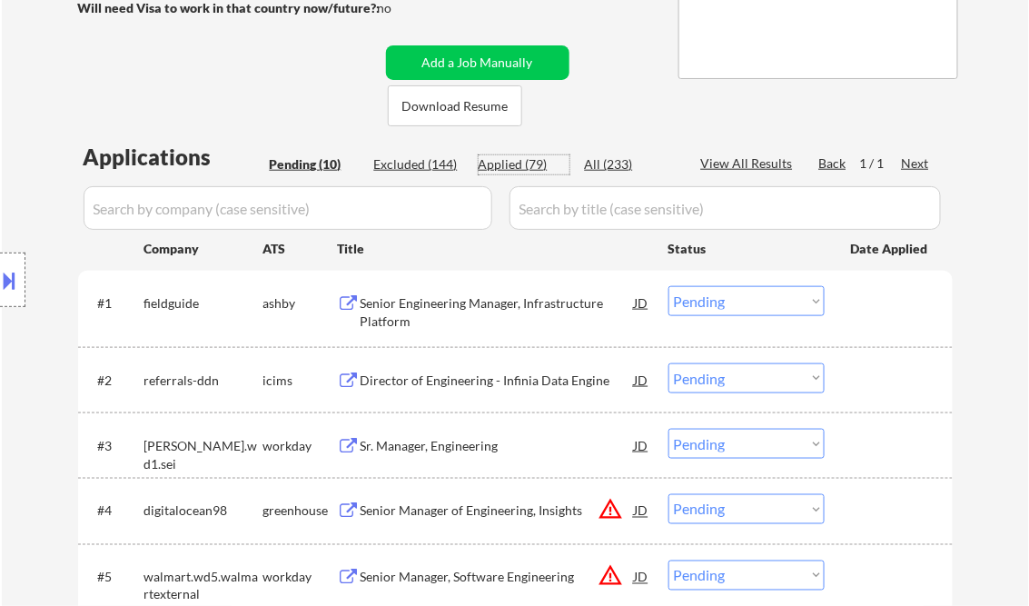
select select ""applied""
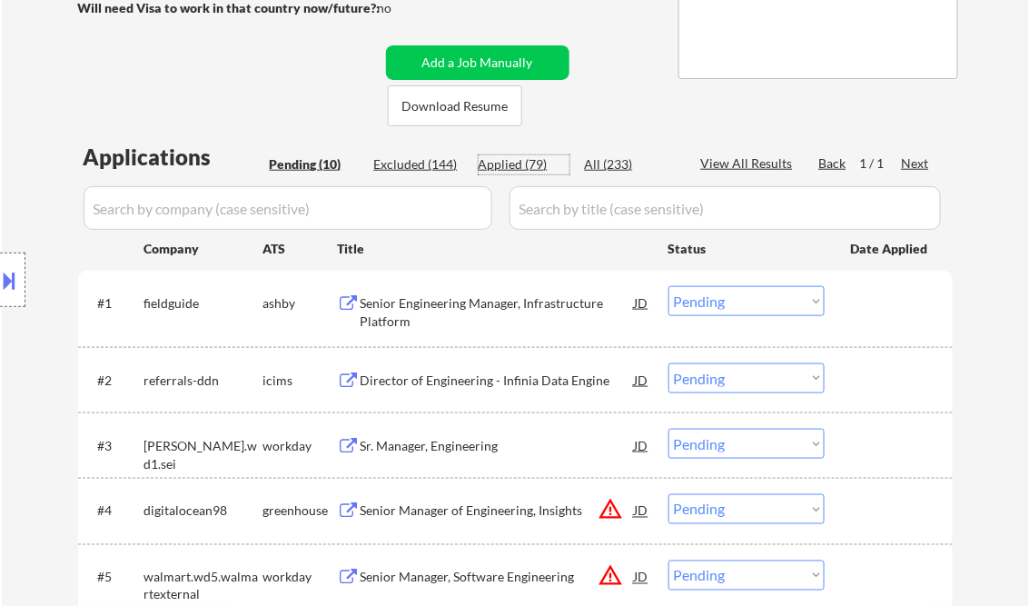
select select ""applied""
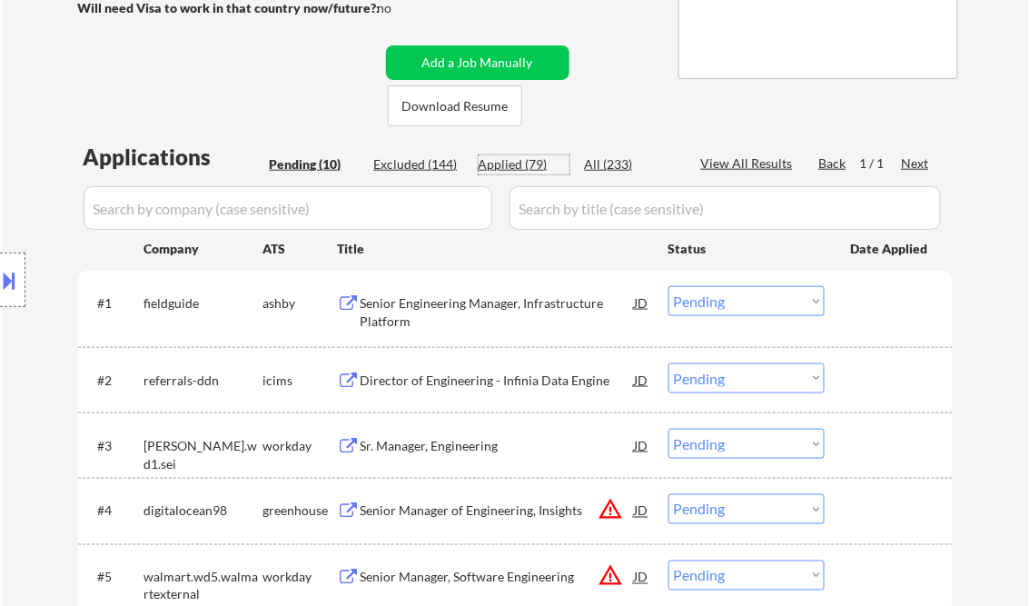
select select ""applied""
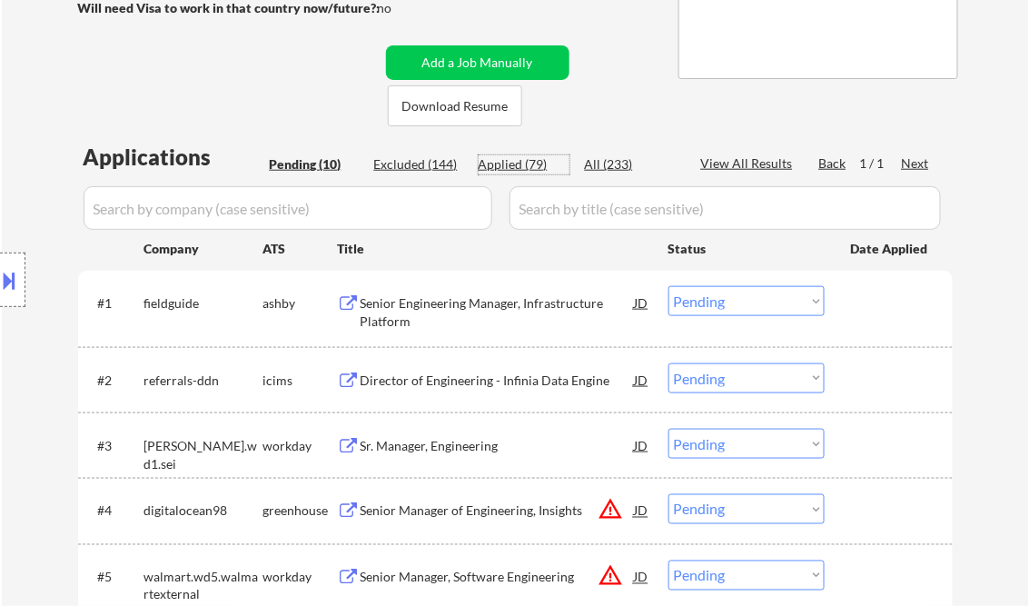
select select ""applied""
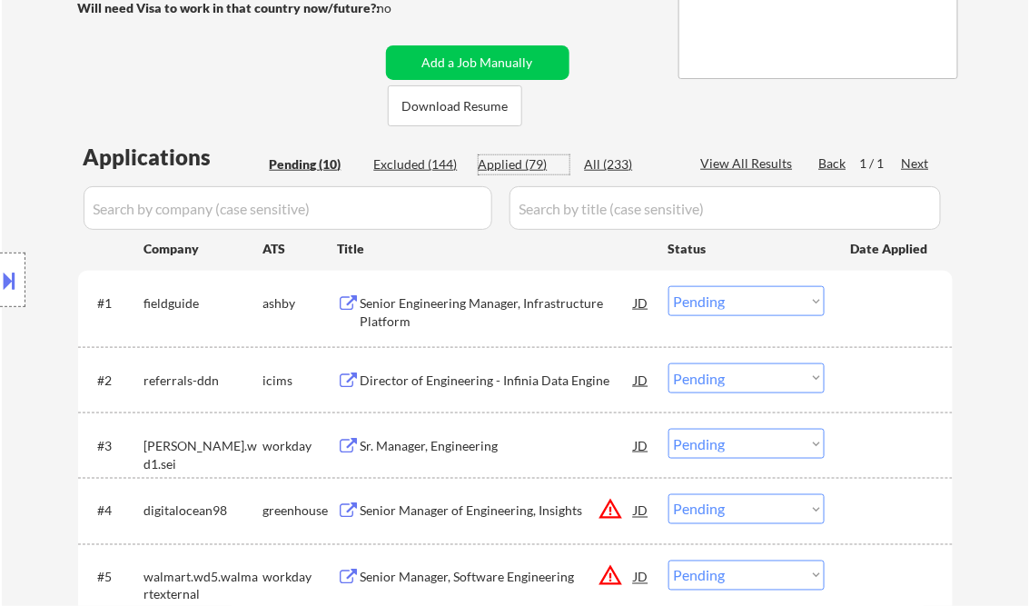
select select ""applied""
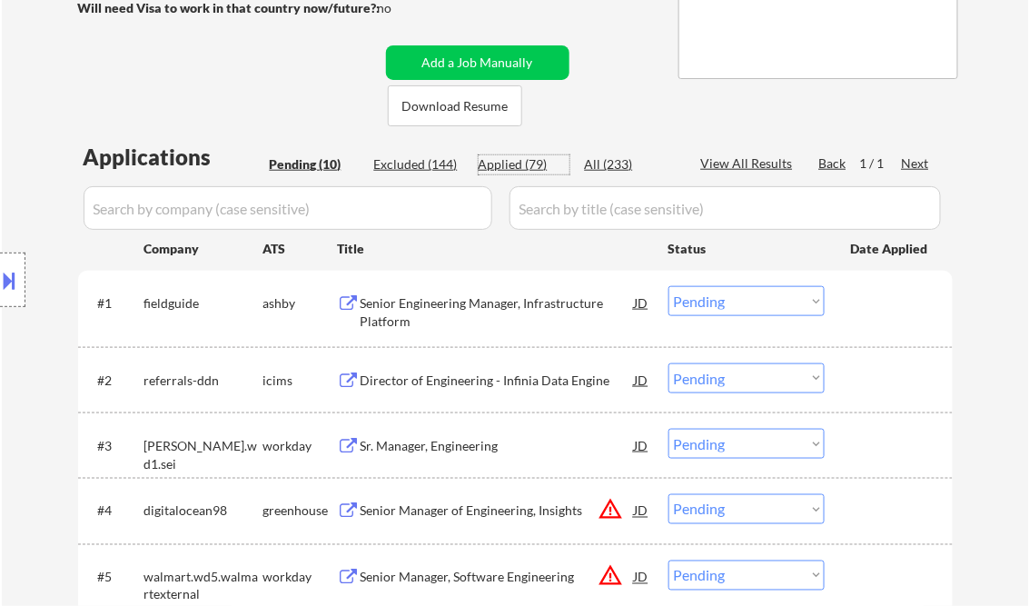
select select ""applied""
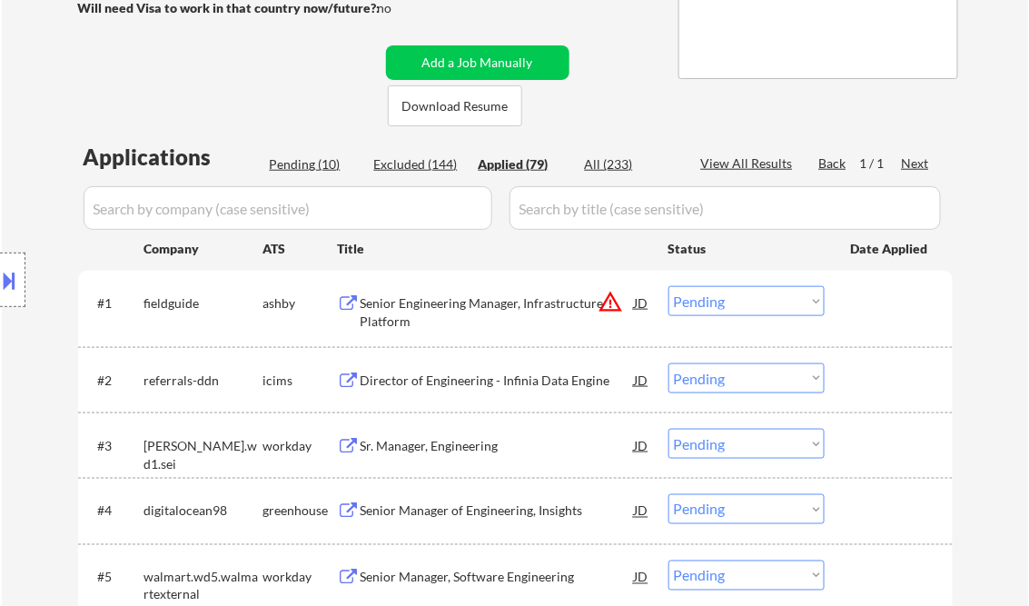
select select ""applied""
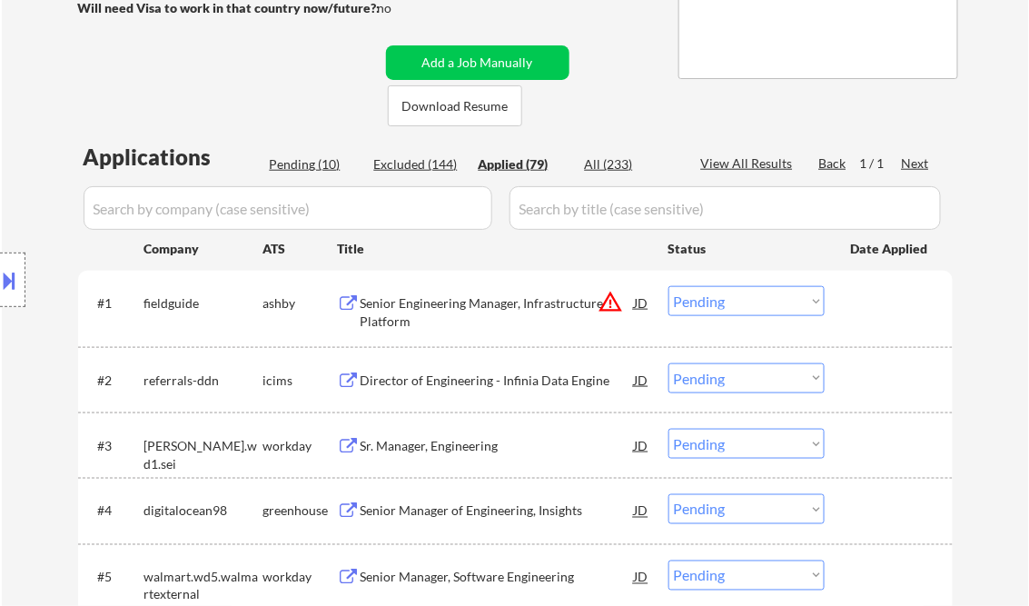
select select ""applied""
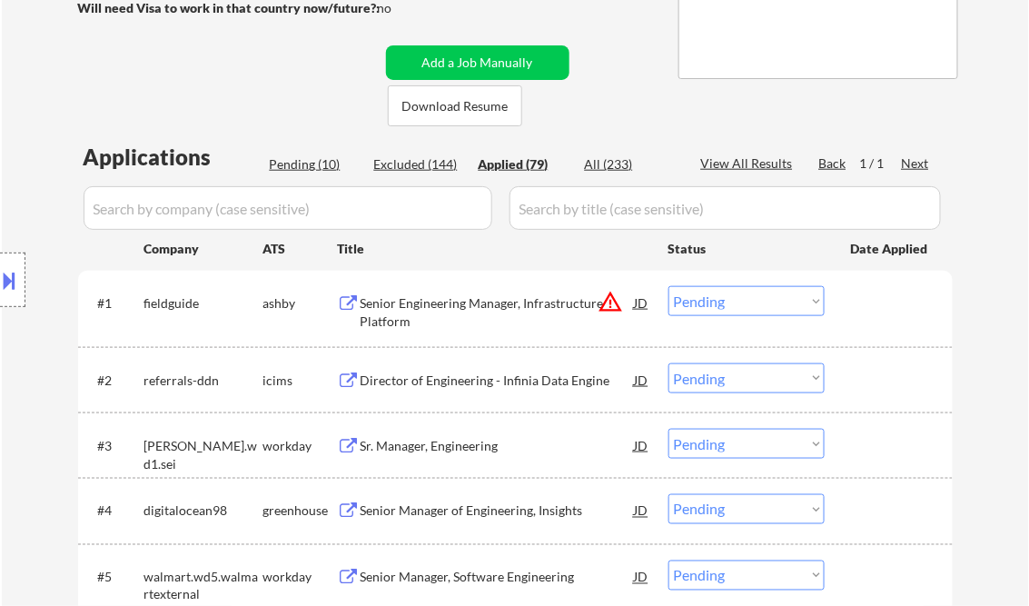
select select ""applied""
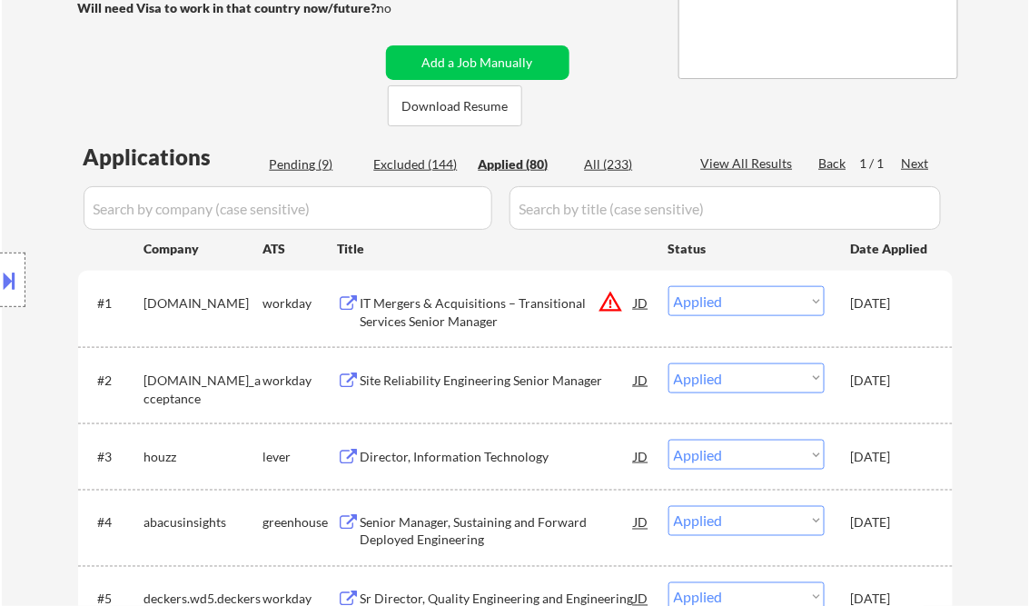
select select ""applied""
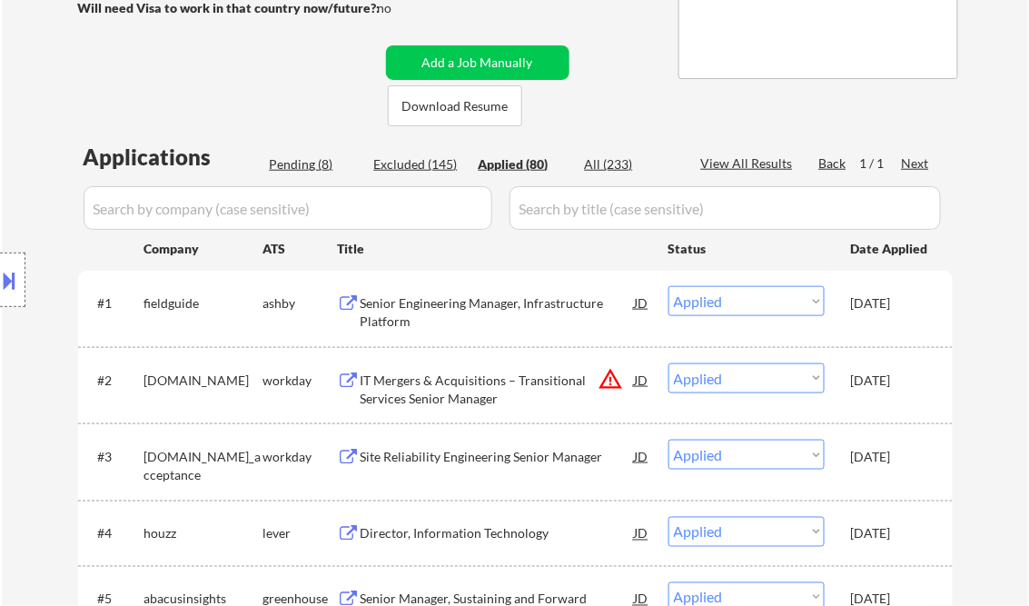
select select ""applied""
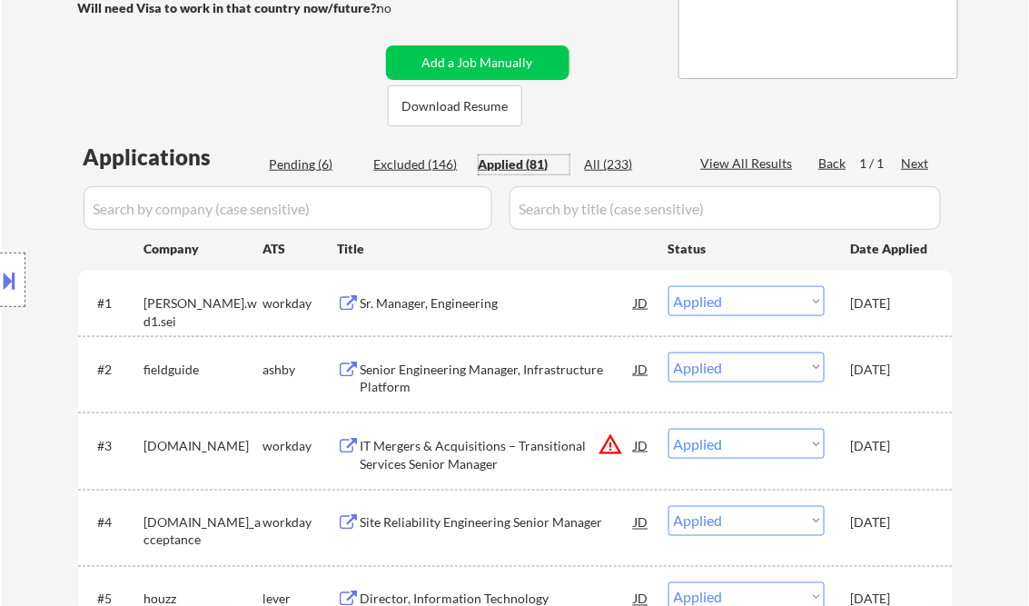
click at [702, 308] on select "Choose an option... Pending Applied Excluded (Questions) Excluded (Expired) Exc…" at bounding box center [746, 301] width 156 height 30
click at [445, 307] on div "Sr. Manager, Engineering" at bounding box center [498, 303] width 274 height 18
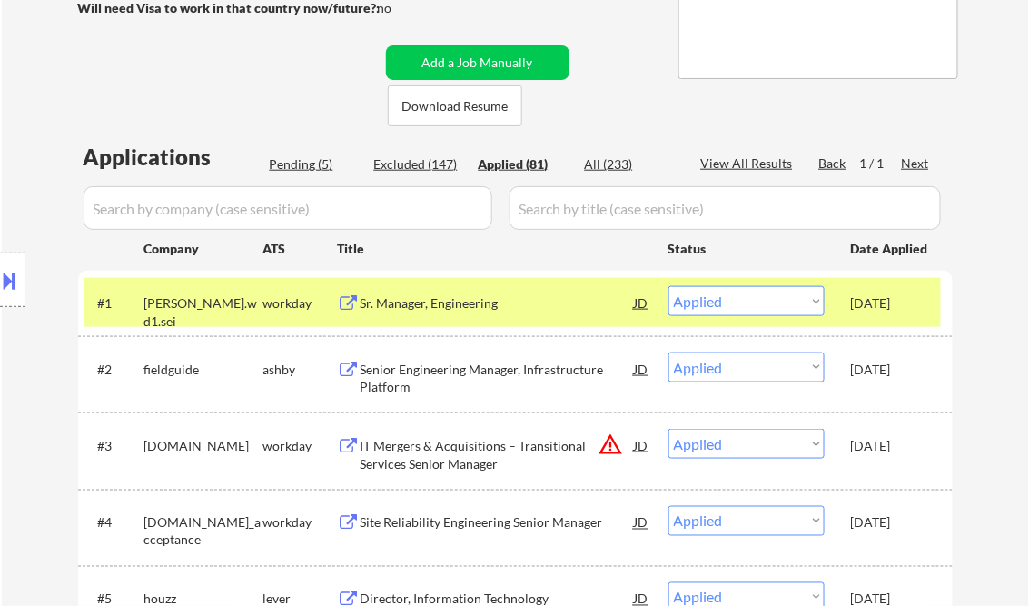
select select ""applied""
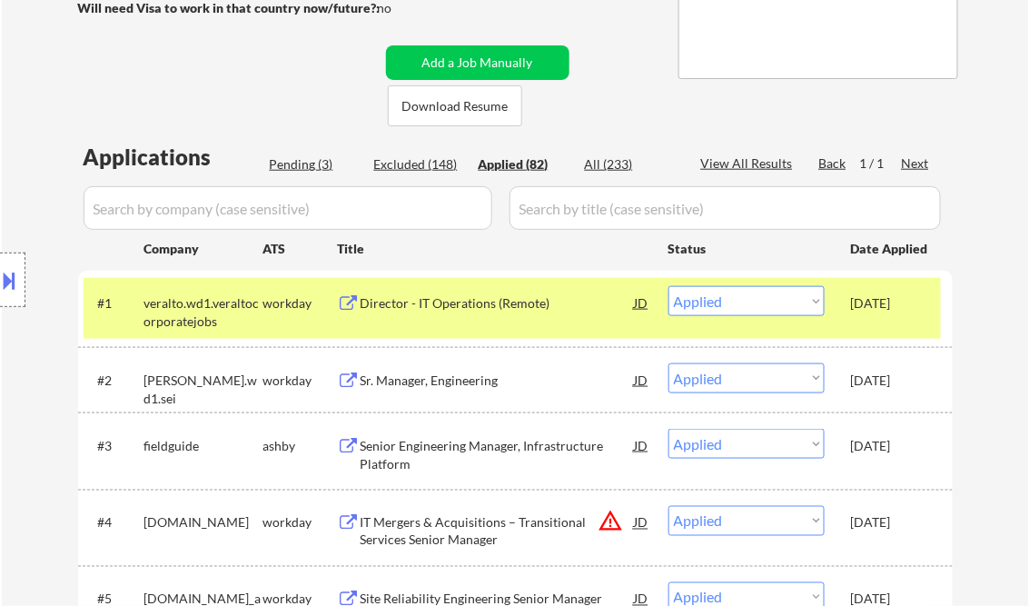
scroll to position [6274, 0]
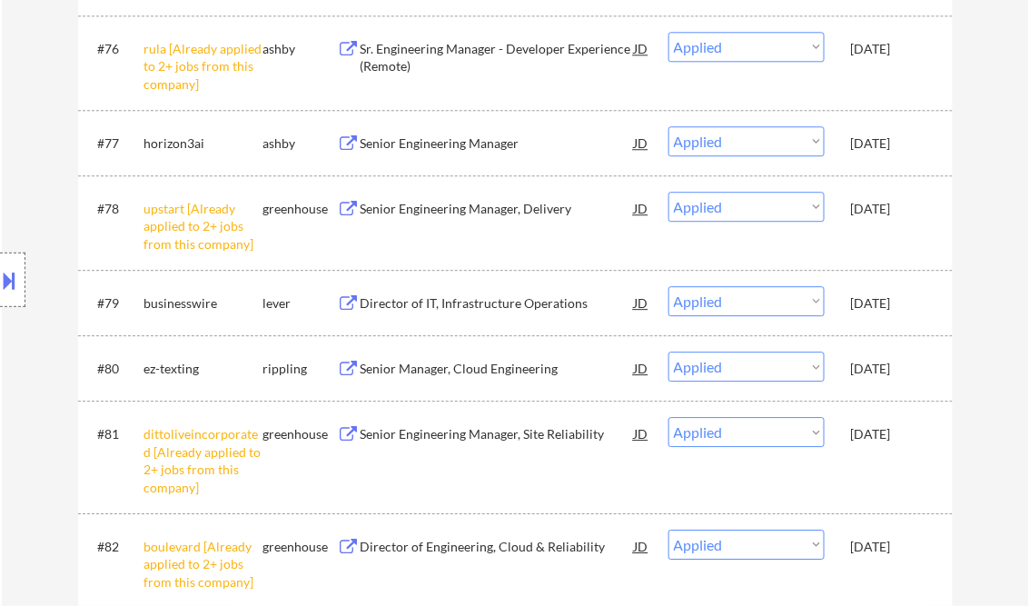
select select ""applied""
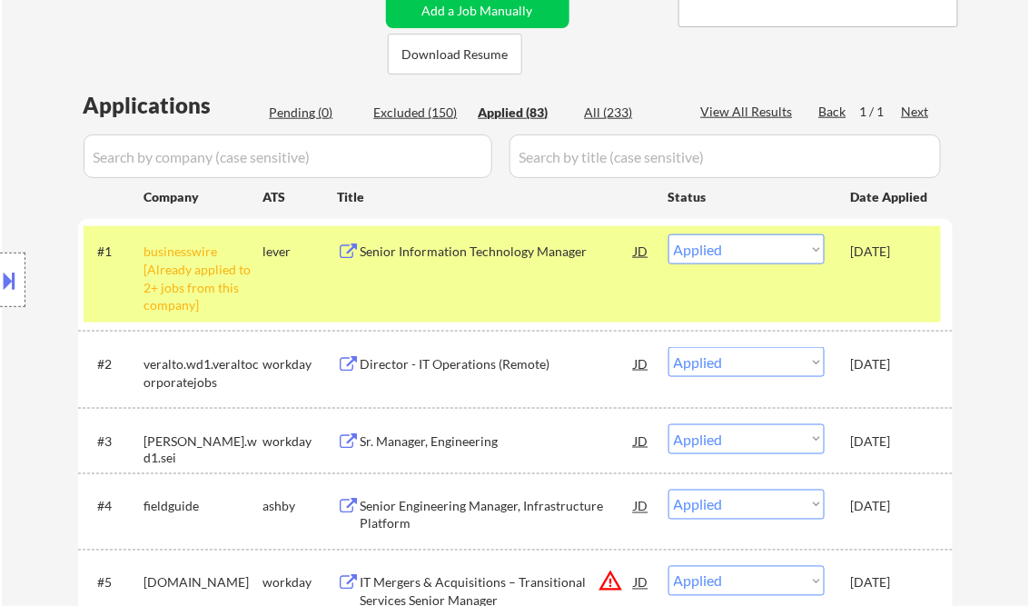
scroll to position [436, 0]
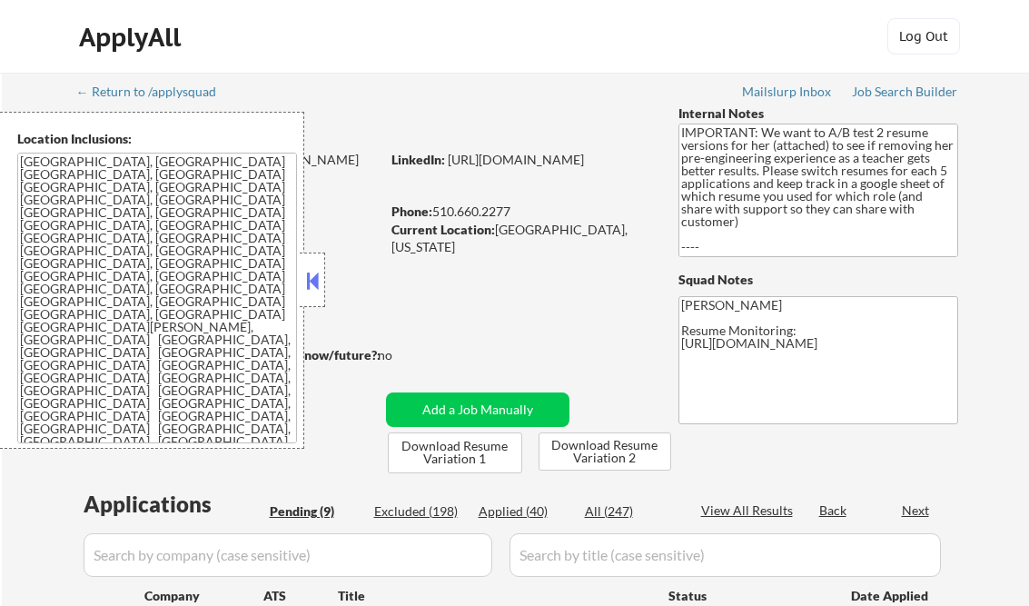
select select ""pending""
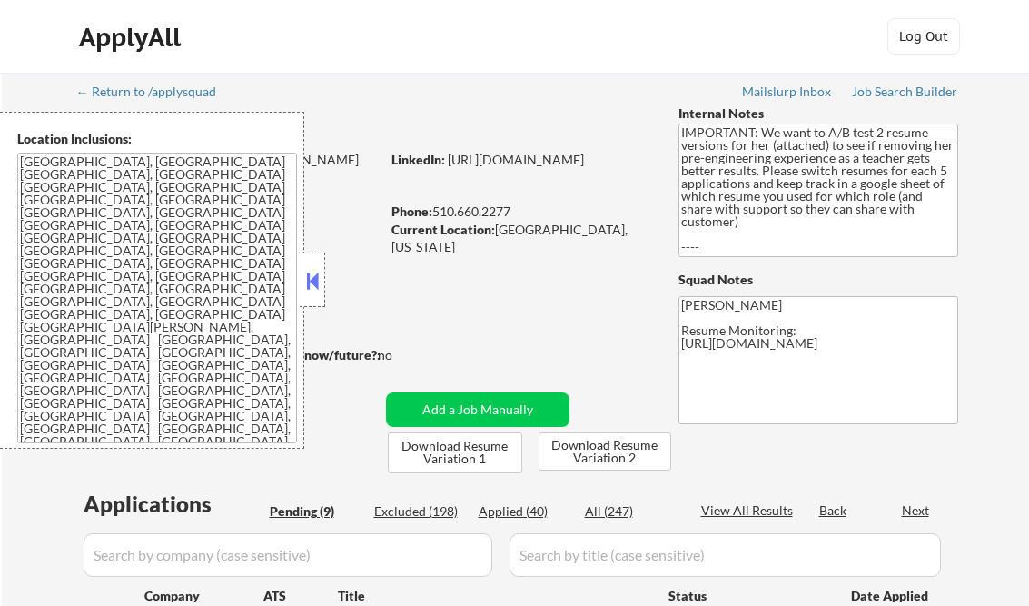
select select ""pending""
click at [316, 275] on button at bounding box center [312, 280] width 20 height 27
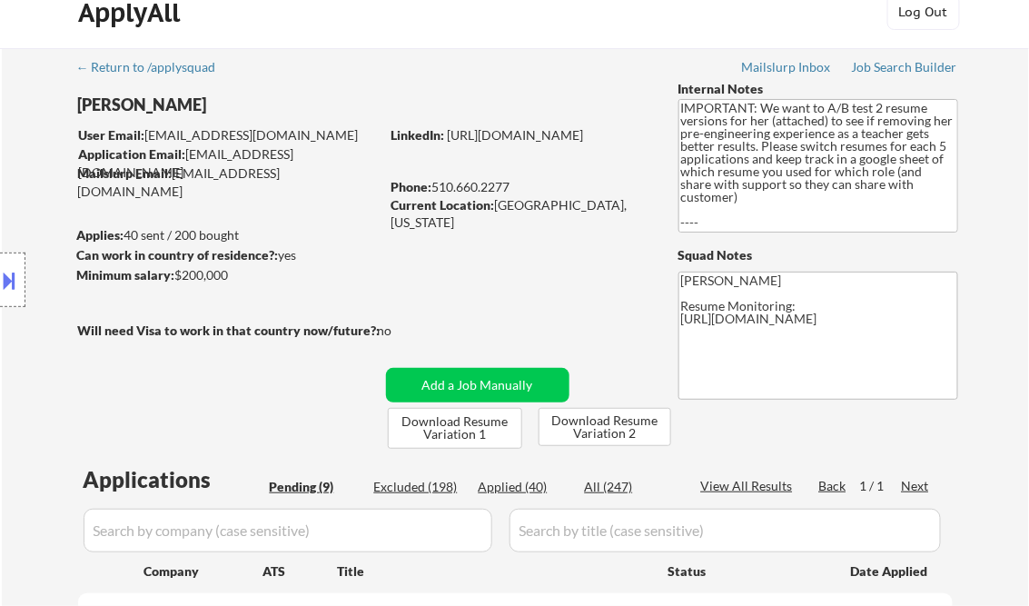
scroll to position [291, 0]
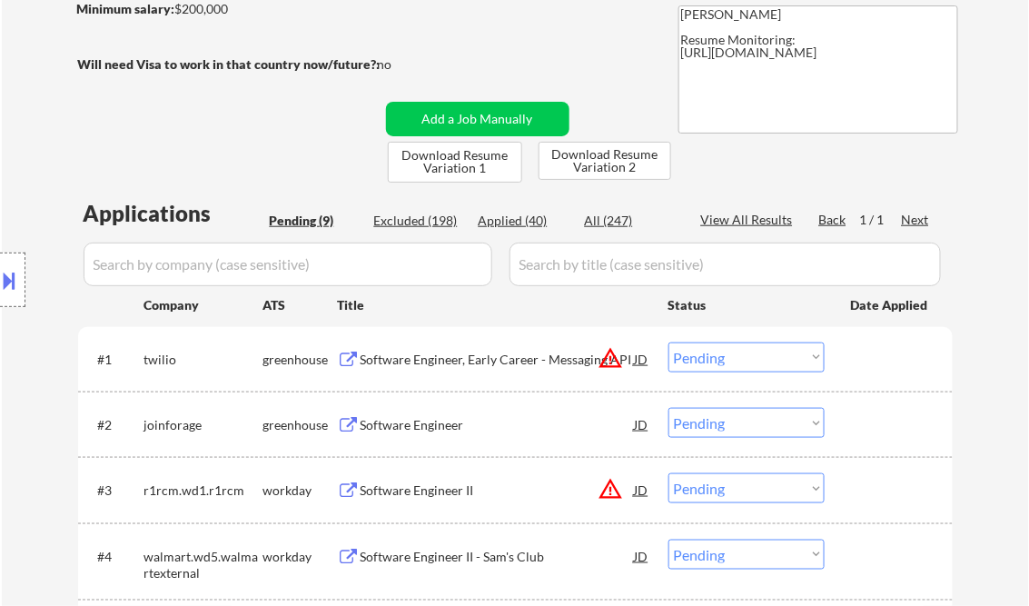
click at [495, 361] on div "Software Engineer, Early Career - Messaging API" at bounding box center [498, 360] width 274 height 18
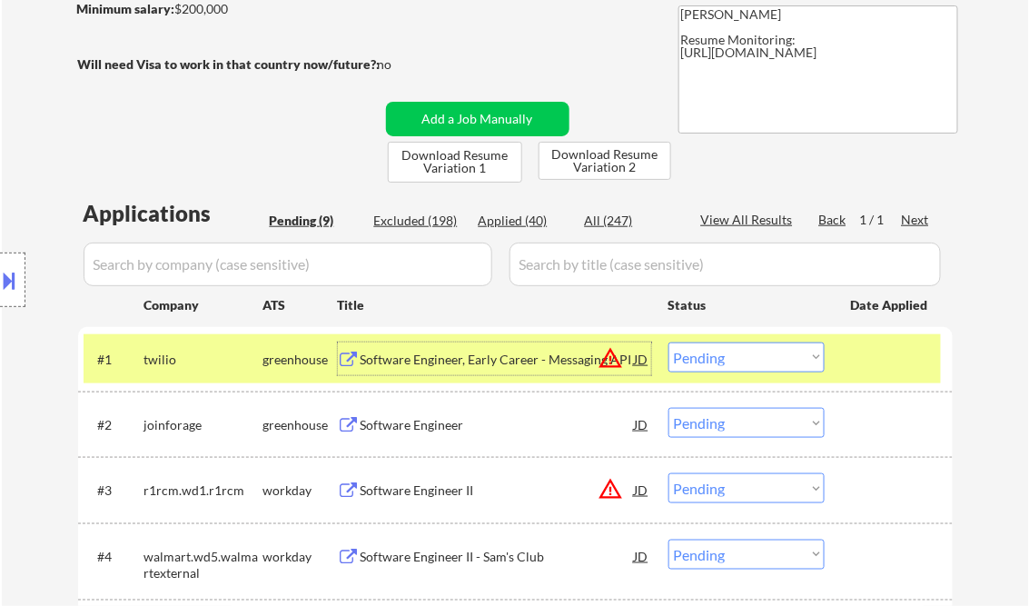
drag, startPoint x: 514, startPoint y: 216, endPoint x: 541, endPoint y: 220, distance: 27.5
click at [514, 216] on div "Applied (40)" at bounding box center [524, 221] width 91 height 18
select select ""applied""
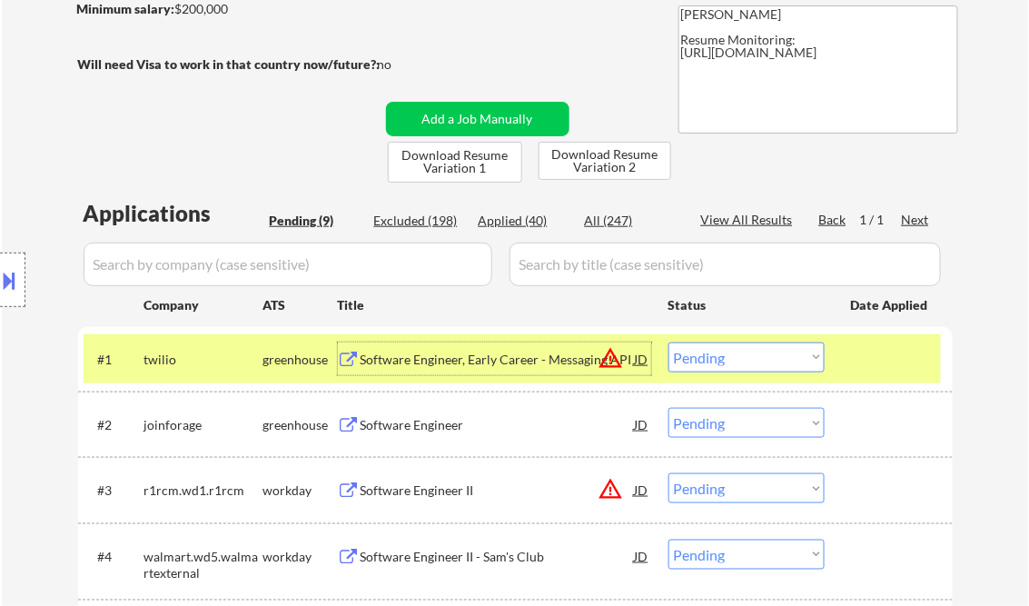
select select ""applied""
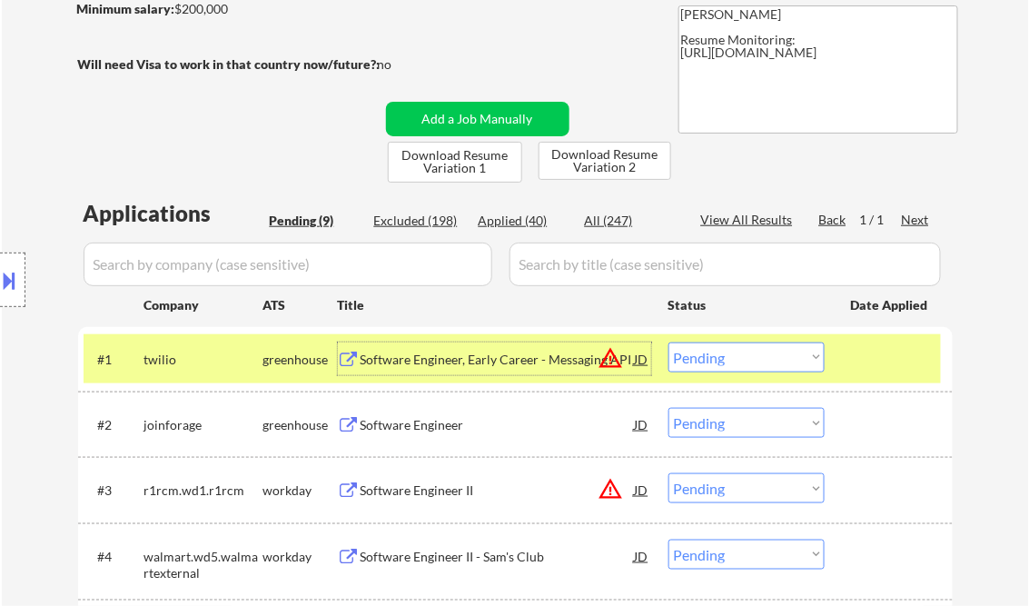
select select ""applied""
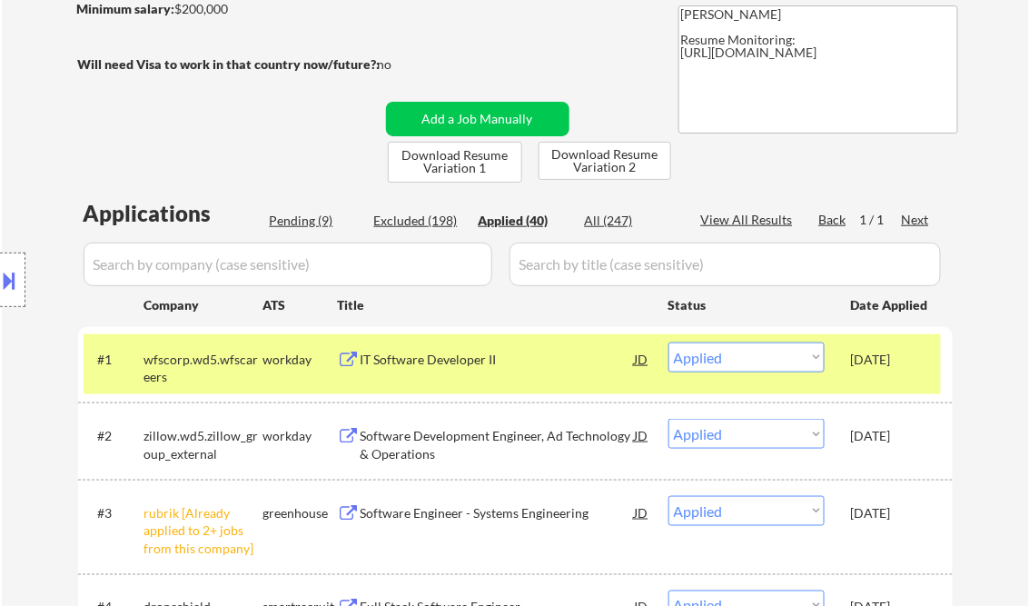
click at [467, 360] on div "IT Software Developer II" at bounding box center [498, 360] width 274 height 18
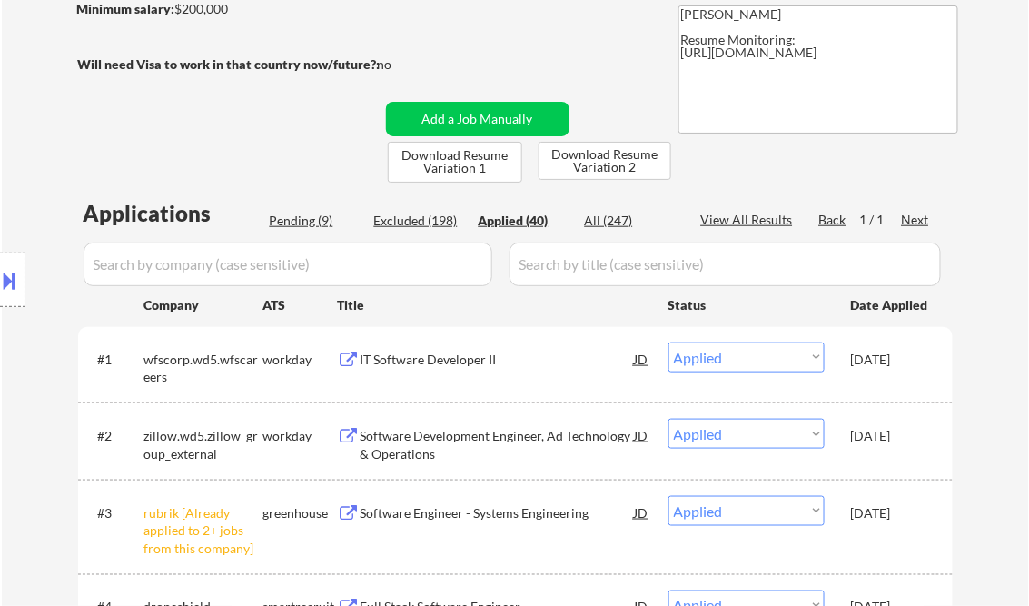
select select ""applied""
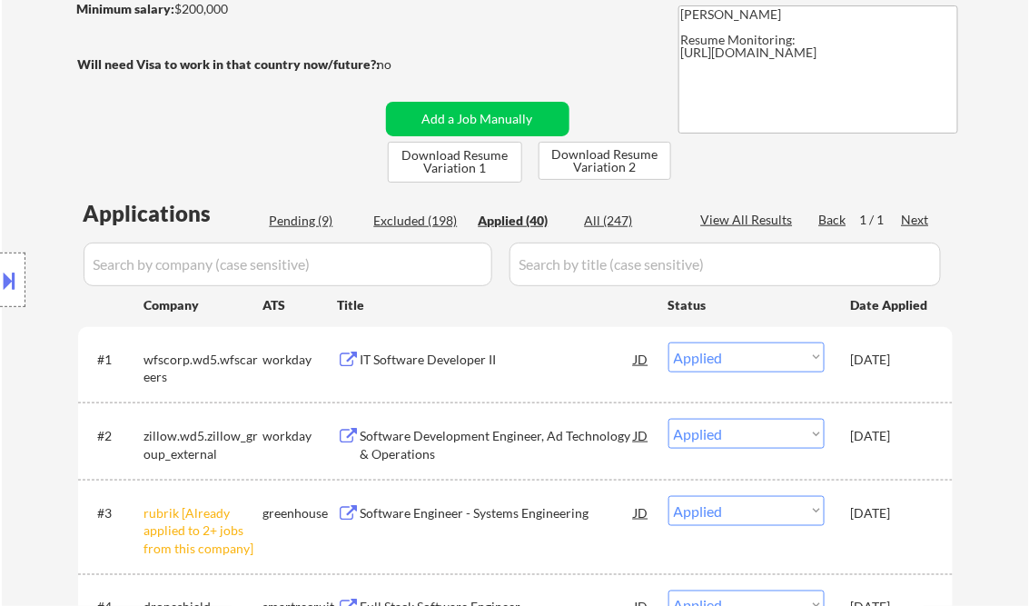
select select ""applied""
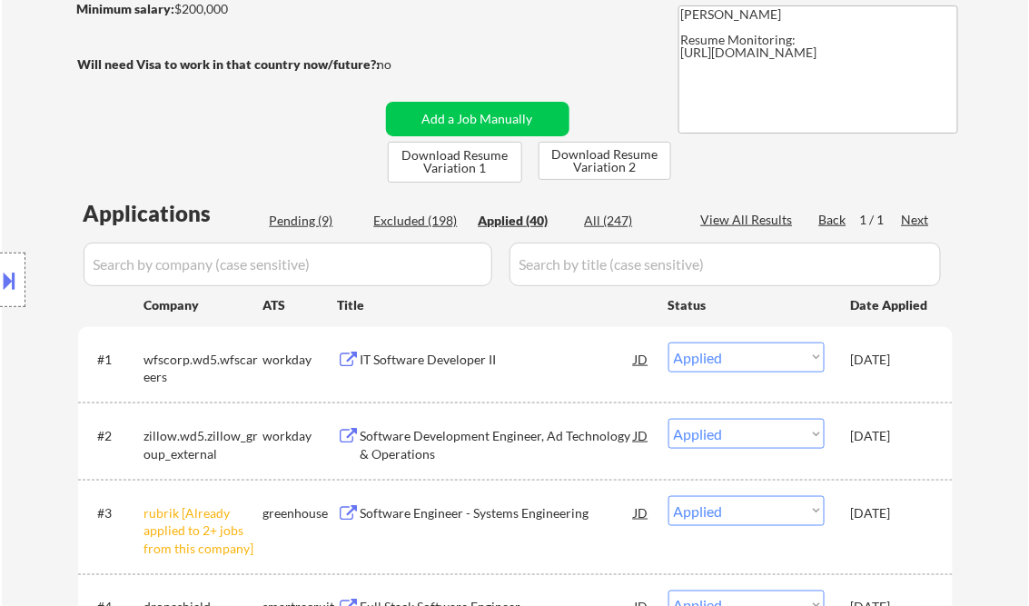
select select ""applied""
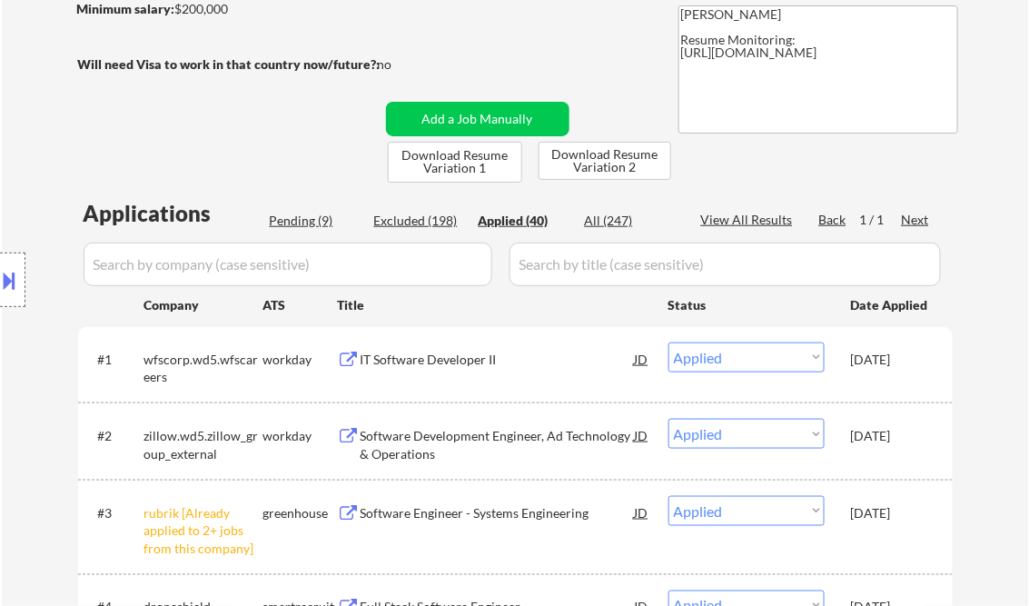
select select ""applied""
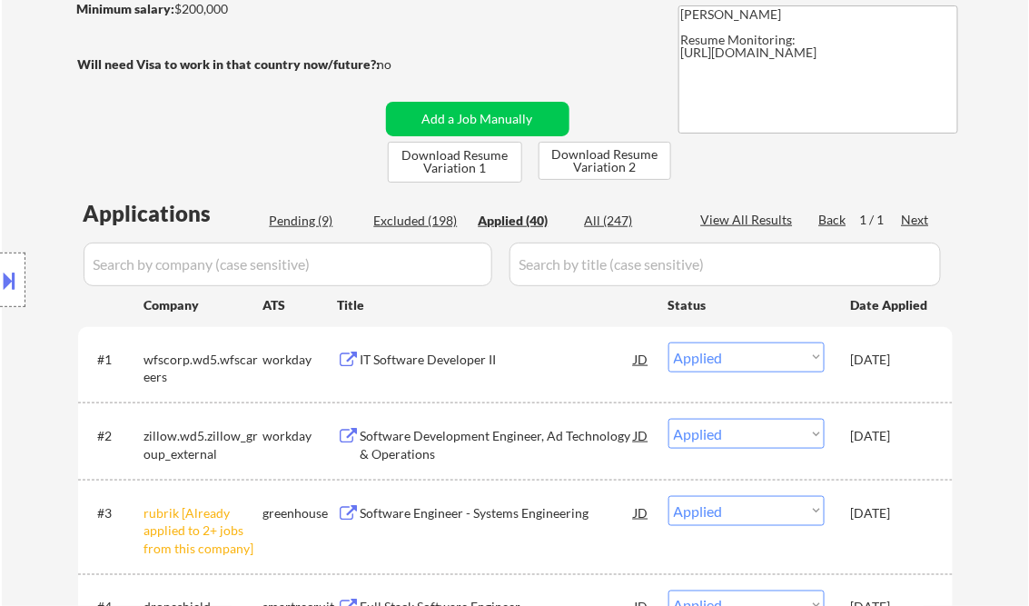
select select ""applied""
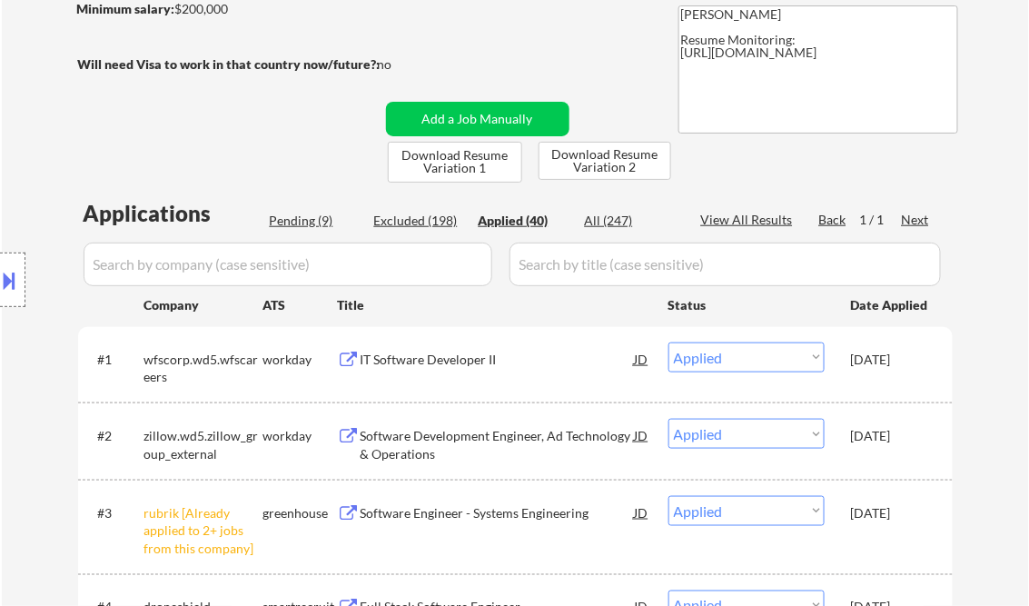
select select ""applied""
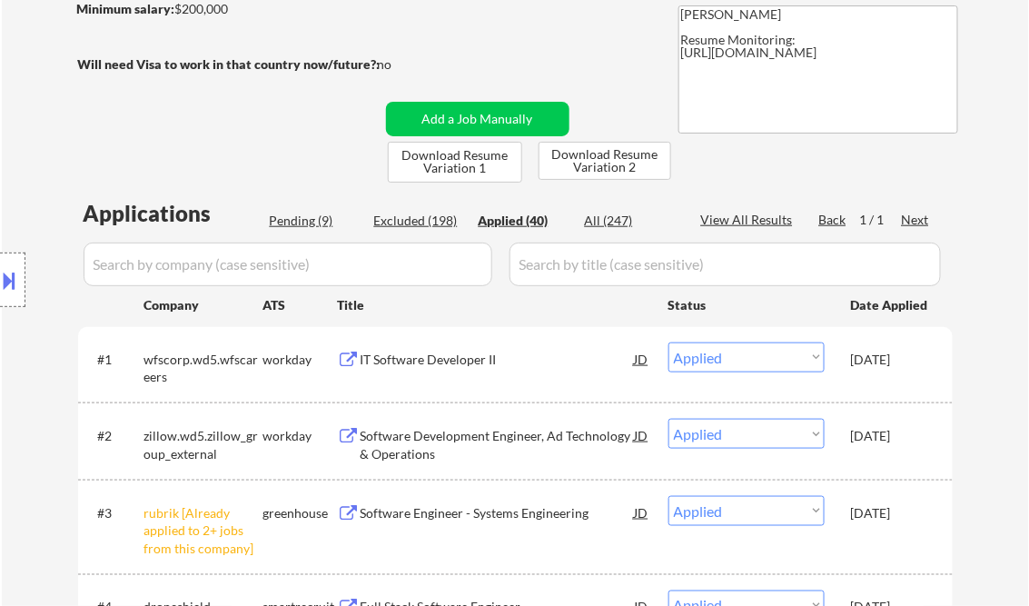
select select ""applied""
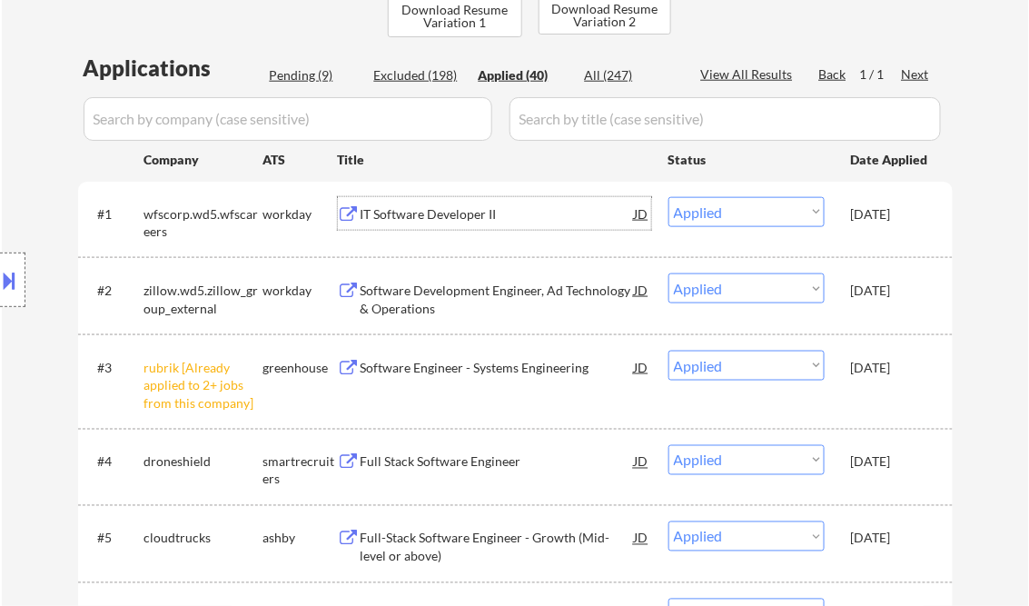
click at [427, 207] on div "IT Software Developer II" at bounding box center [498, 214] width 274 height 18
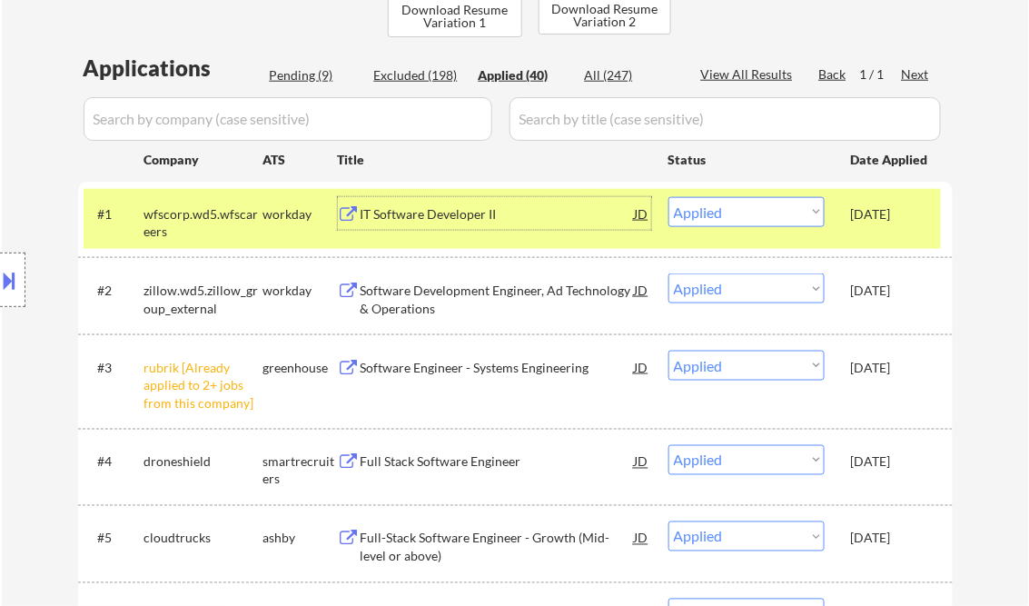
click at [706, 219] on select "Choose an option... Pending Applied Excluded (Questions) Excluded (Expired) Exc…" at bounding box center [746, 212] width 156 height 30
click at [289, 79] on div "Pending (9)" at bounding box center [315, 75] width 91 height 18
select select ""pending""
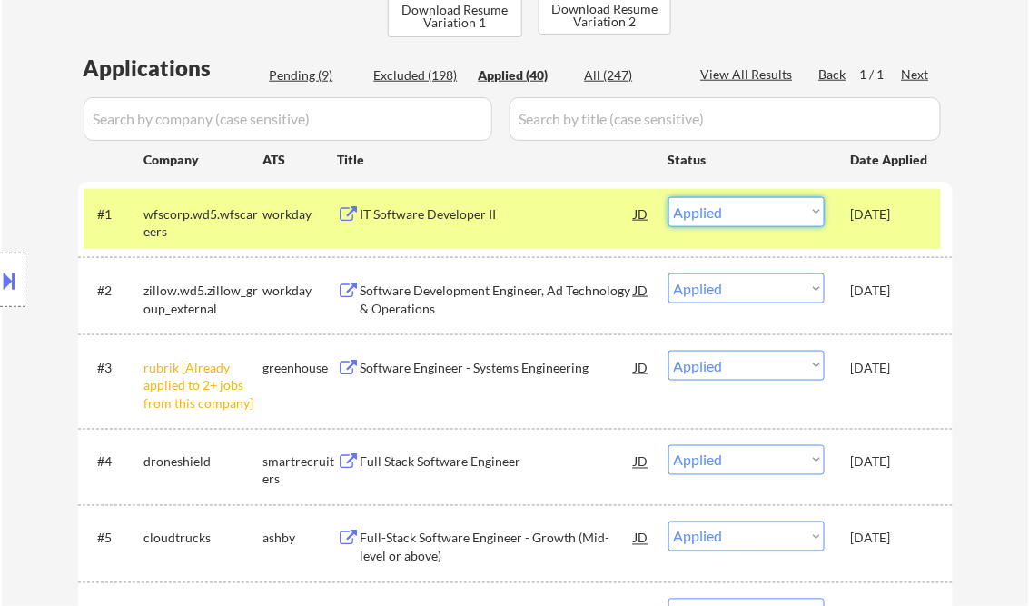
select select ""pending""
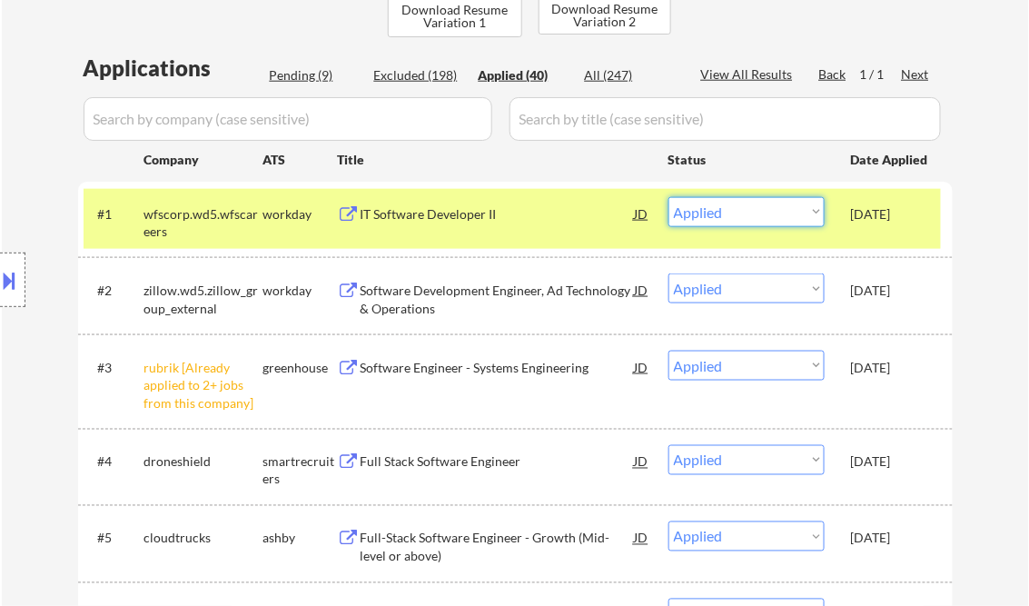
select select ""pending""
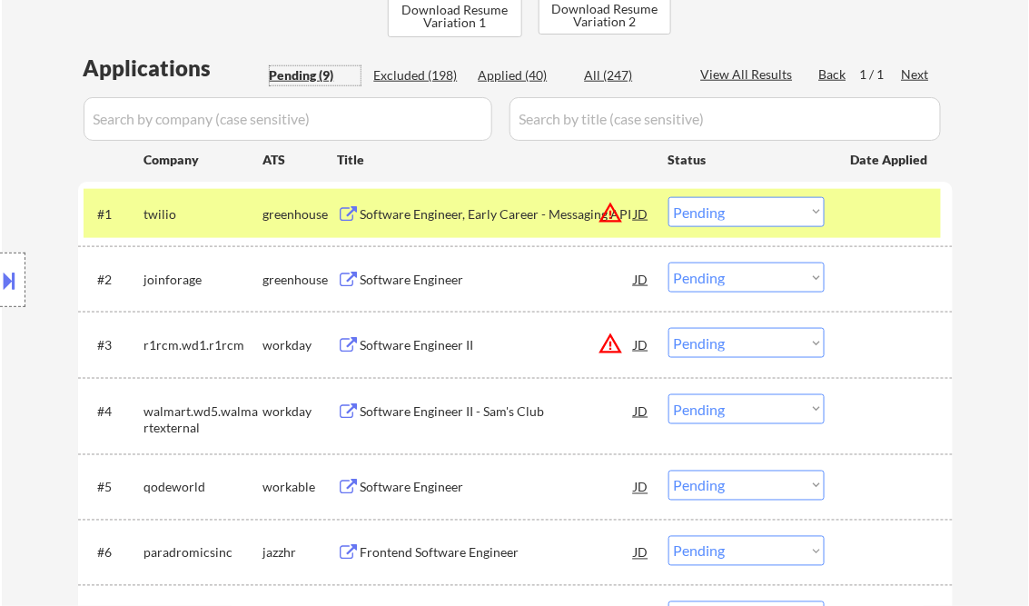
click at [438, 222] on div "Software Engineer, Early Career - Messaging API" at bounding box center [498, 214] width 274 height 18
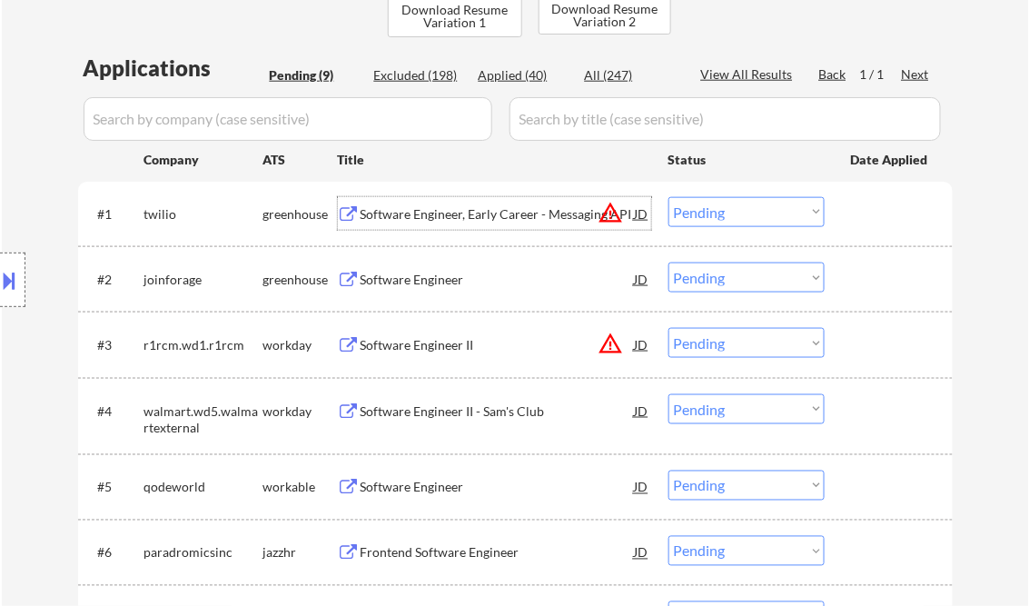
click at [714, 210] on select "Choose an option... Pending Applied Excluded (Questions) Excluded (Expired) Exc…" at bounding box center [746, 212] width 156 height 30
click at [668, 197] on select "Choose an option... Pending Applied Excluded (Questions) Excluded (Expired) Exc…" at bounding box center [746, 212] width 156 height 30
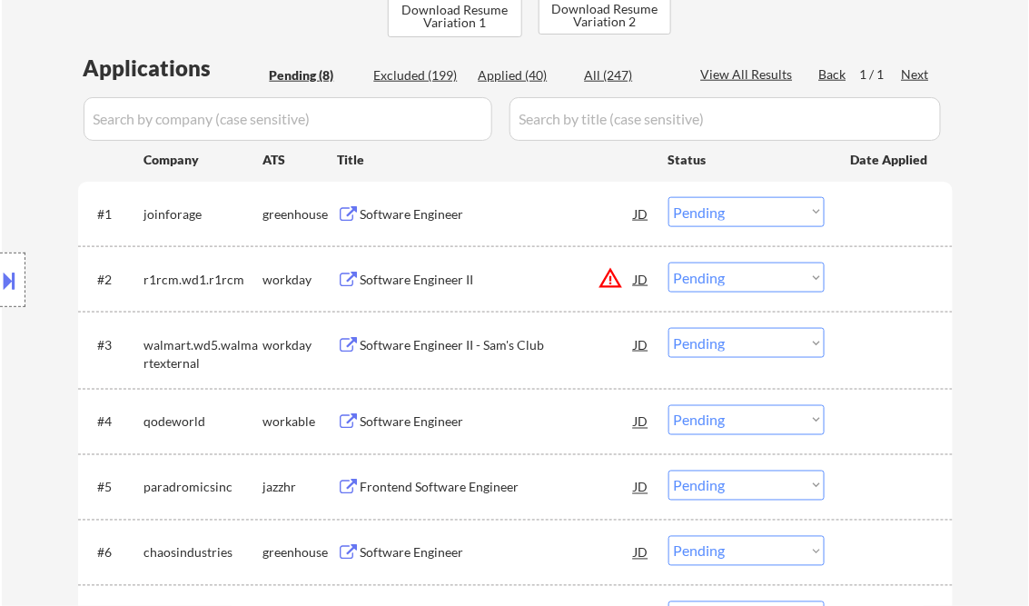
click at [396, 213] on div "Software Engineer" at bounding box center [498, 214] width 274 height 18
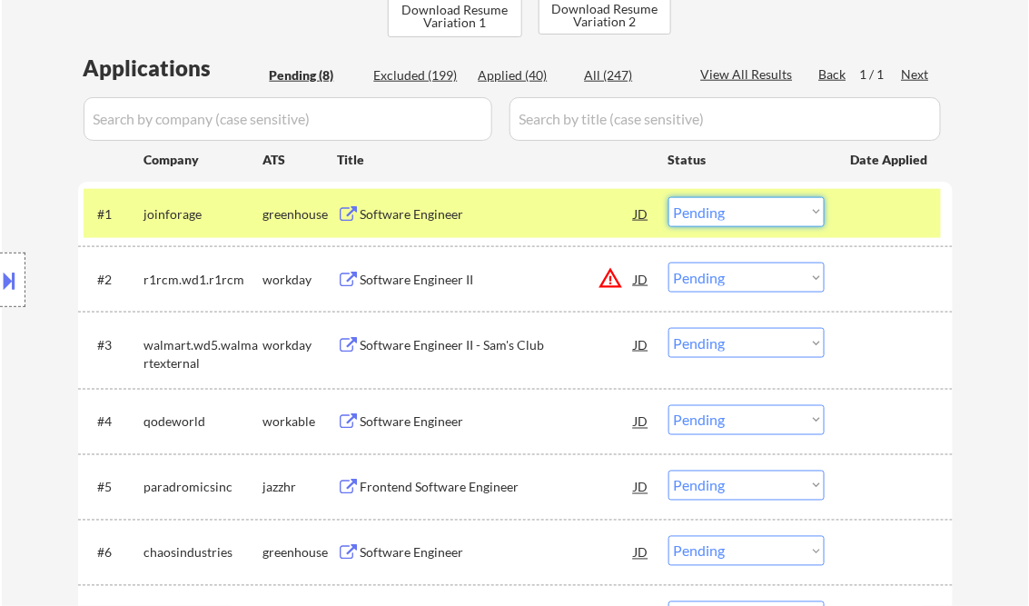
drag, startPoint x: 718, startPoint y: 207, endPoint x: 727, endPoint y: 223, distance: 18.7
click at [718, 207] on select "Choose an option... Pending Applied Excluded (Questions) Excluded (Expired) Exc…" at bounding box center [746, 212] width 156 height 30
click at [668, 197] on select "Choose an option... Pending Applied Excluded (Questions) Excluded (Expired) Exc…" at bounding box center [746, 212] width 156 height 30
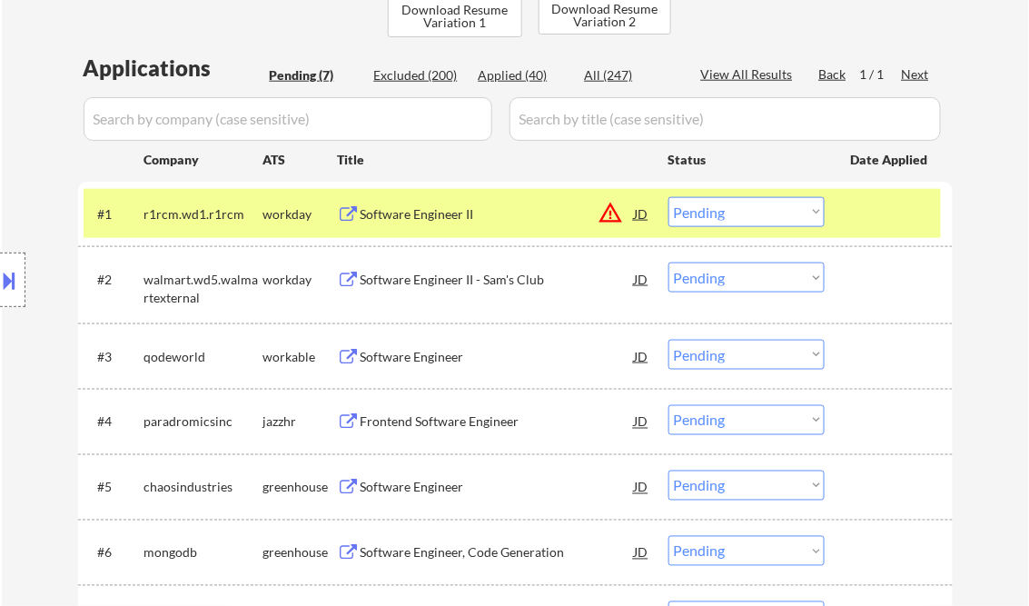
click at [408, 214] on div "Software Engineer II" at bounding box center [498, 214] width 274 height 18
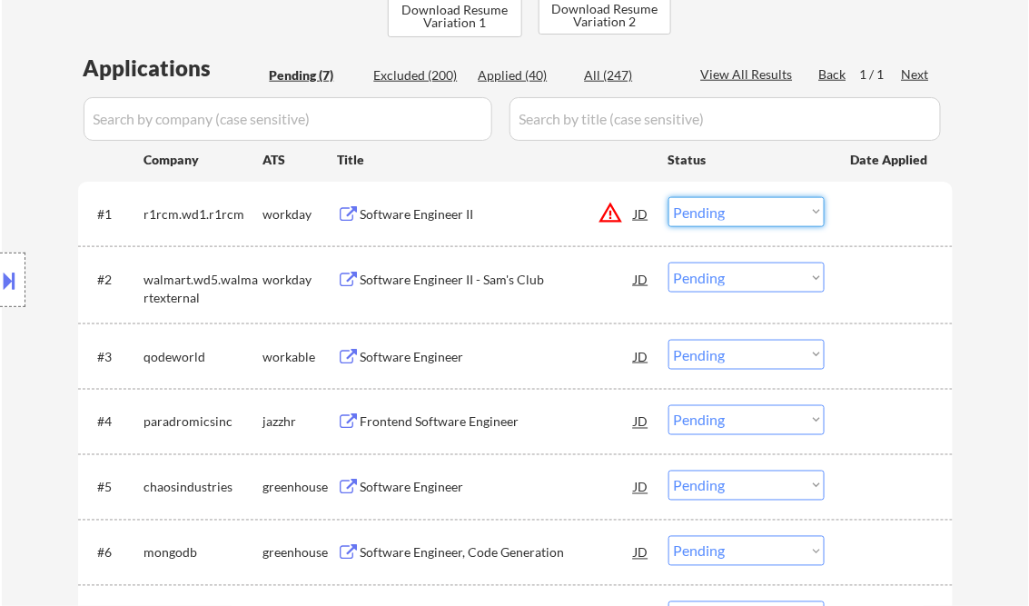
drag, startPoint x: 712, startPoint y: 208, endPoint x: 723, endPoint y: 229, distance: 23.6
click at [712, 208] on select "Choose an option... Pending Applied Excluded (Questions) Excluded (Expired) Exc…" at bounding box center [746, 212] width 156 height 30
click at [668, 197] on select "Choose an option... Pending Applied Excluded (Questions) Excluded (Expired) Exc…" at bounding box center [746, 212] width 156 height 30
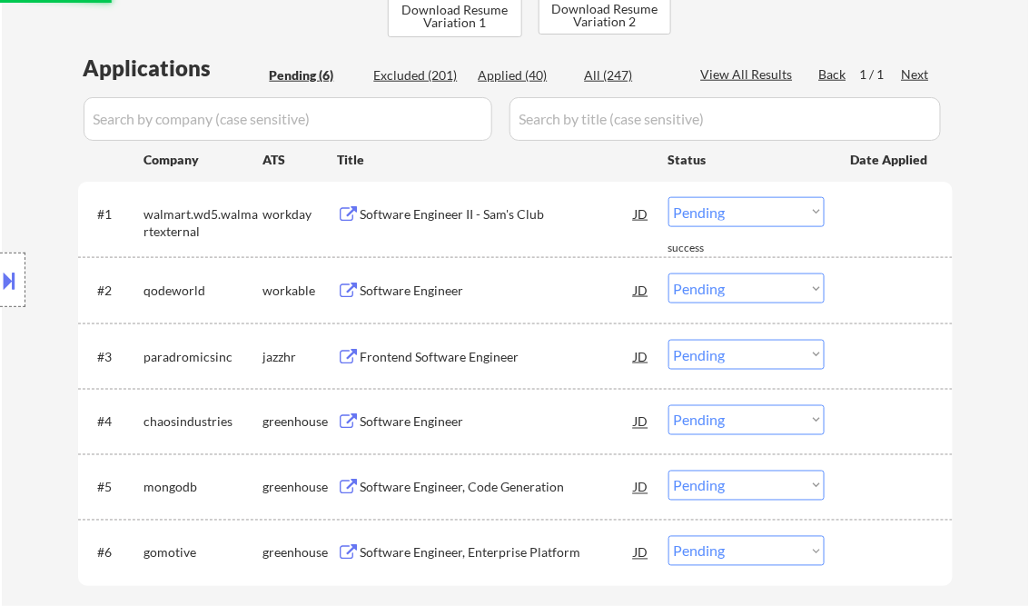
click at [433, 222] on div "Software Engineer II - Sam's Club" at bounding box center [498, 214] width 274 height 18
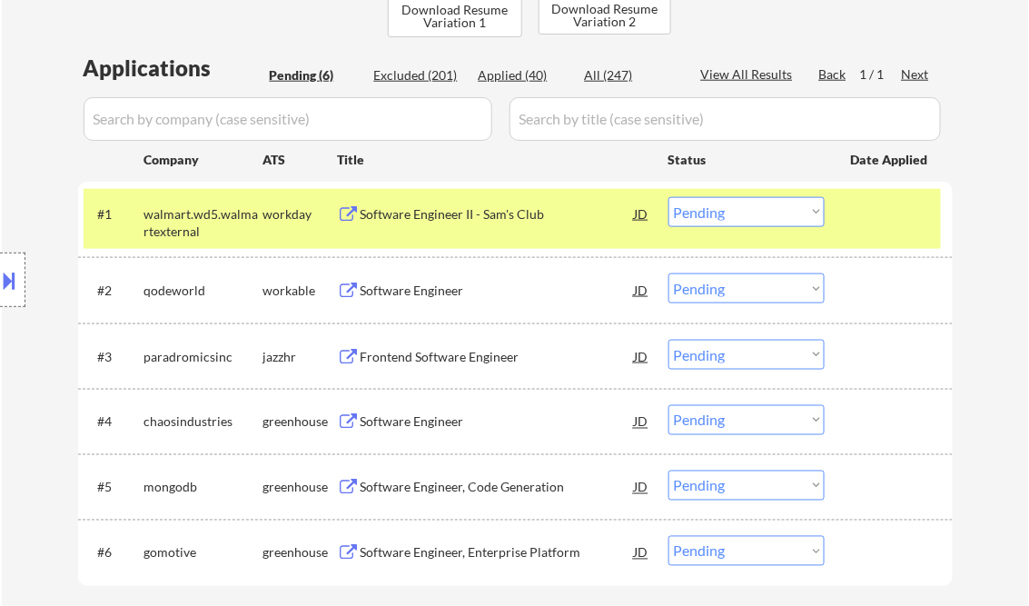
click at [9, 266] on button at bounding box center [10, 280] width 20 height 30
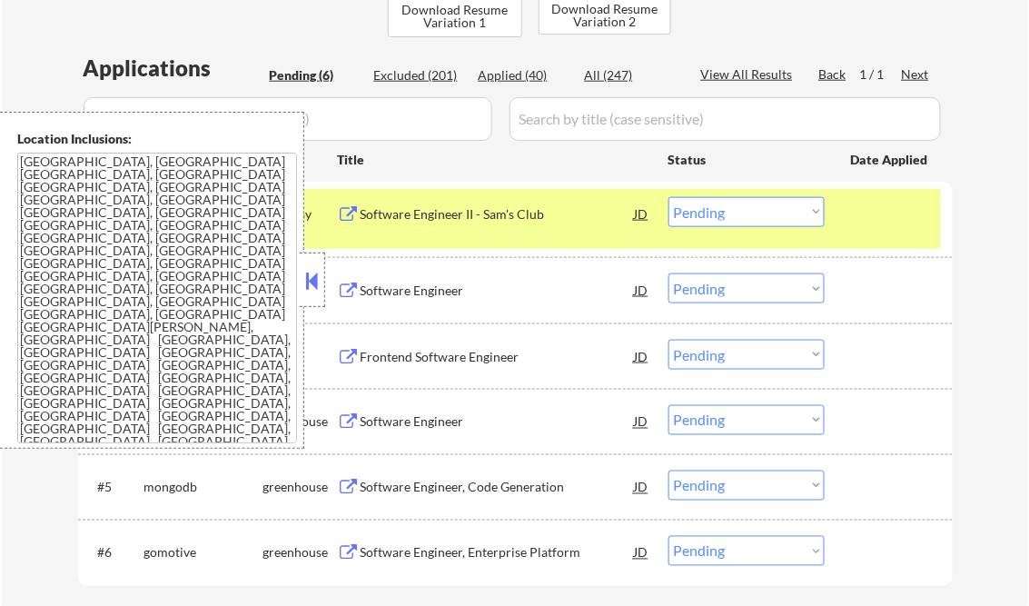
click at [307, 284] on button at bounding box center [312, 280] width 20 height 27
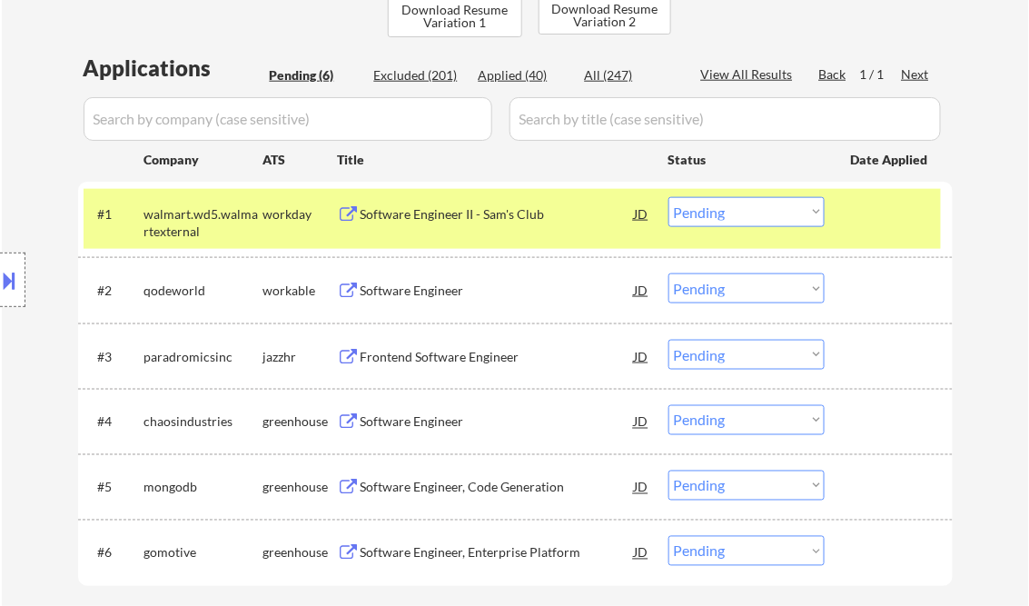
click at [11, 270] on button at bounding box center [10, 280] width 20 height 30
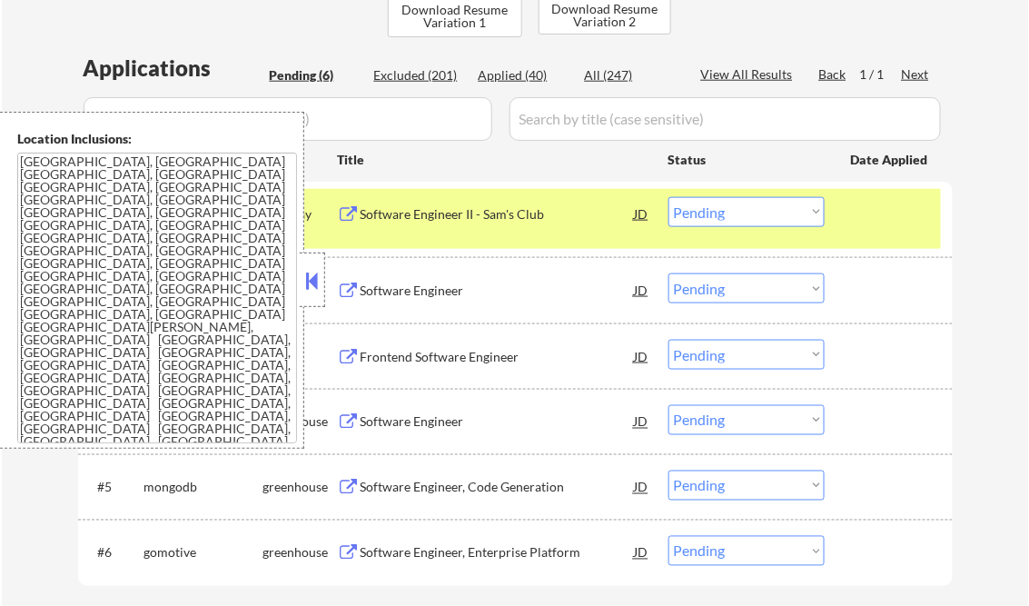
click at [321, 272] on button at bounding box center [312, 280] width 20 height 27
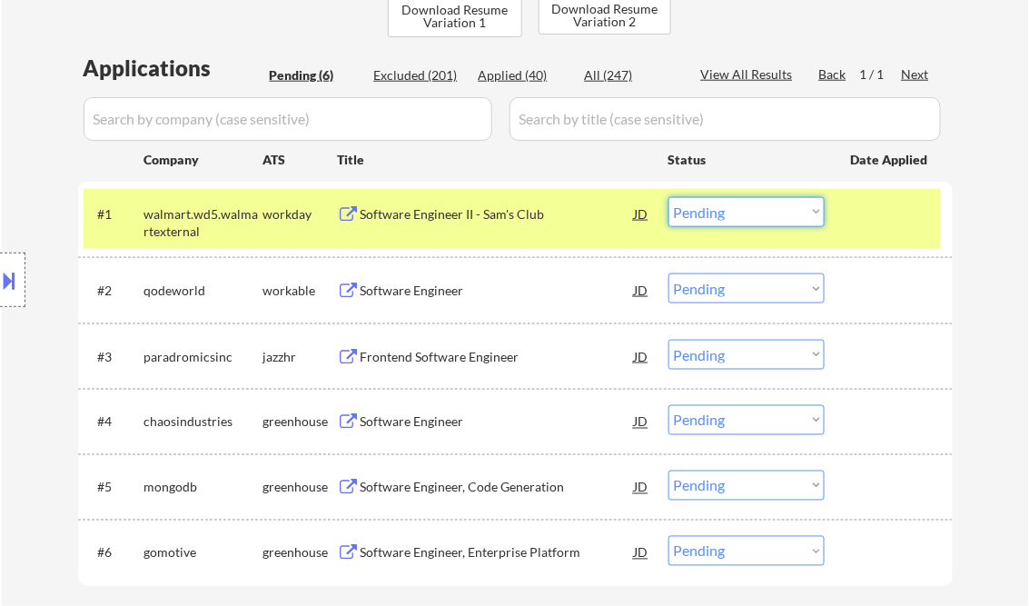
click at [736, 208] on select "Choose an option... Pending Applied Excluded (Questions) Excluded (Expired) Exc…" at bounding box center [746, 212] width 156 height 30
click at [668, 197] on select "Choose an option... Pending Applied Excluded (Questions) Excluded (Expired) Exc…" at bounding box center [746, 212] width 156 height 30
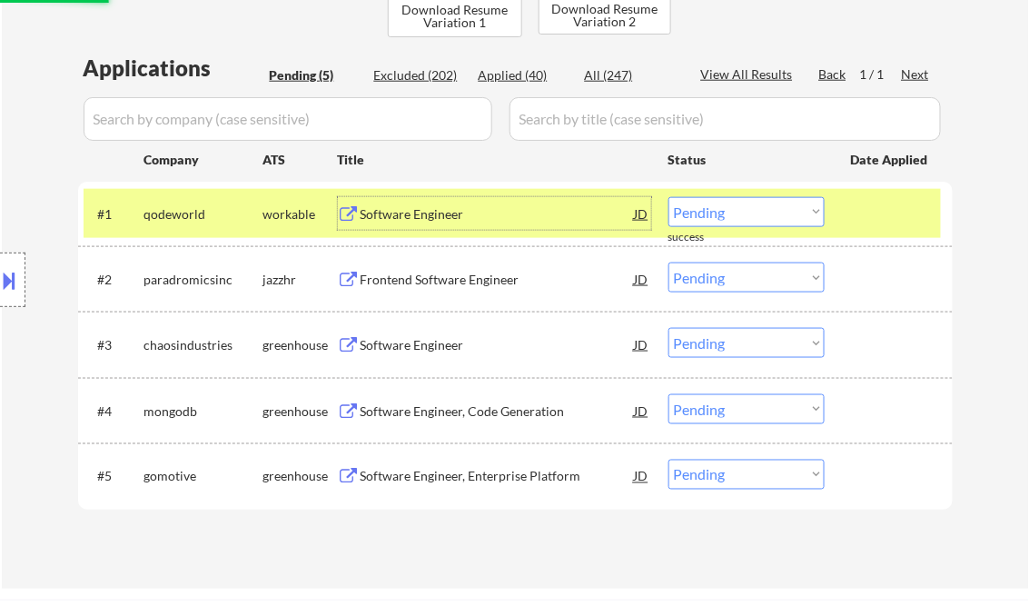
click at [420, 215] on div "Software Engineer" at bounding box center [498, 214] width 274 height 18
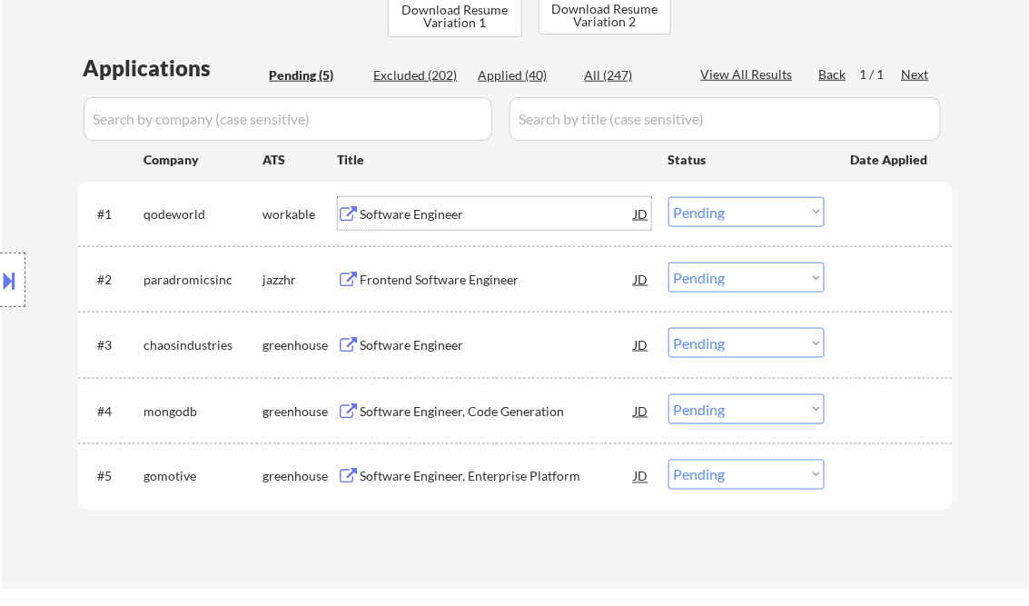
click at [741, 222] on select "Choose an option... Pending Applied Excluded (Questions) Excluded (Expired) Exc…" at bounding box center [746, 212] width 156 height 30
click at [668, 197] on select "Choose an option... Pending Applied Excluded (Questions) Excluded (Expired) Exc…" at bounding box center [746, 212] width 156 height 30
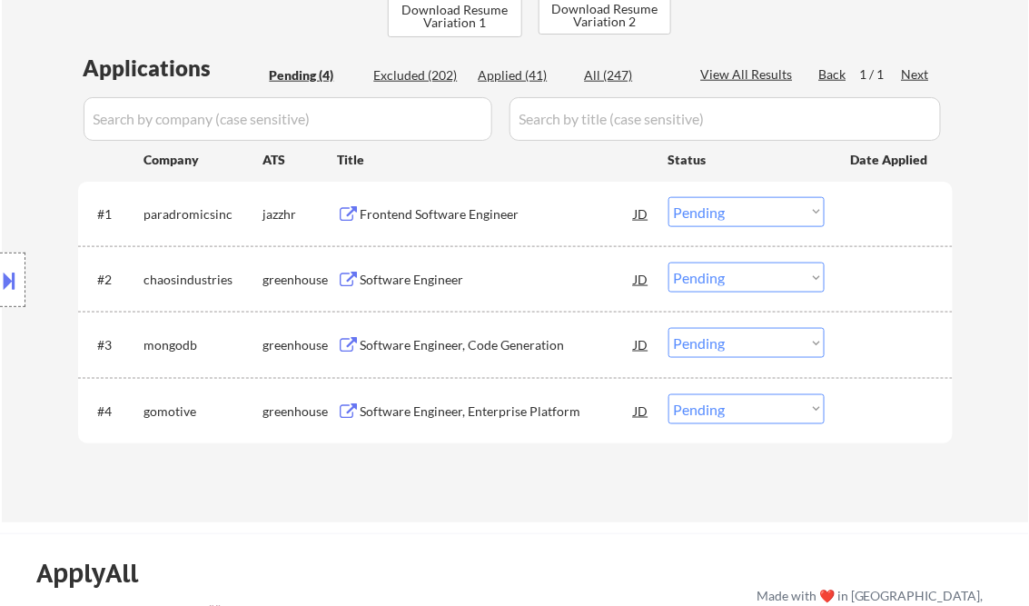
click at [413, 214] on div "Frontend Software Engineer" at bounding box center [498, 214] width 274 height 18
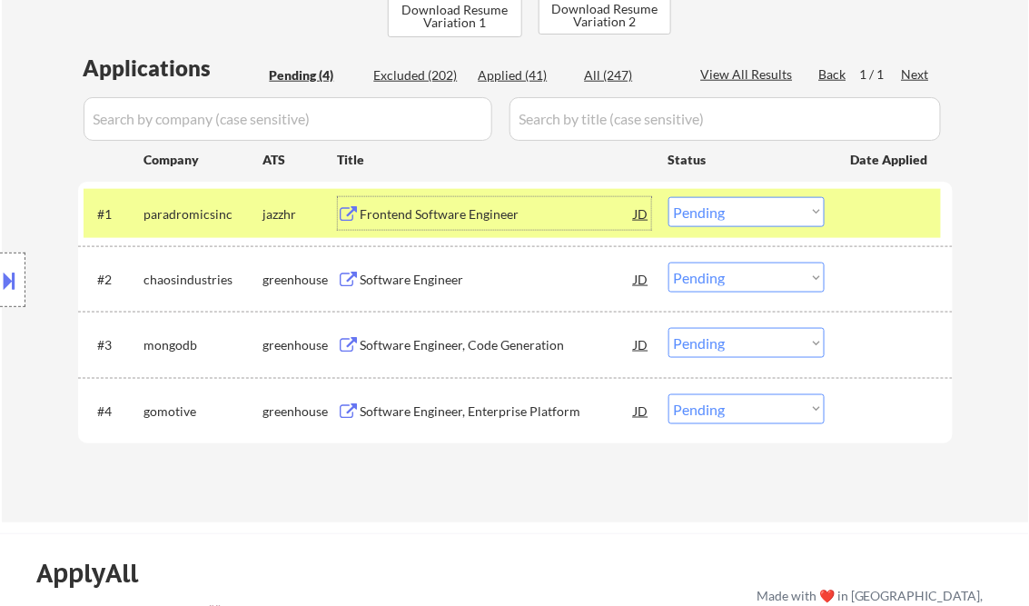
drag, startPoint x: 738, startPoint y: 208, endPoint x: 752, endPoint y: 227, distance: 23.4
click at [738, 209] on select "Choose an option... Pending Applied Excluded (Questions) Excluded (Expired) Exc…" at bounding box center [746, 212] width 156 height 30
click at [668, 197] on select "Choose an option... Pending Applied Excluded (Questions) Excluded (Expired) Exc…" at bounding box center [746, 212] width 156 height 30
click at [412, 283] on div "Software Engineer" at bounding box center [498, 280] width 274 height 18
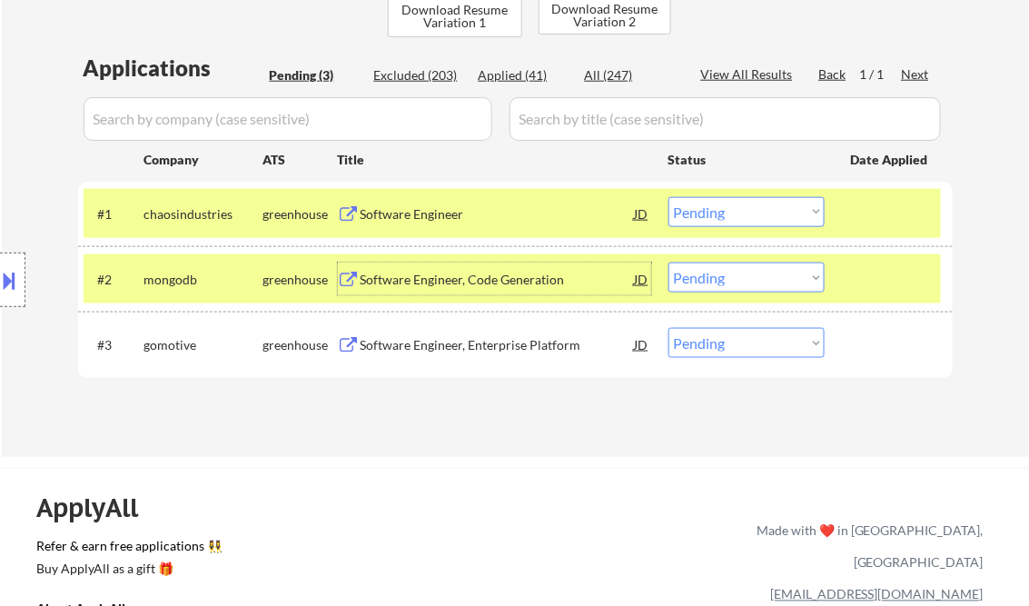
click at [411, 211] on div "Software Engineer" at bounding box center [498, 214] width 274 height 18
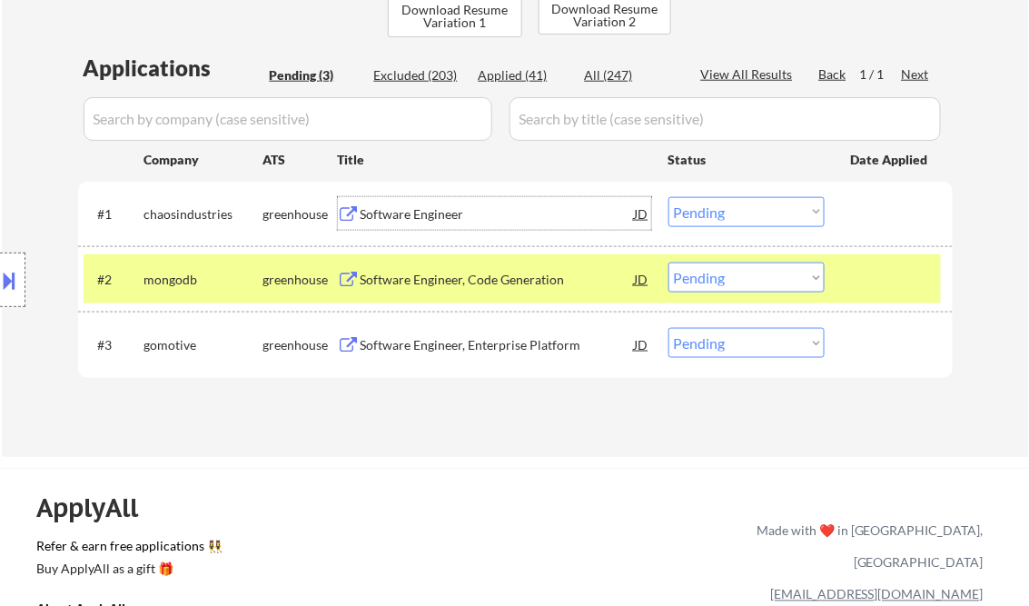
drag, startPoint x: 732, startPoint y: 215, endPoint x: 745, endPoint y: 229, distance: 18.6
click at [732, 214] on select "Choose an option... Pending Applied Excluded (Questions) Excluded (Expired) Exc…" at bounding box center [746, 212] width 156 height 30
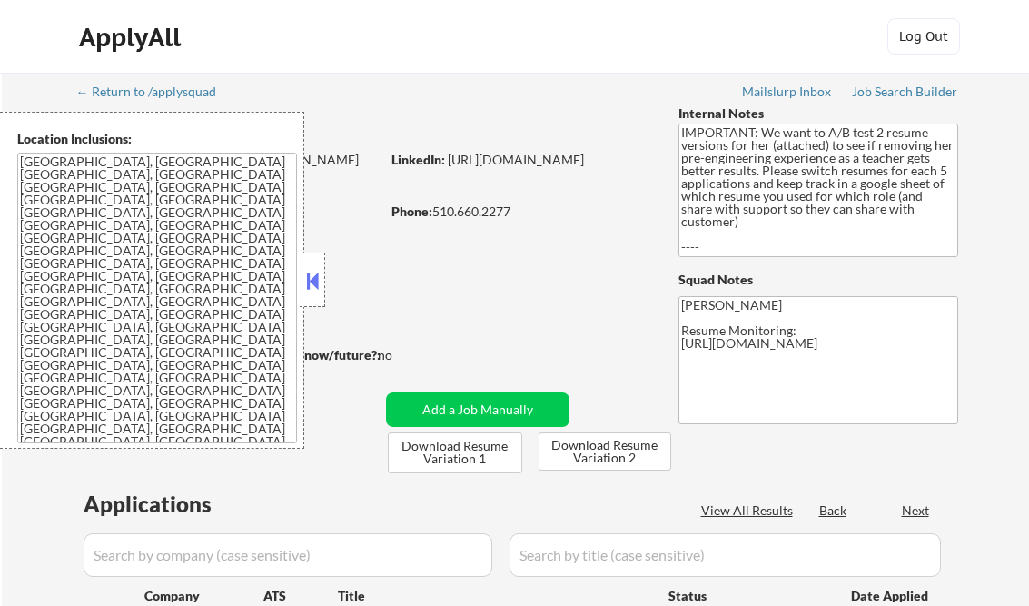
scroll to position [363, 0]
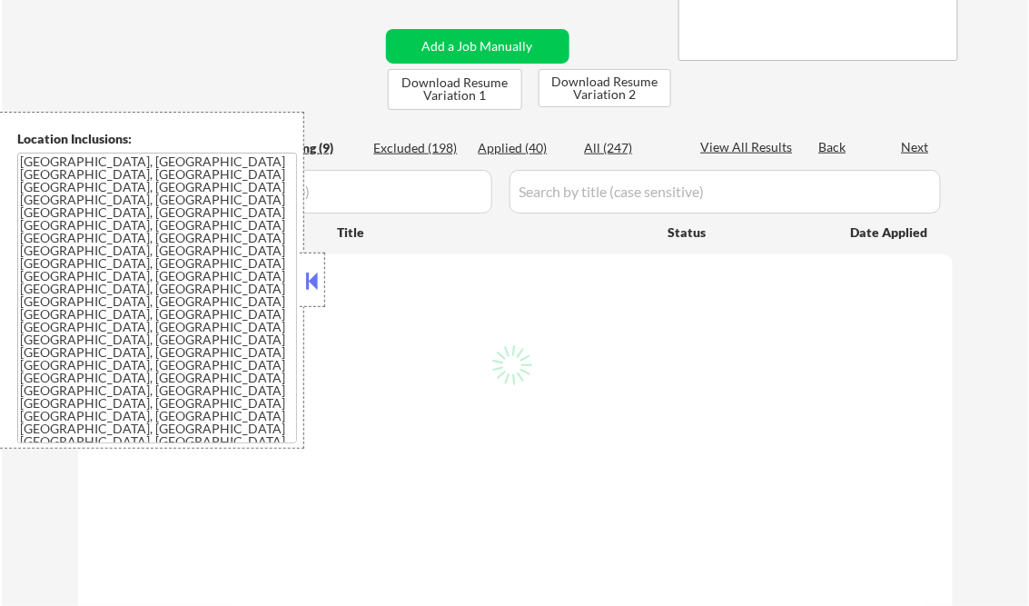
select select ""pending""
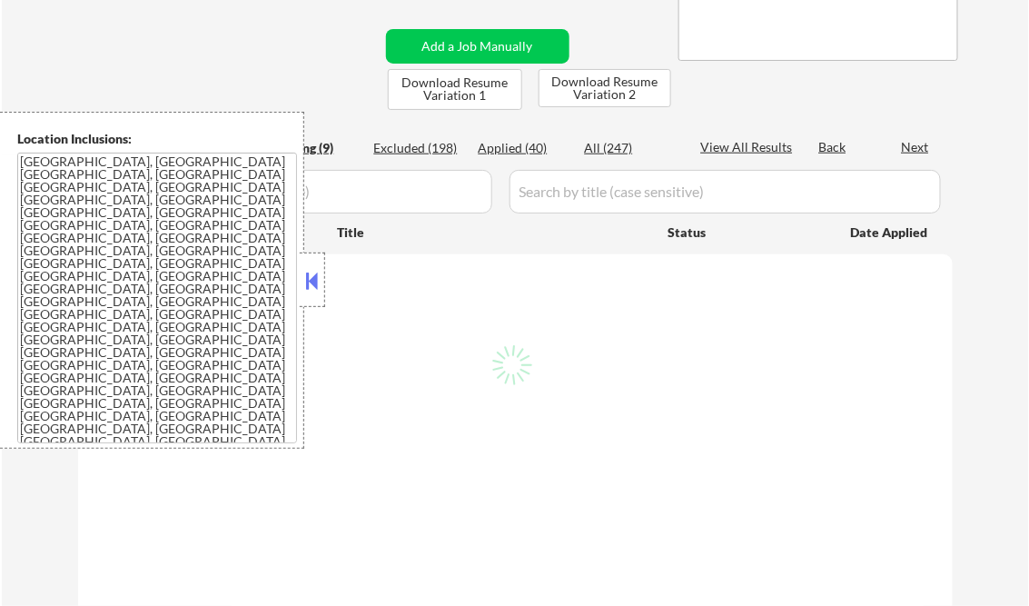
select select ""pending""
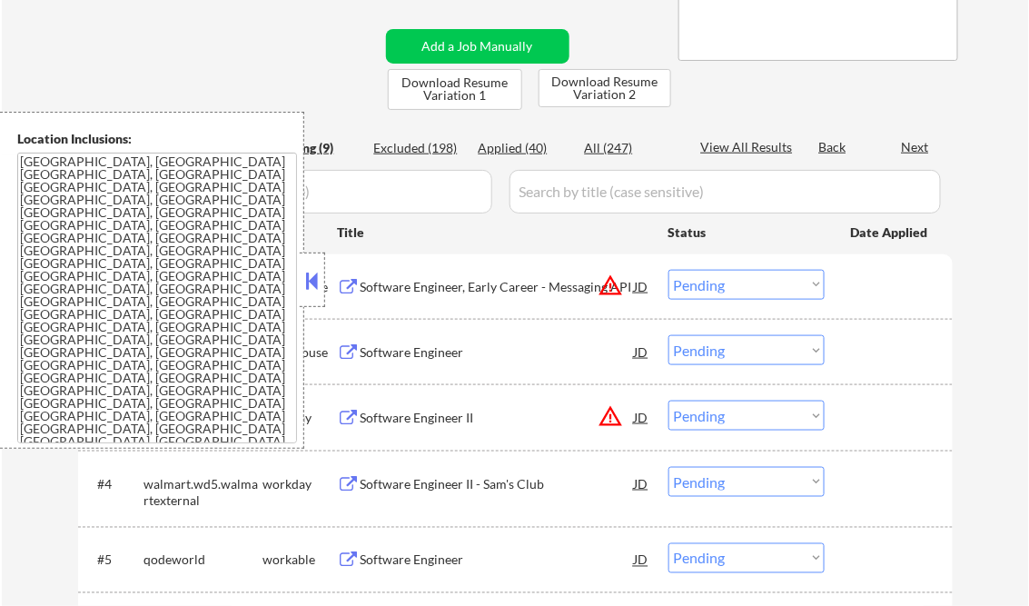
click at [531, 145] on div "Applied (40)" at bounding box center [524, 148] width 91 height 18
select select ""applied""
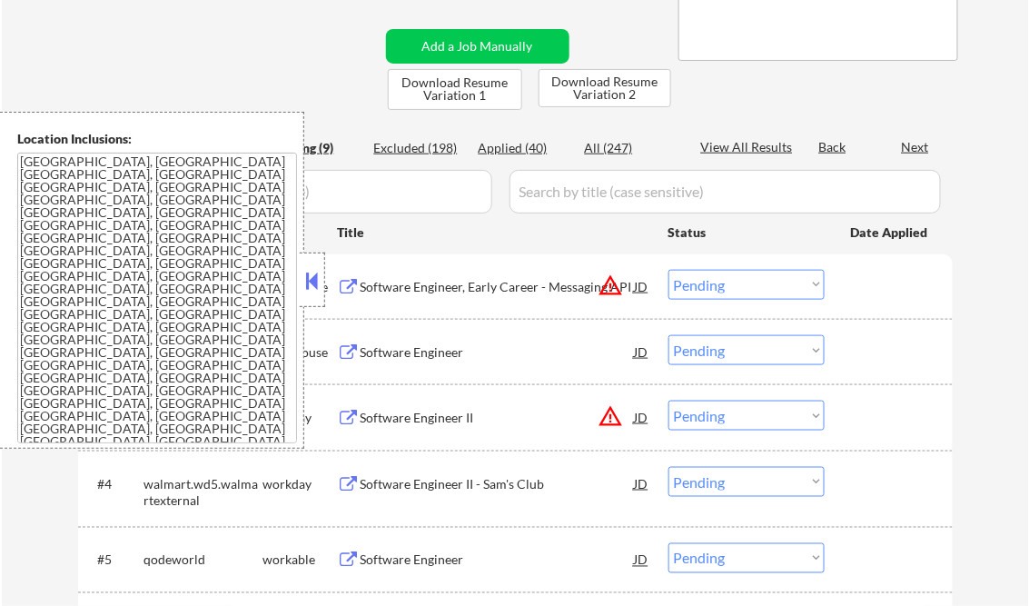
select select ""applied""
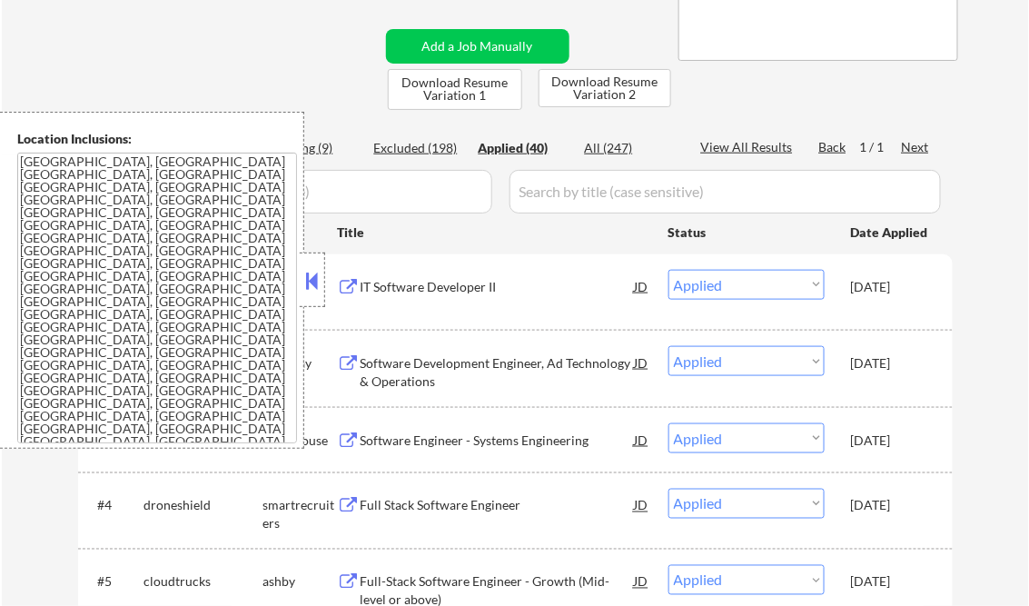
scroll to position [291, 0]
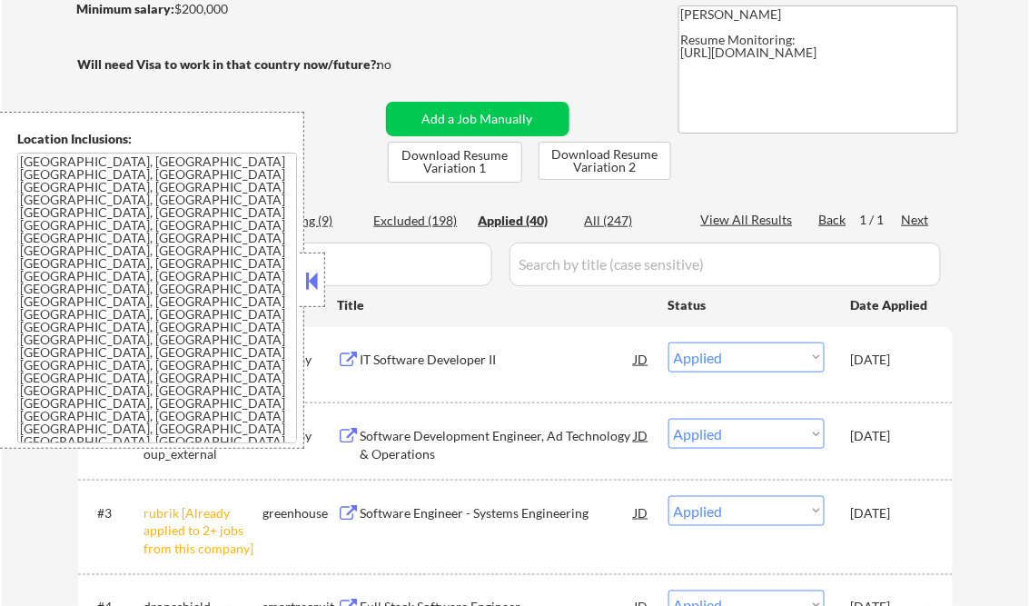
select select ""applied""
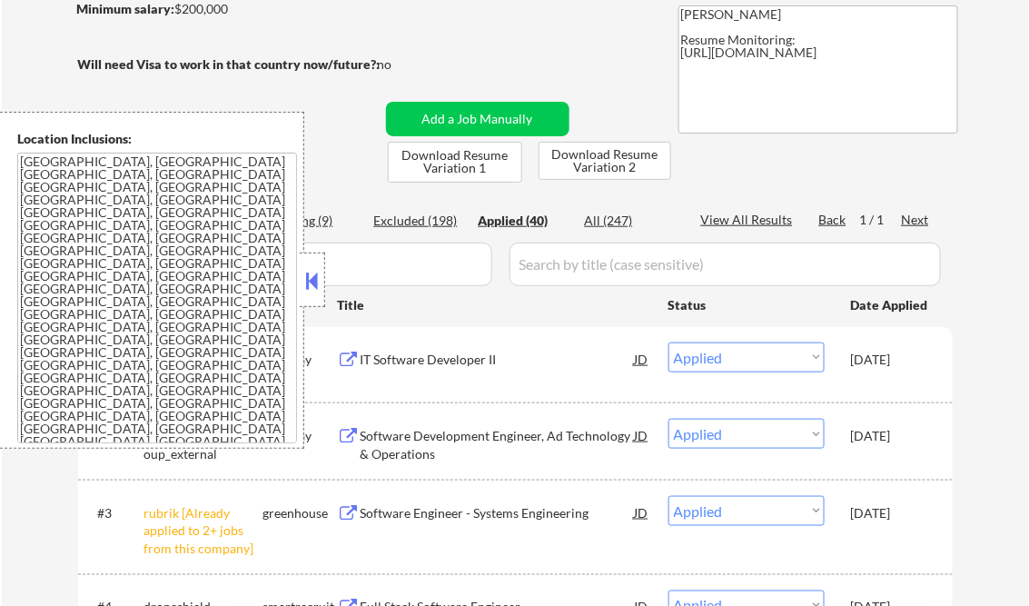
select select ""applied""
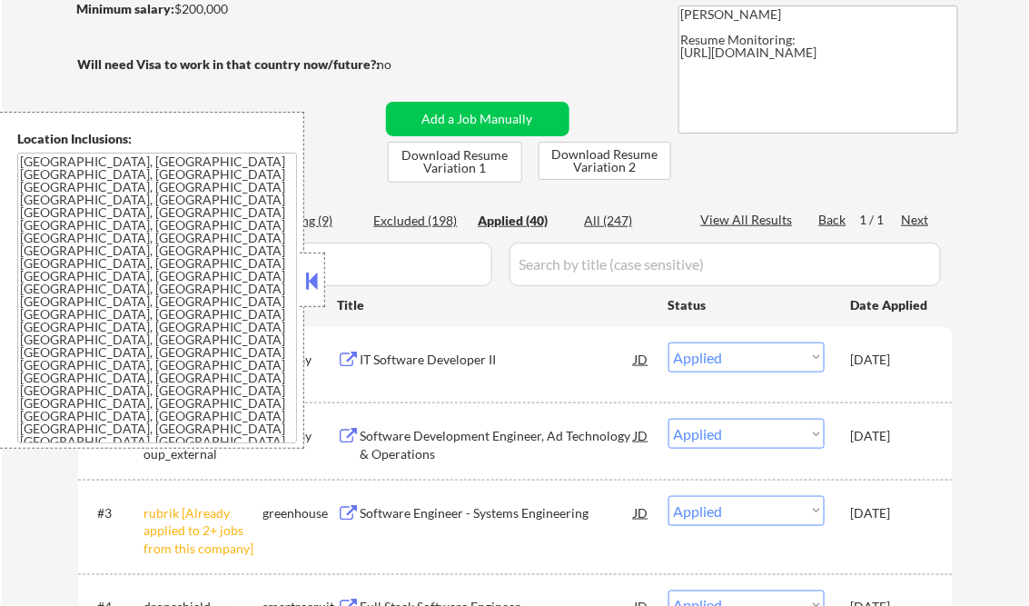
select select ""applied""
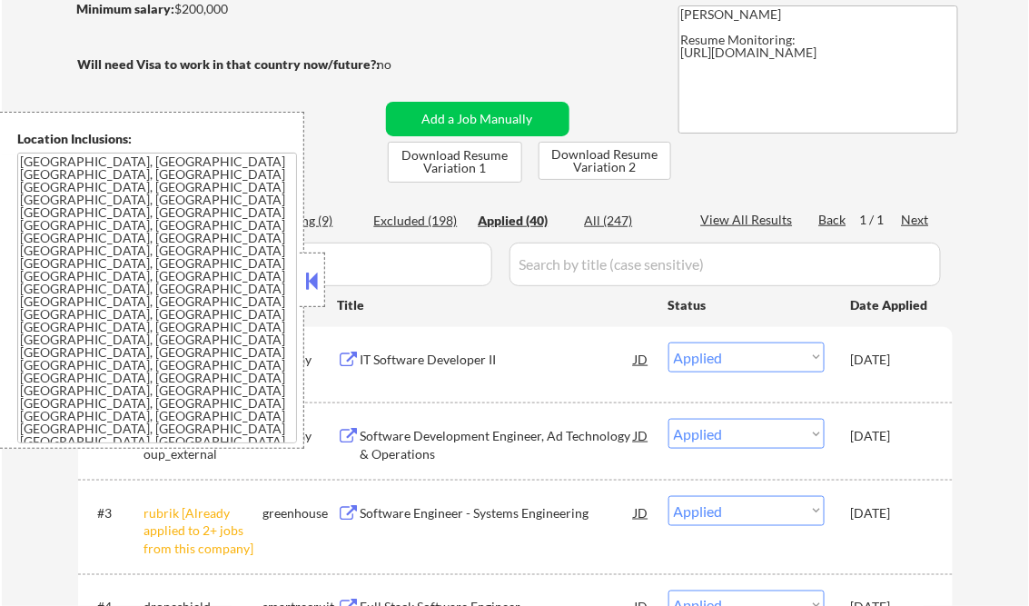
select select ""applied""
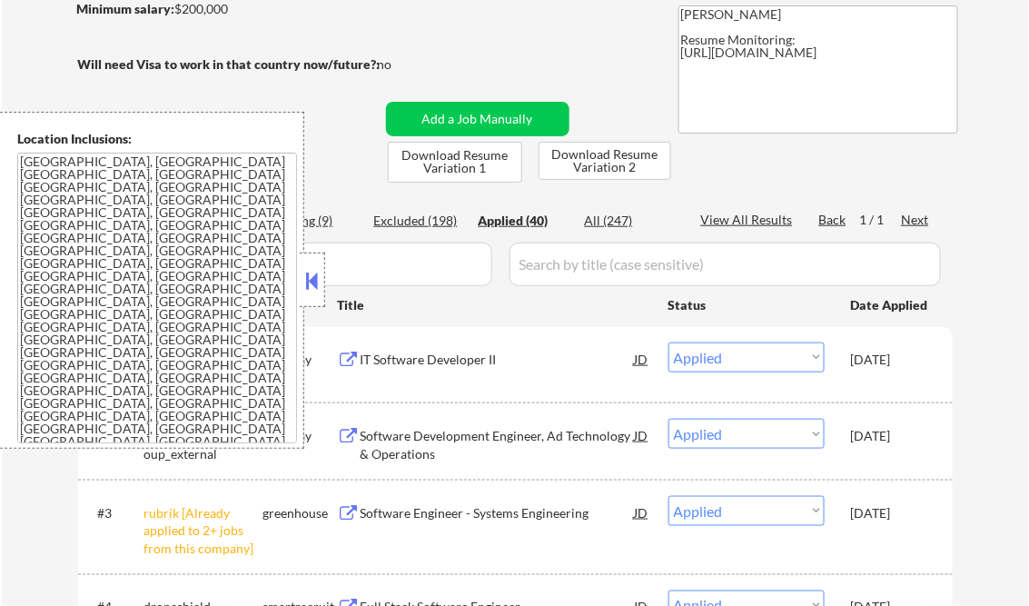
select select ""applied""
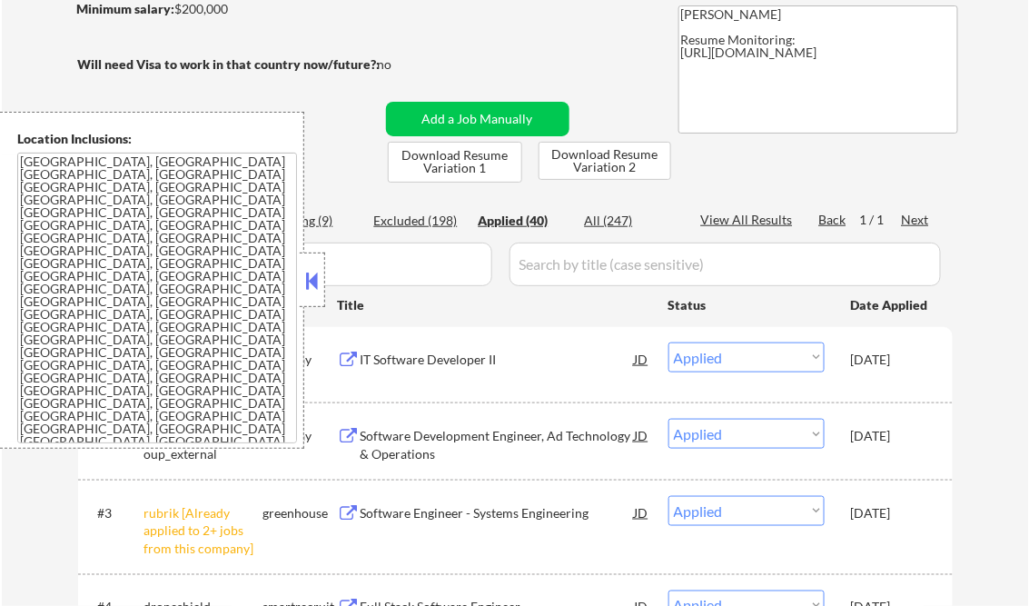
select select ""applied""
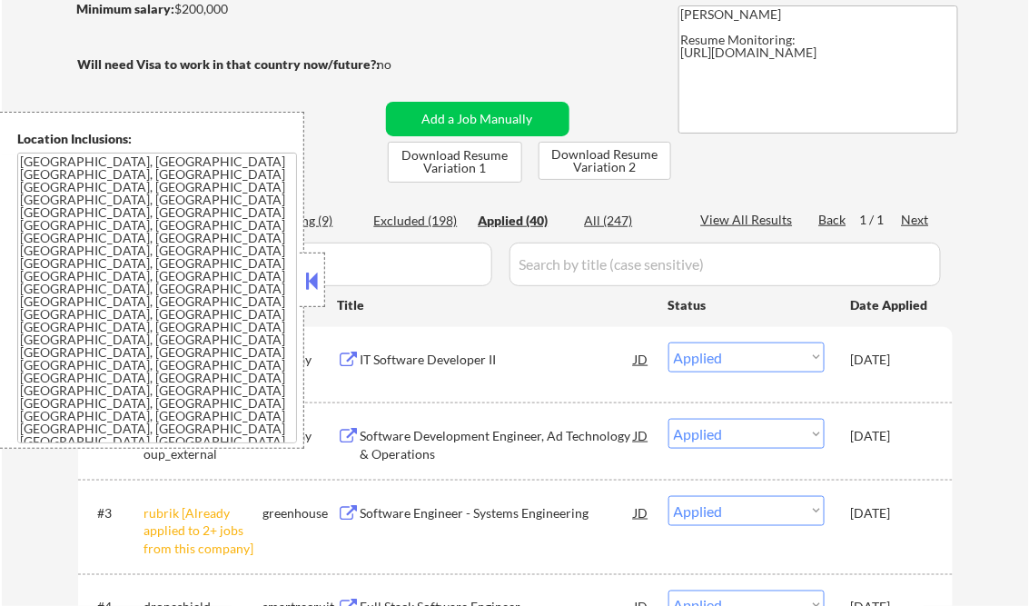
select select ""applied""
click at [314, 272] on button at bounding box center [312, 280] width 20 height 27
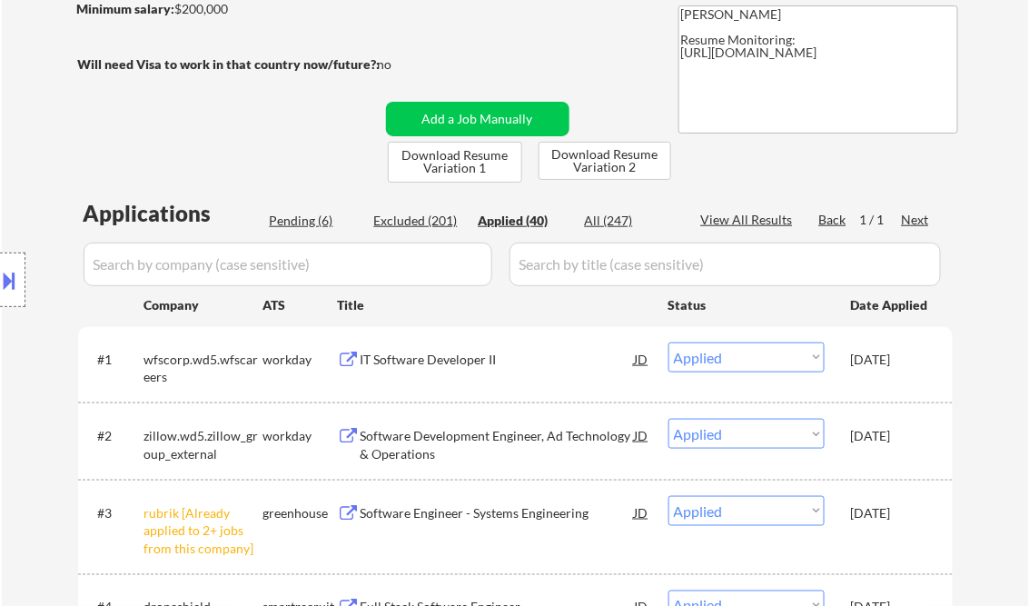
scroll to position [0, 0]
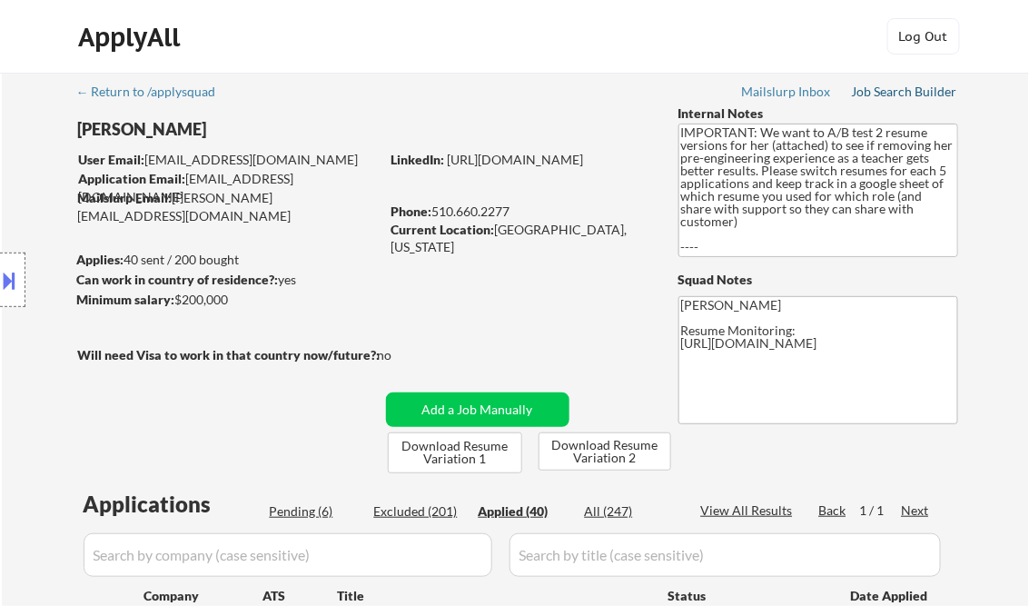
click at [912, 89] on div "Job Search Builder" at bounding box center [905, 91] width 106 height 13
select select ""applied""
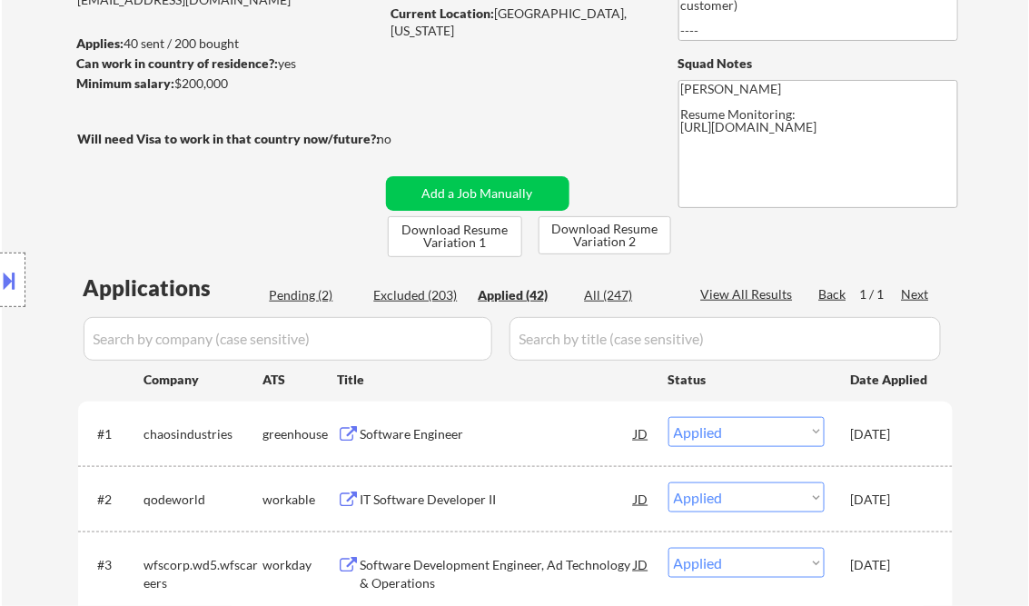
scroll to position [291, 0]
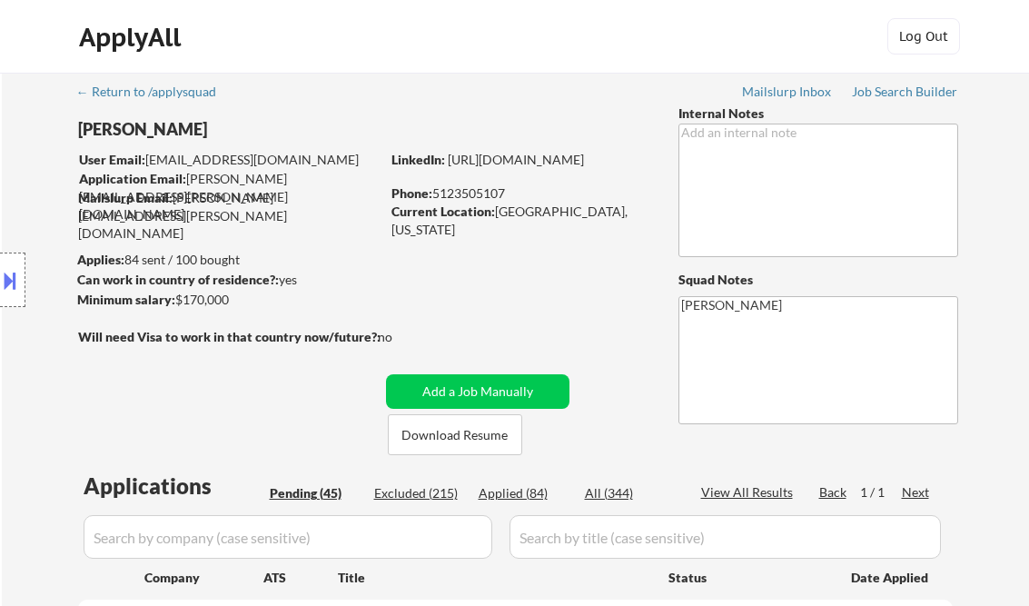
select select ""pending""
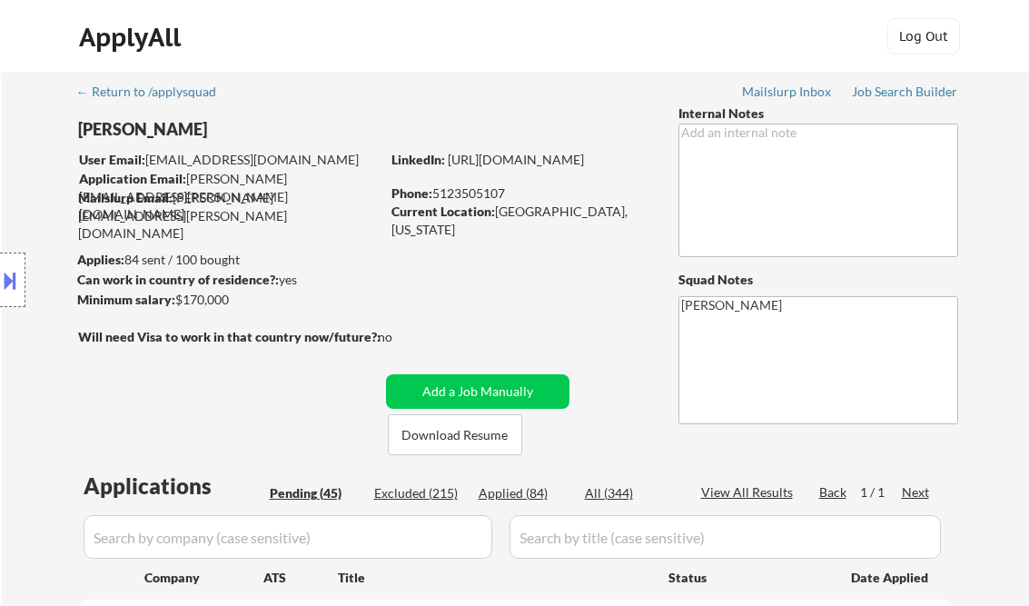
select select ""pending""
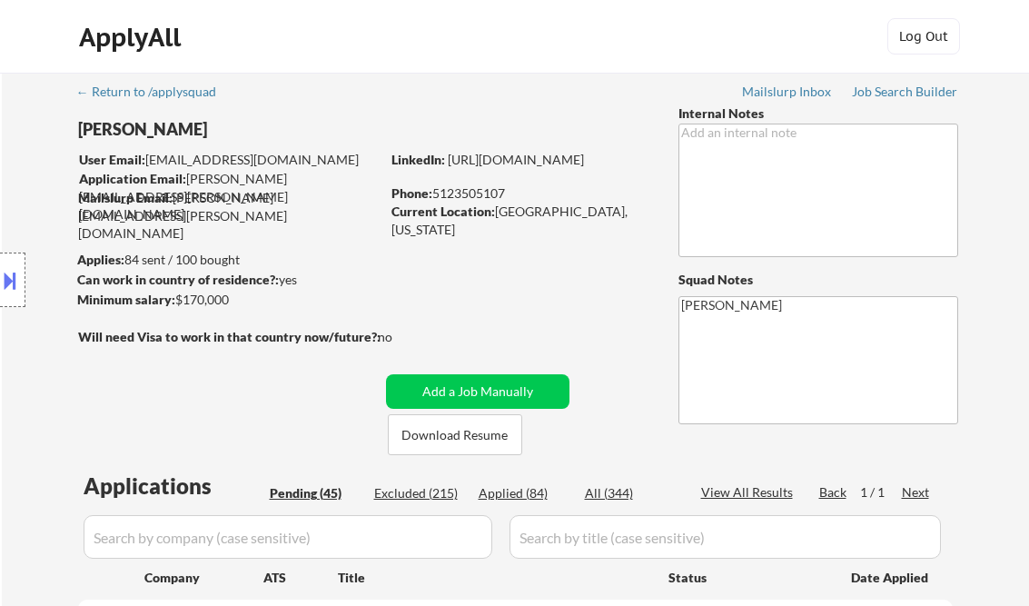
select select ""pending""
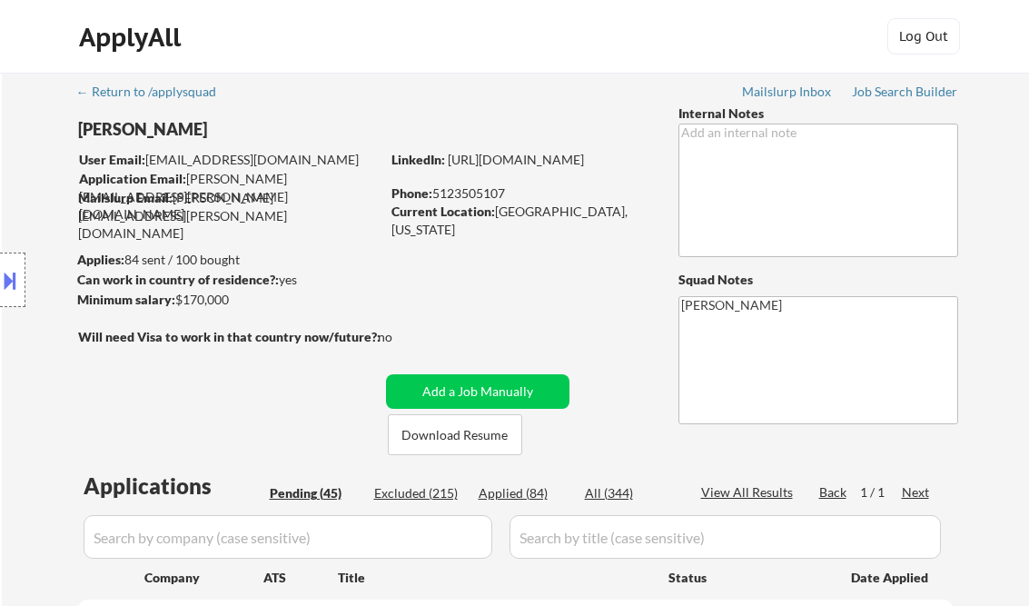
select select ""pending""
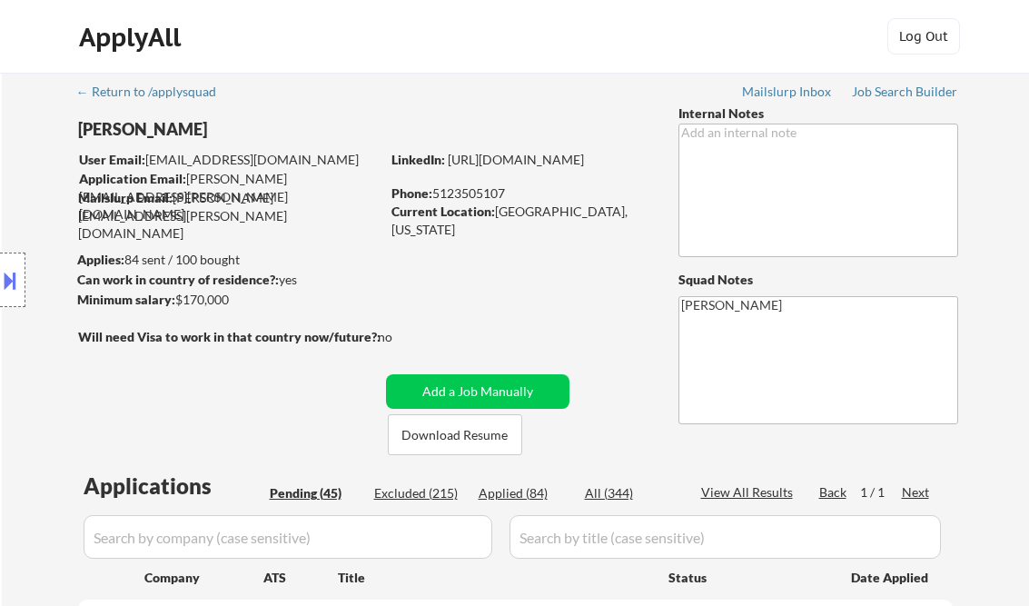
select select ""pending""
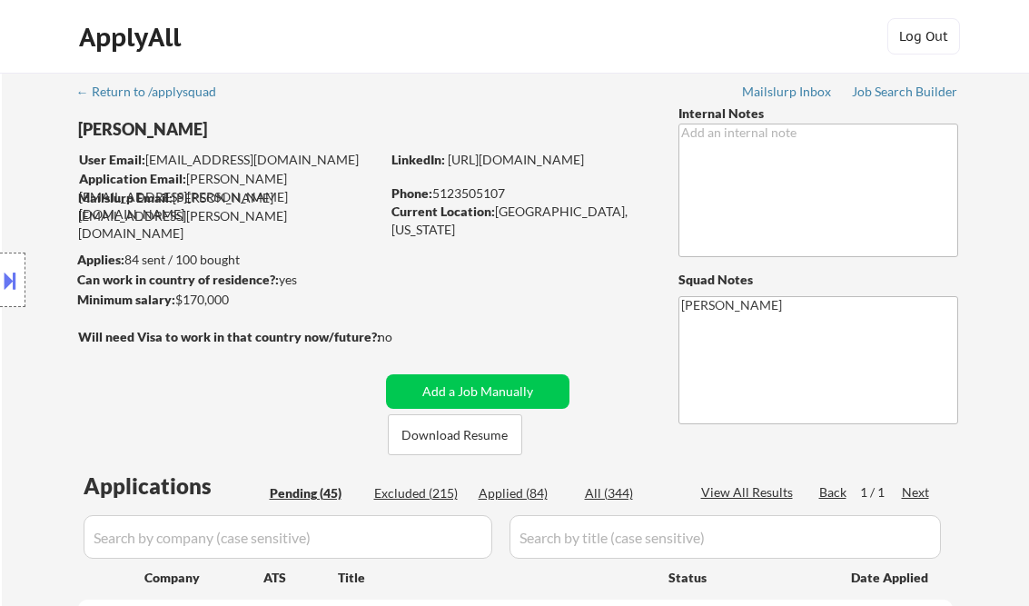
select select ""pending""
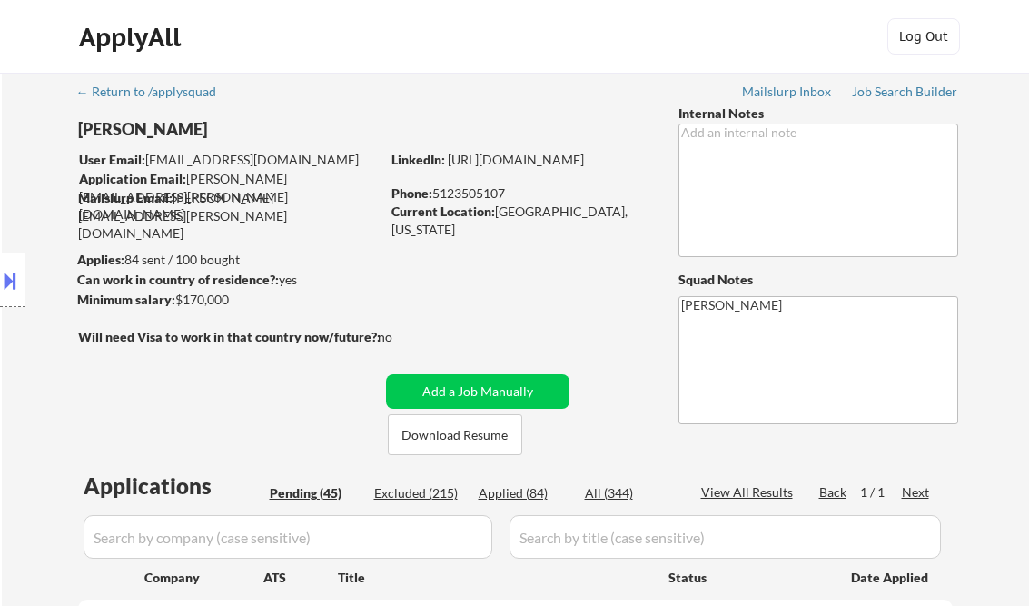
select select ""pending""
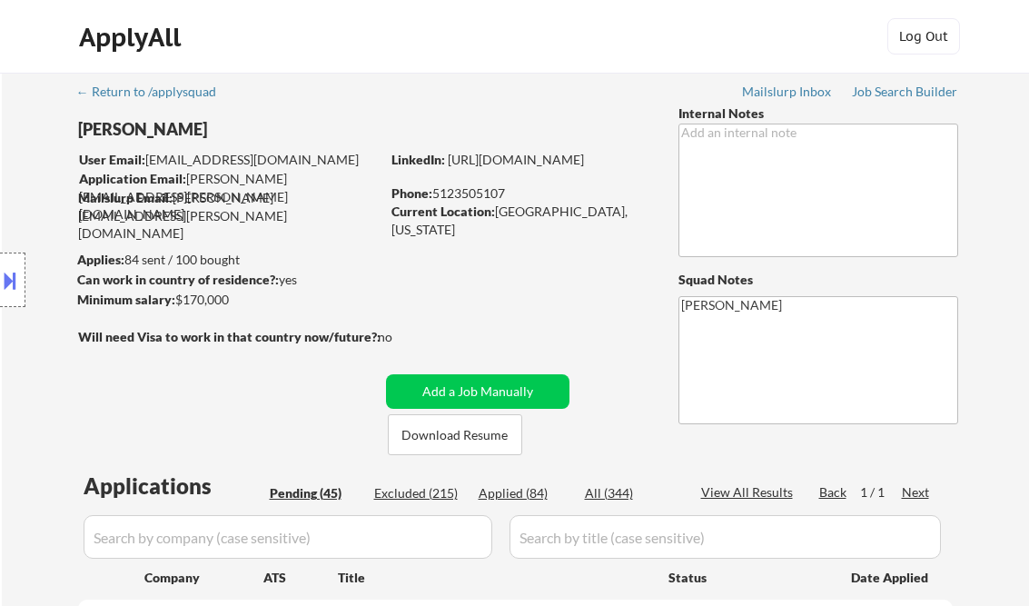
select select ""pending""
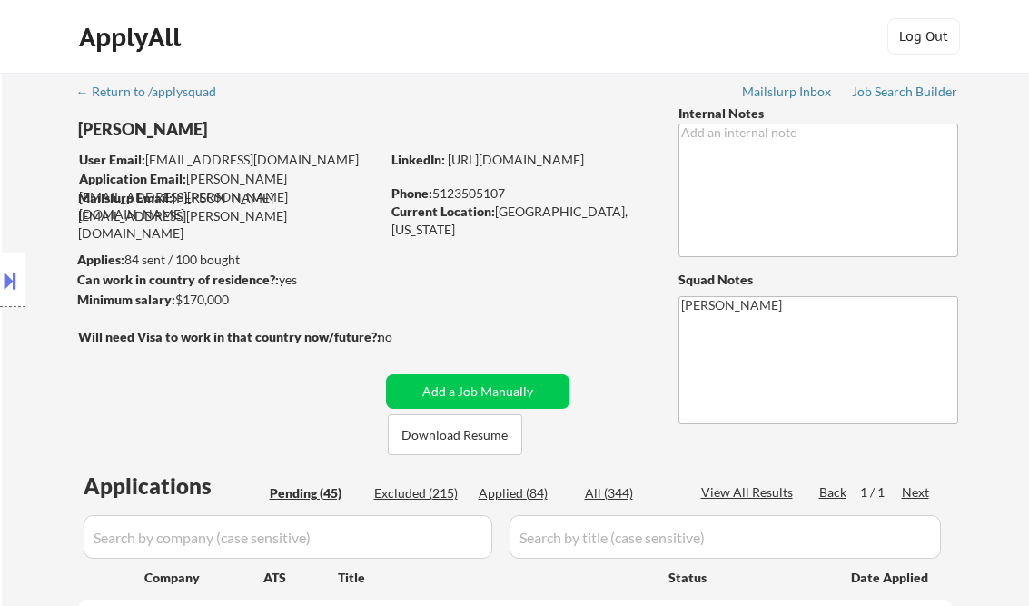
select select ""pending""
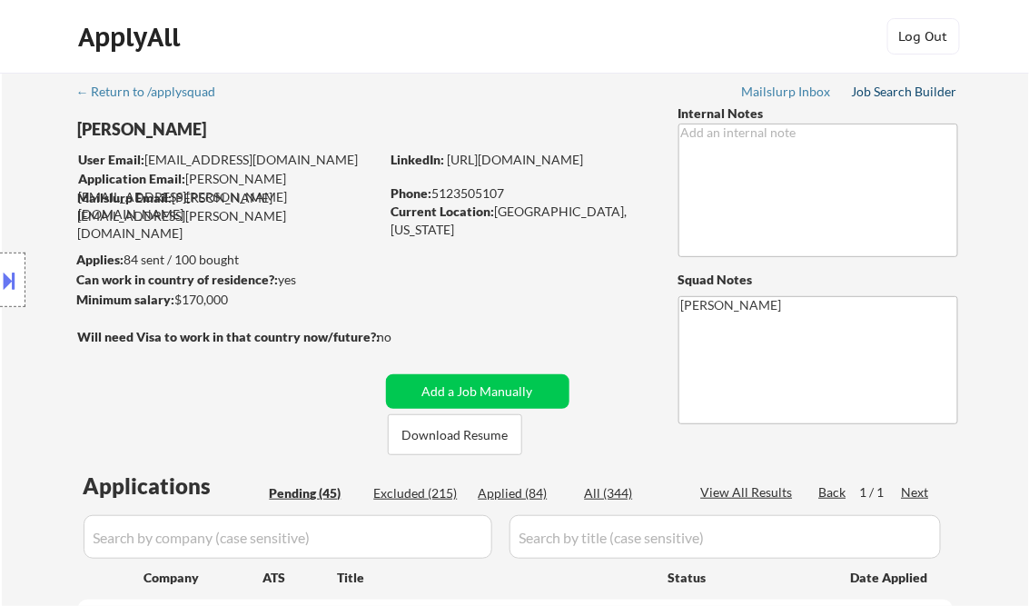
click at [884, 94] on div "Job Search Builder" at bounding box center [905, 91] width 106 height 13
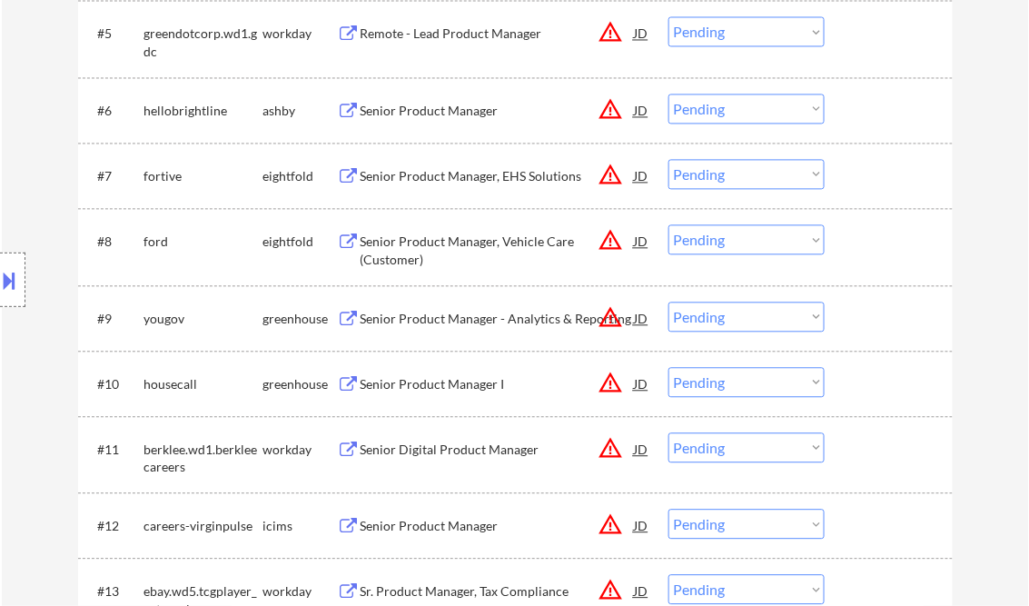
scroll to position [581, 0]
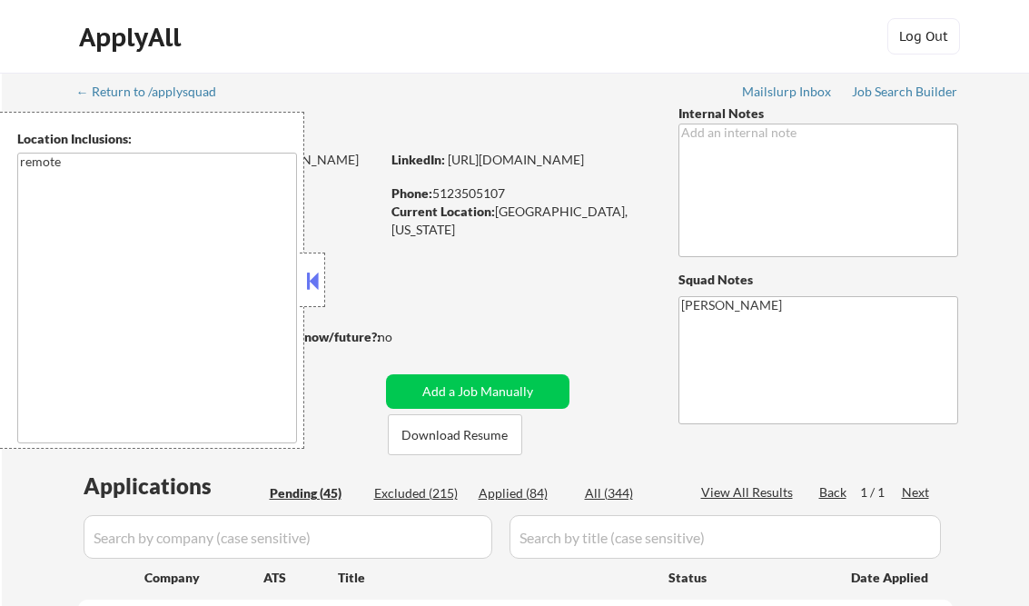
select select ""pending""
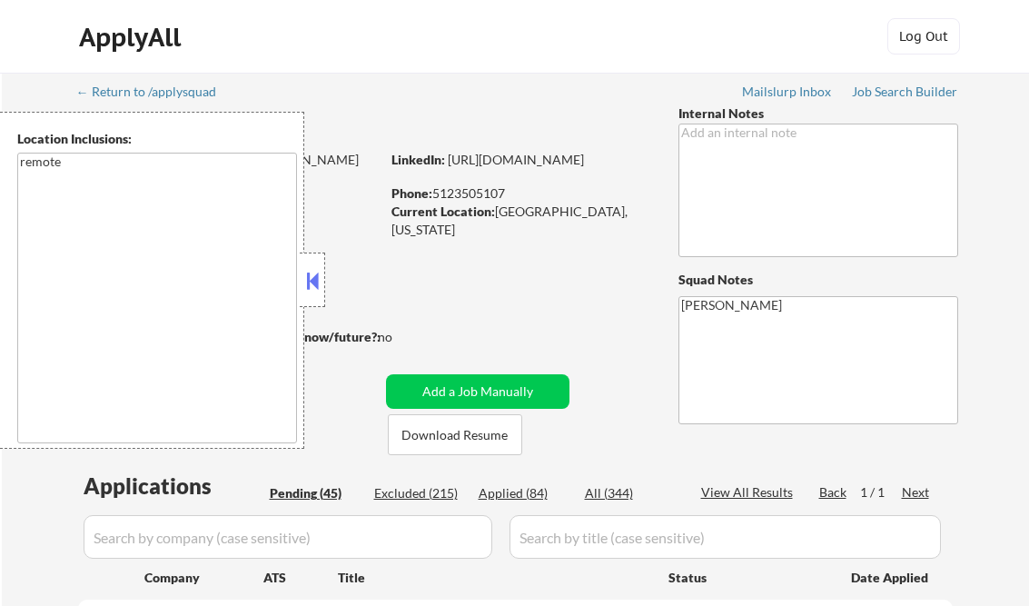
select select ""pending""
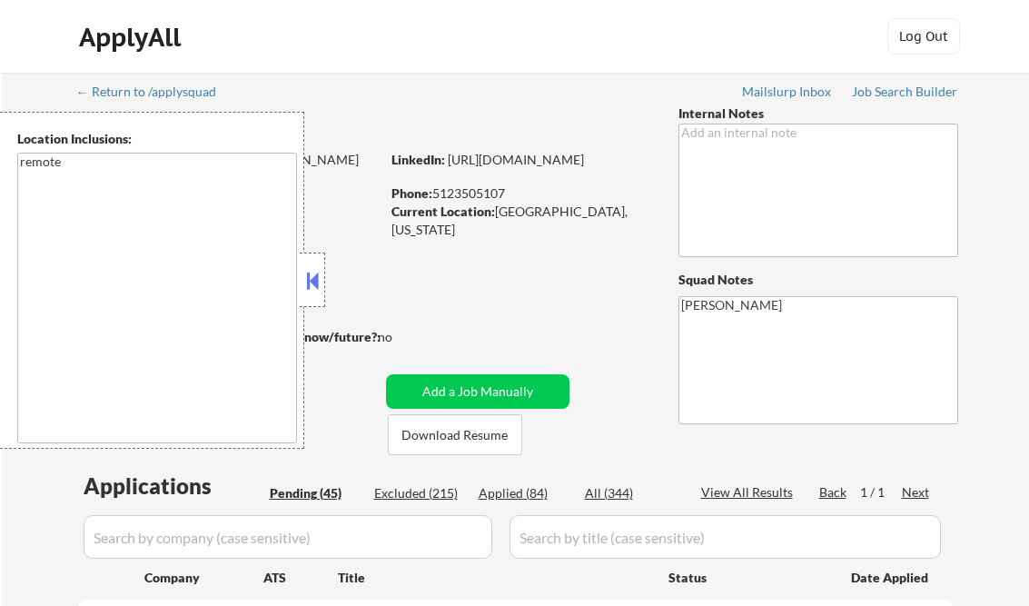
select select ""pending""
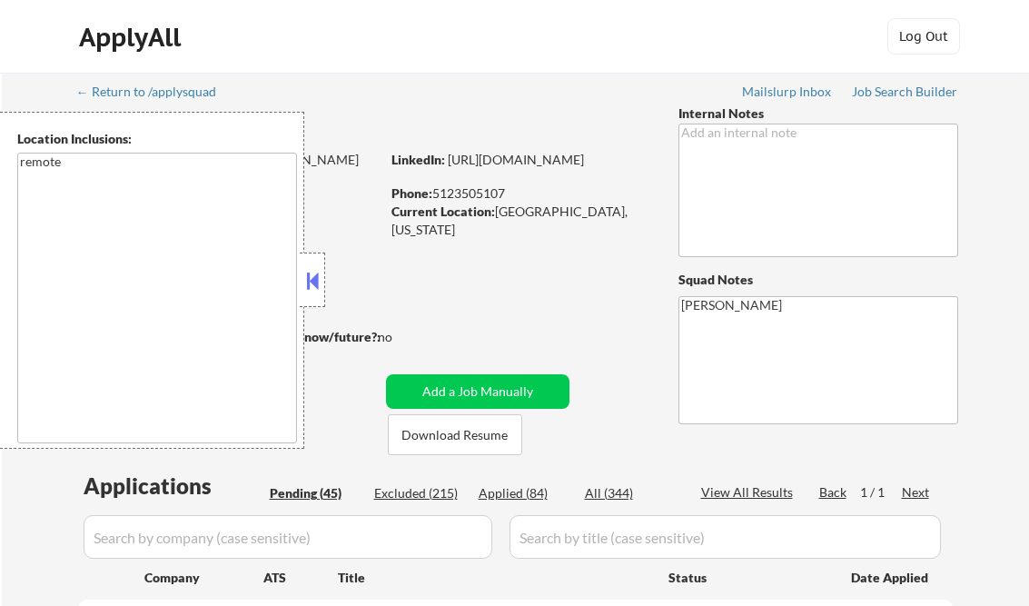
select select ""pending""
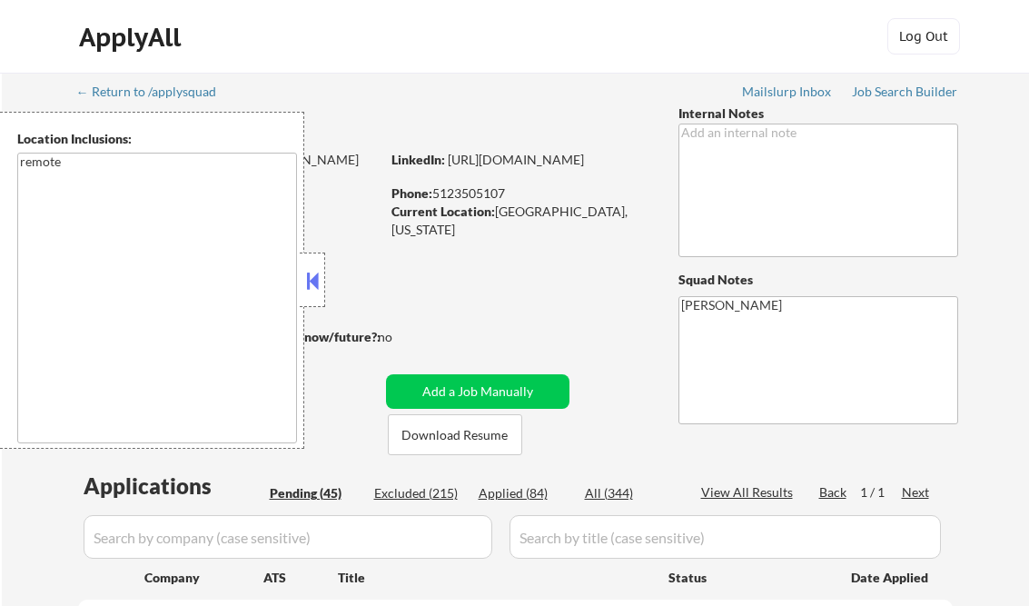
select select ""pending""
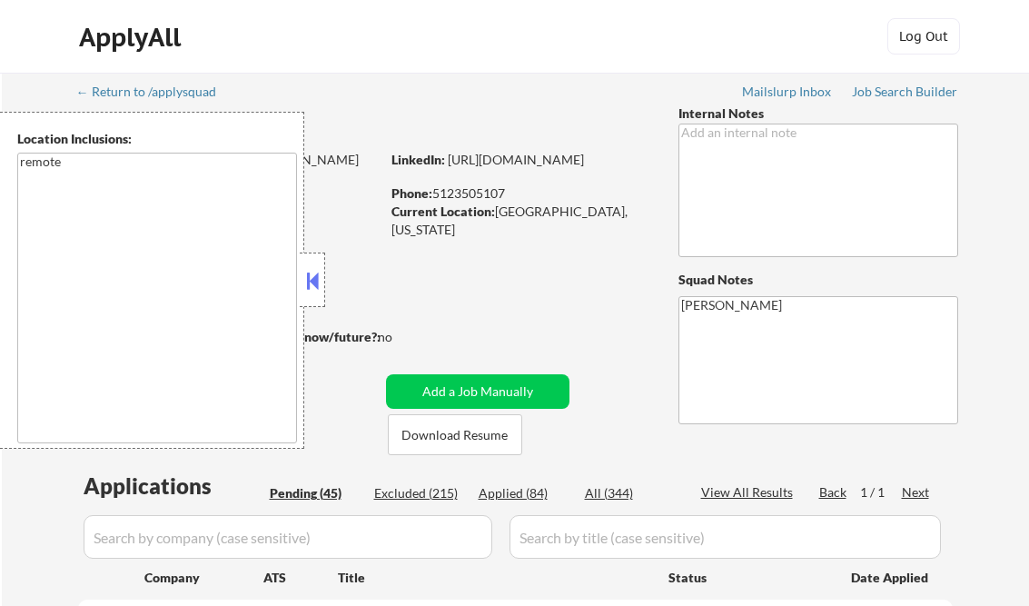
select select ""pending""
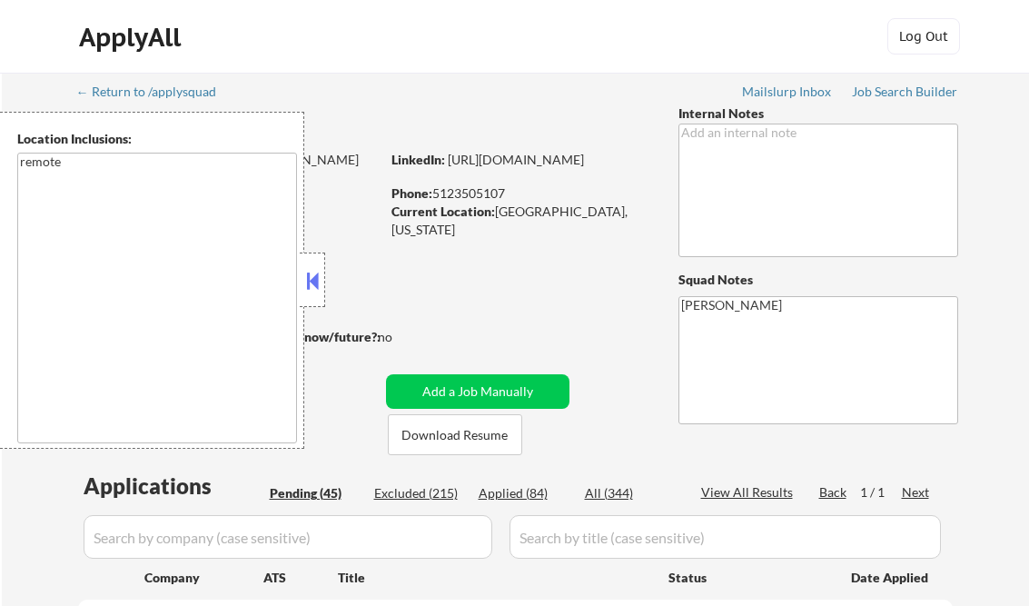
select select ""pending""
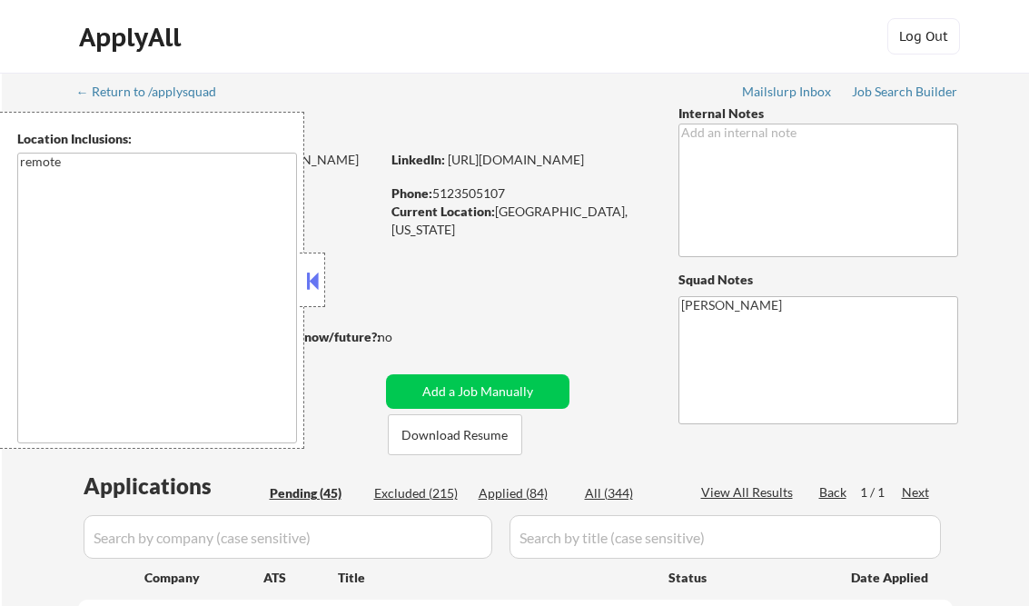
select select ""pending""
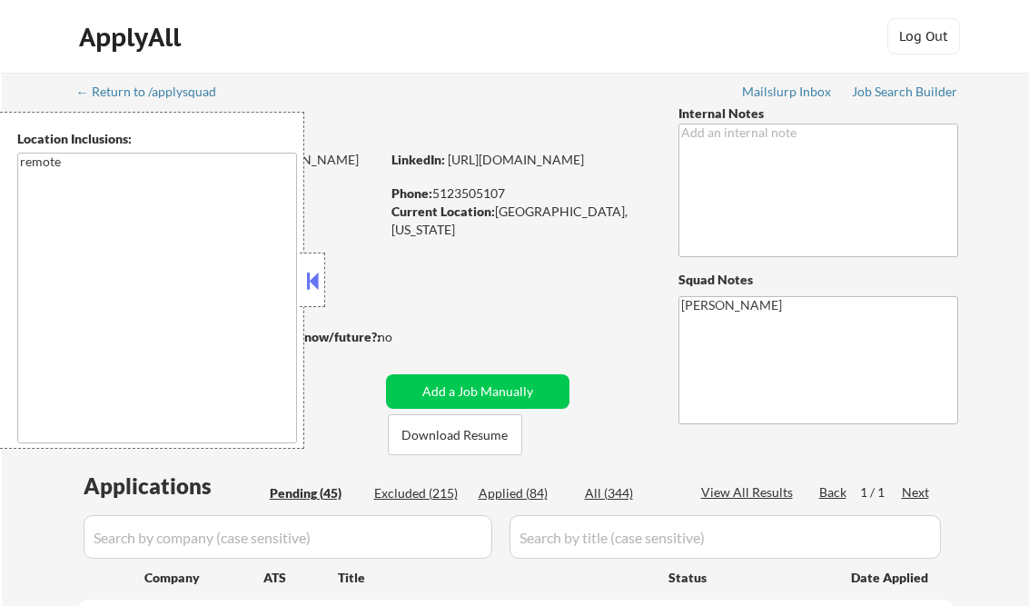
select select ""pending""
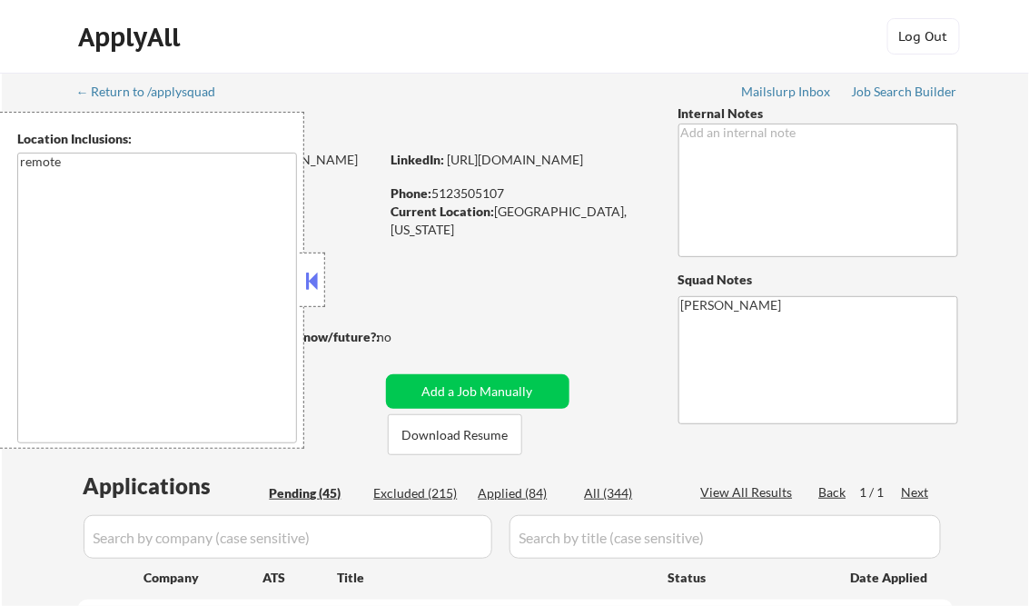
click at [324, 275] on div at bounding box center [312, 279] width 25 height 54
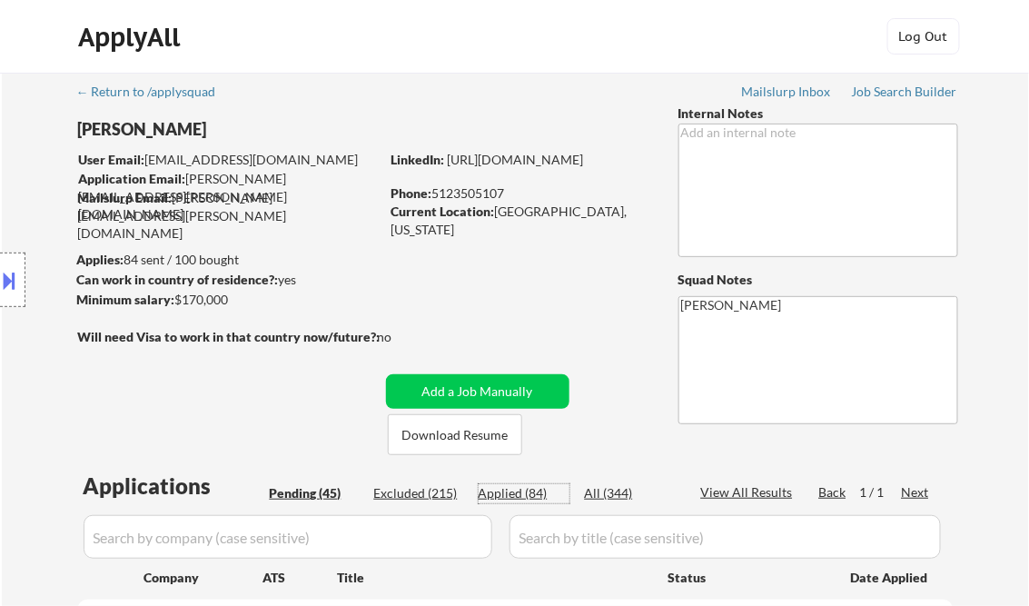
click at [516, 487] on div "Applied (84)" at bounding box center [524, 493] width 91 height 18
select select ""applied""
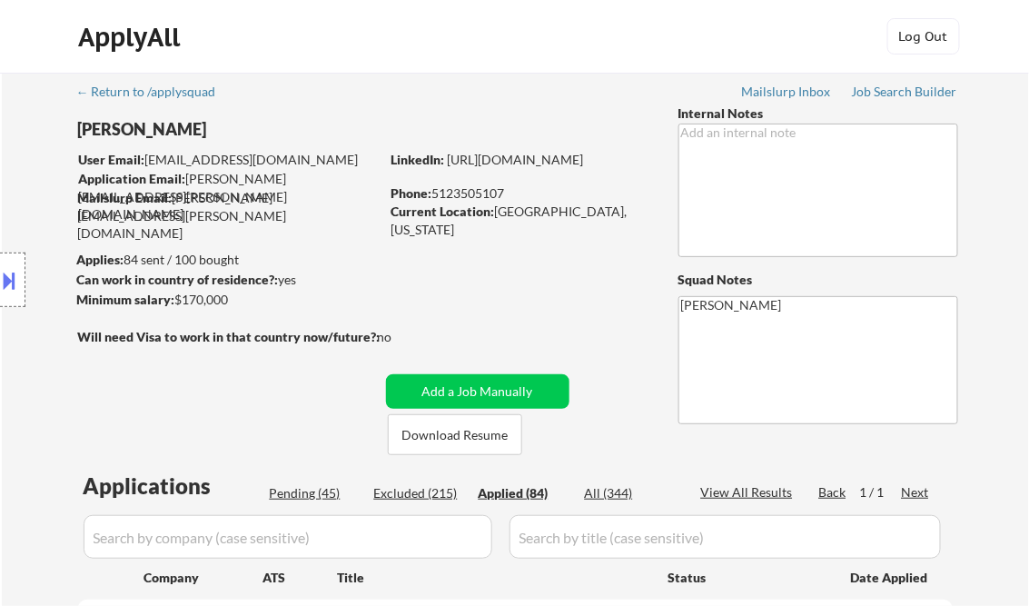
select select ""applied""
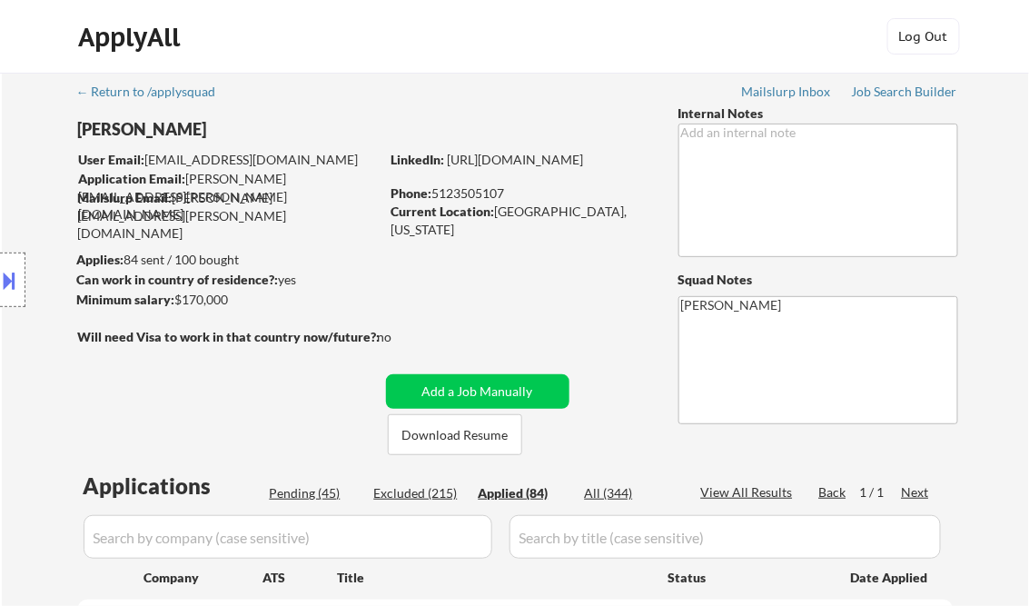
select select ""applied""
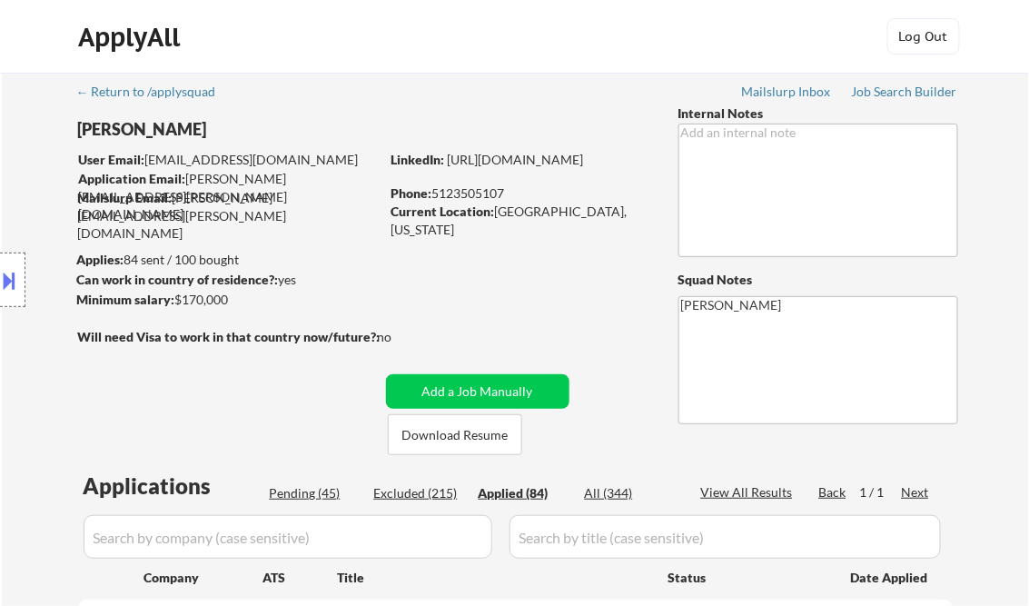
select select ""applied""
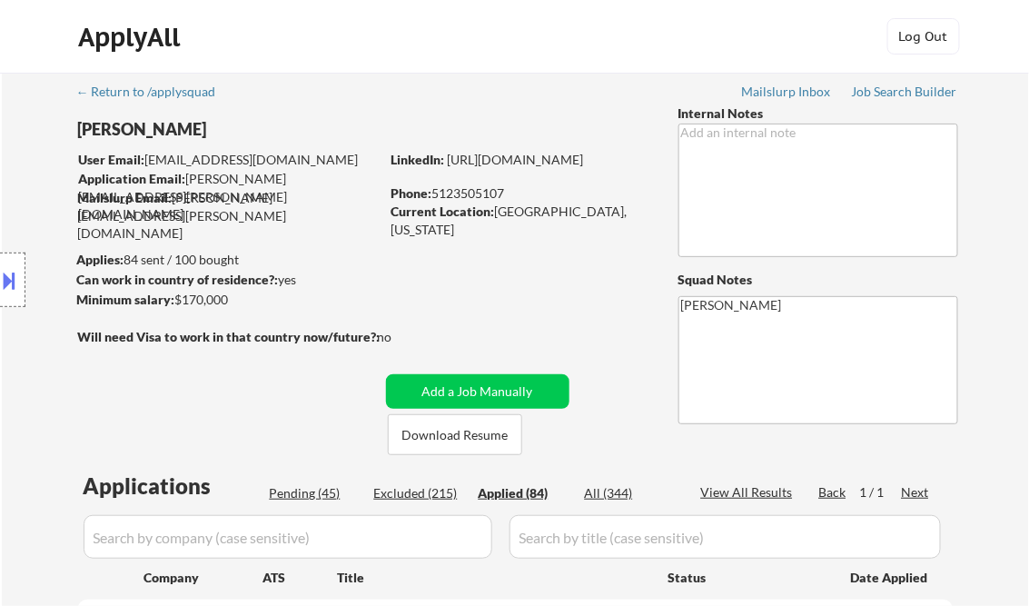
select select ""applied""
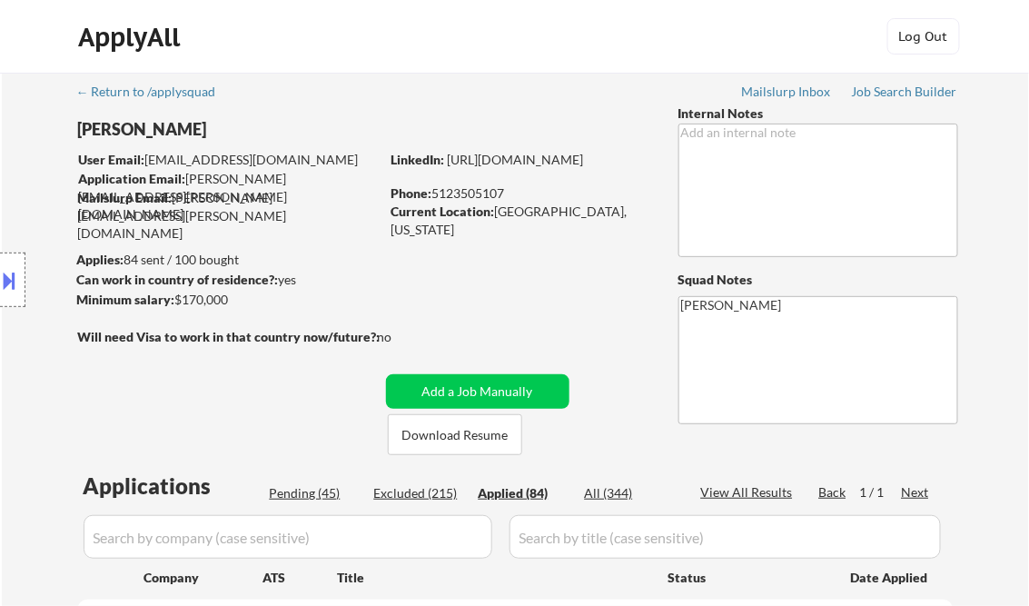
select select ""applied""
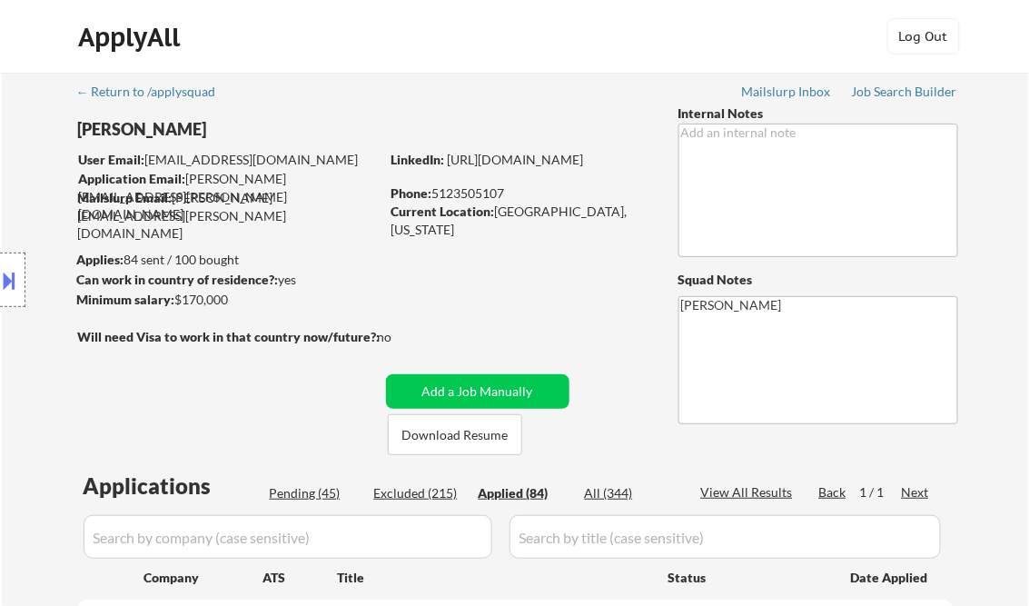
select select ""applied""
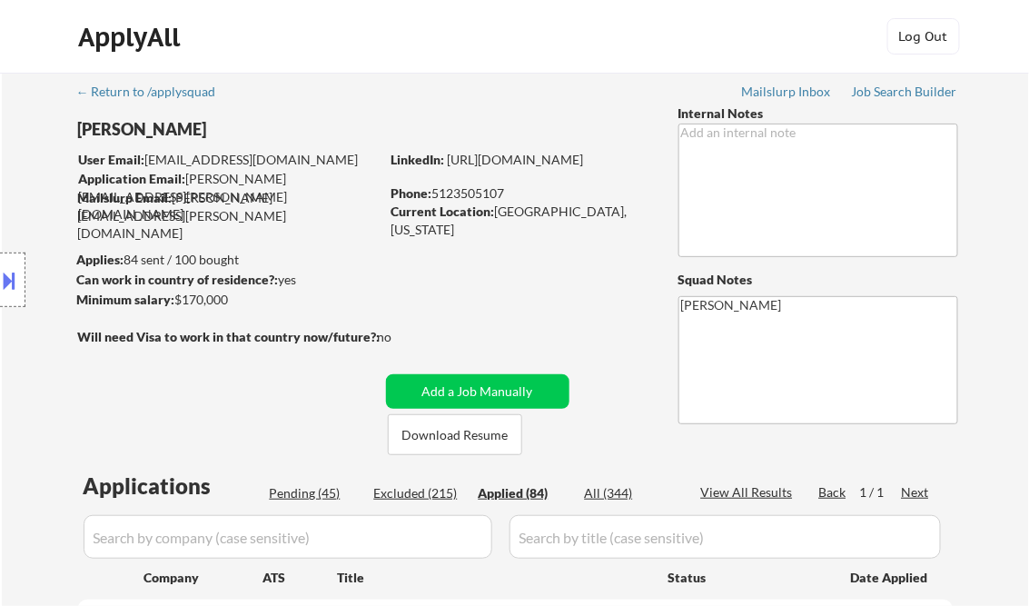
select select ""applied""
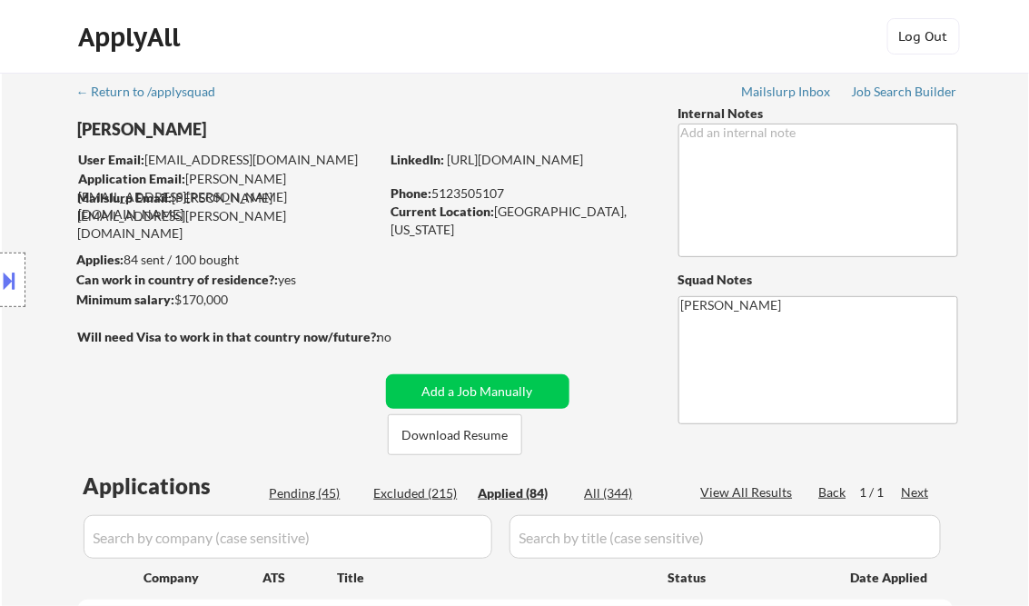
select select ""applied""
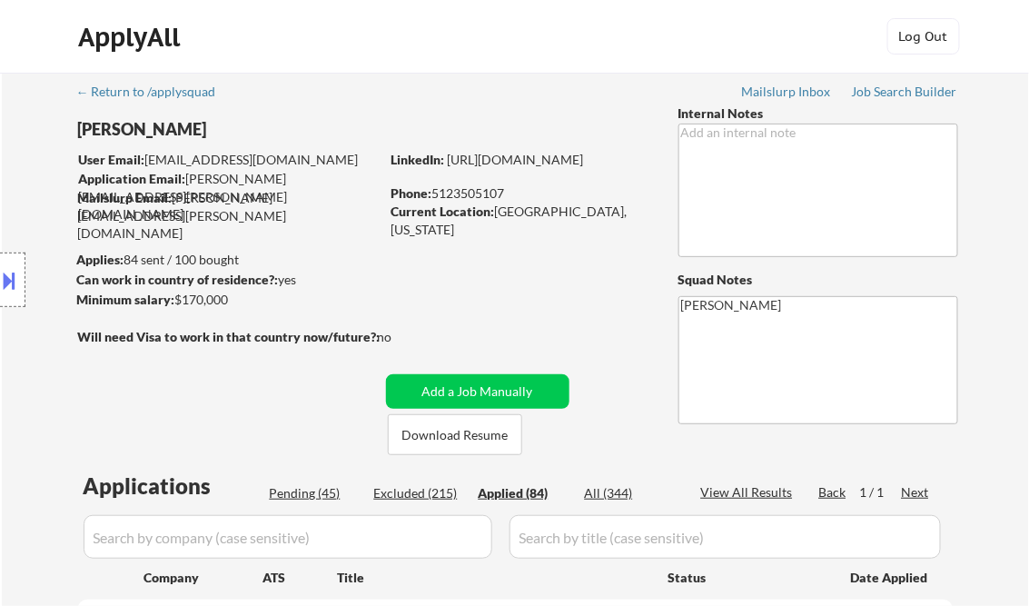
select select ""applied""
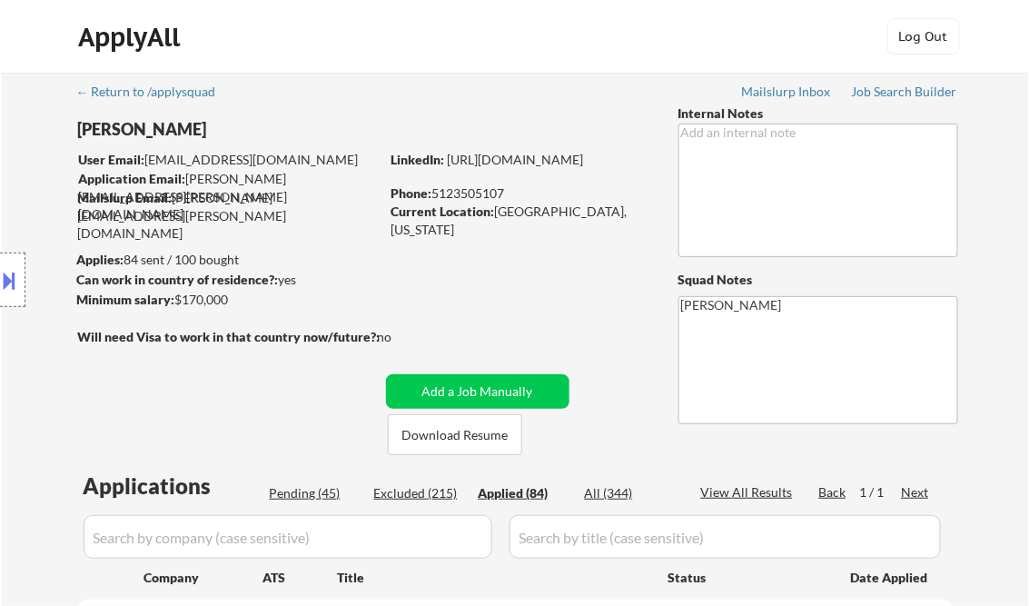
select select ""applied""
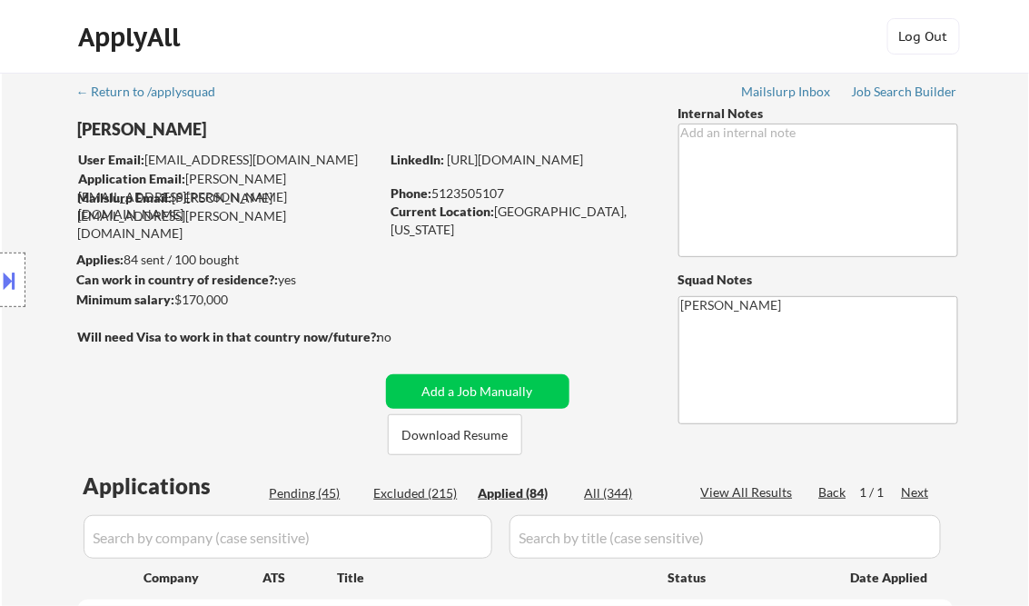
select select ""applied""
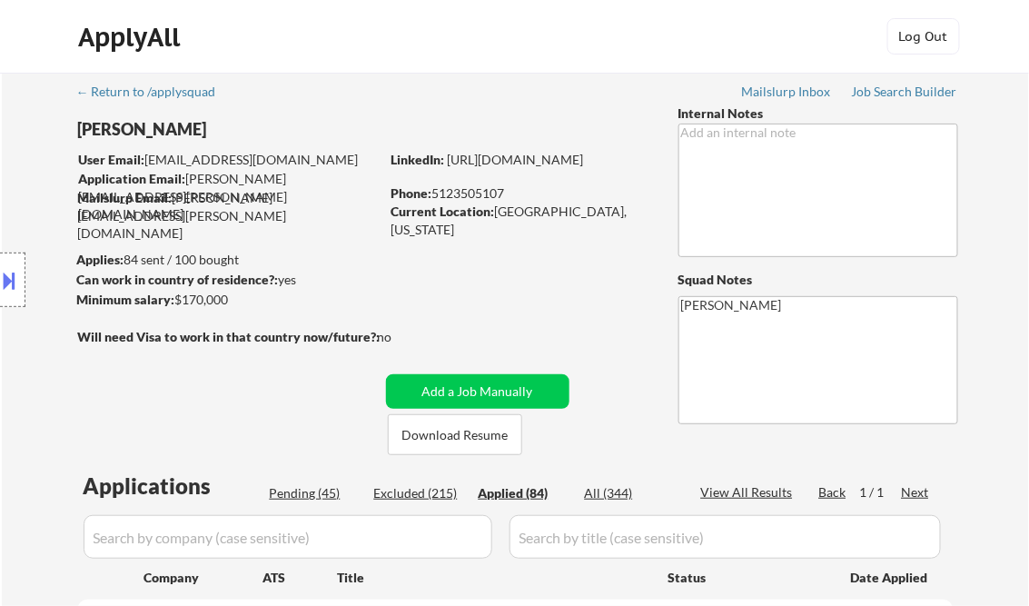
select select ""applied""
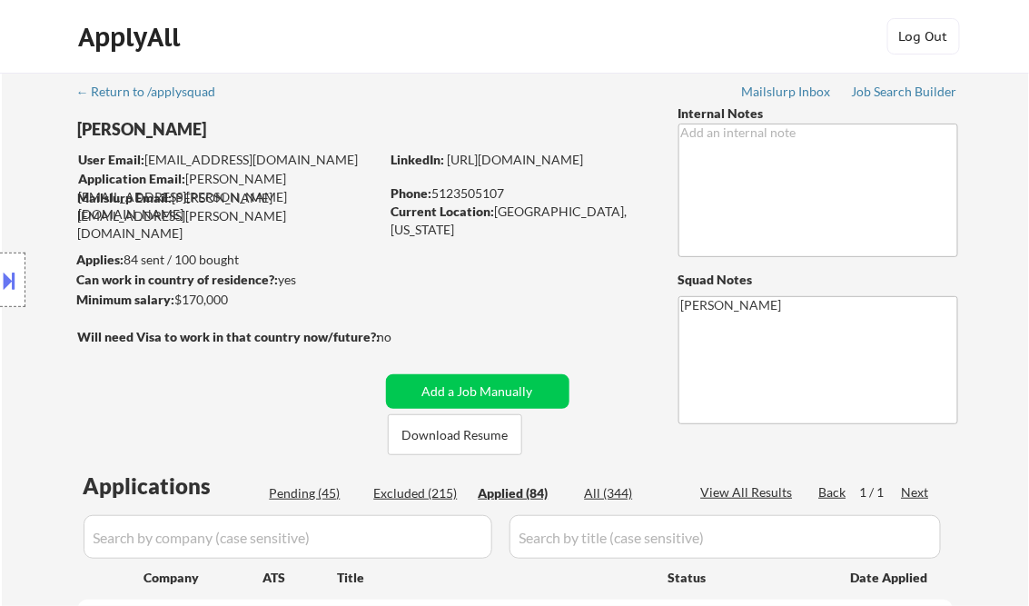
select select ""applied""
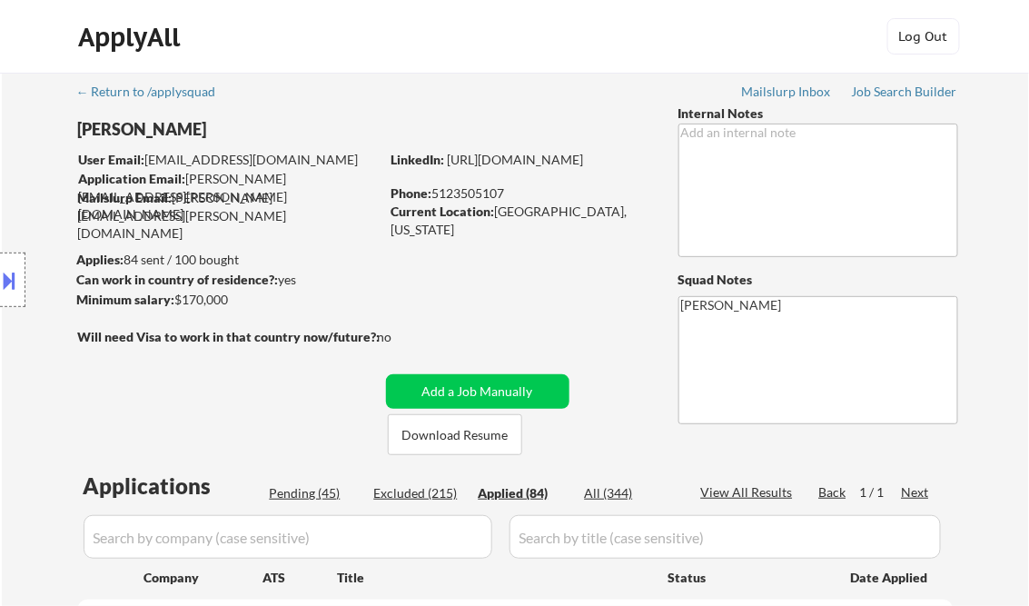
select select ""applied""
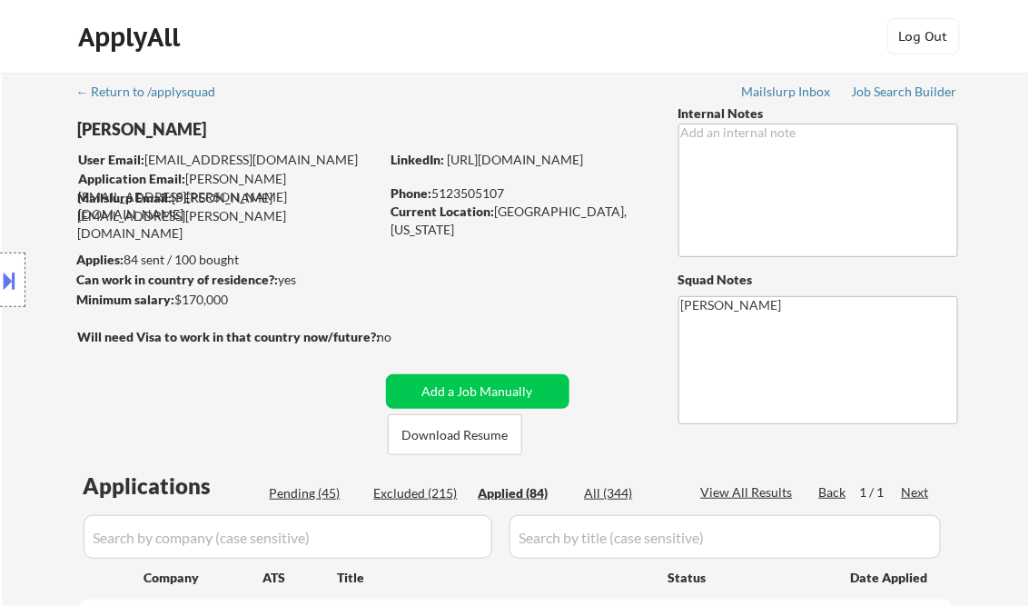
select select ""applied""
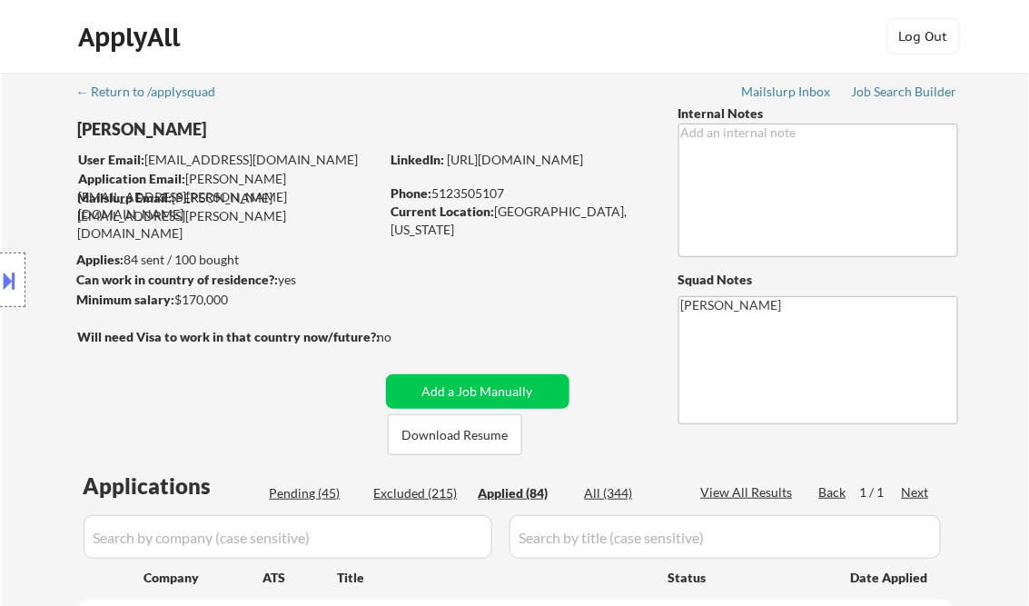
select select ""applied""
